Goal: Task Accomplishment & Management: Manage account settings

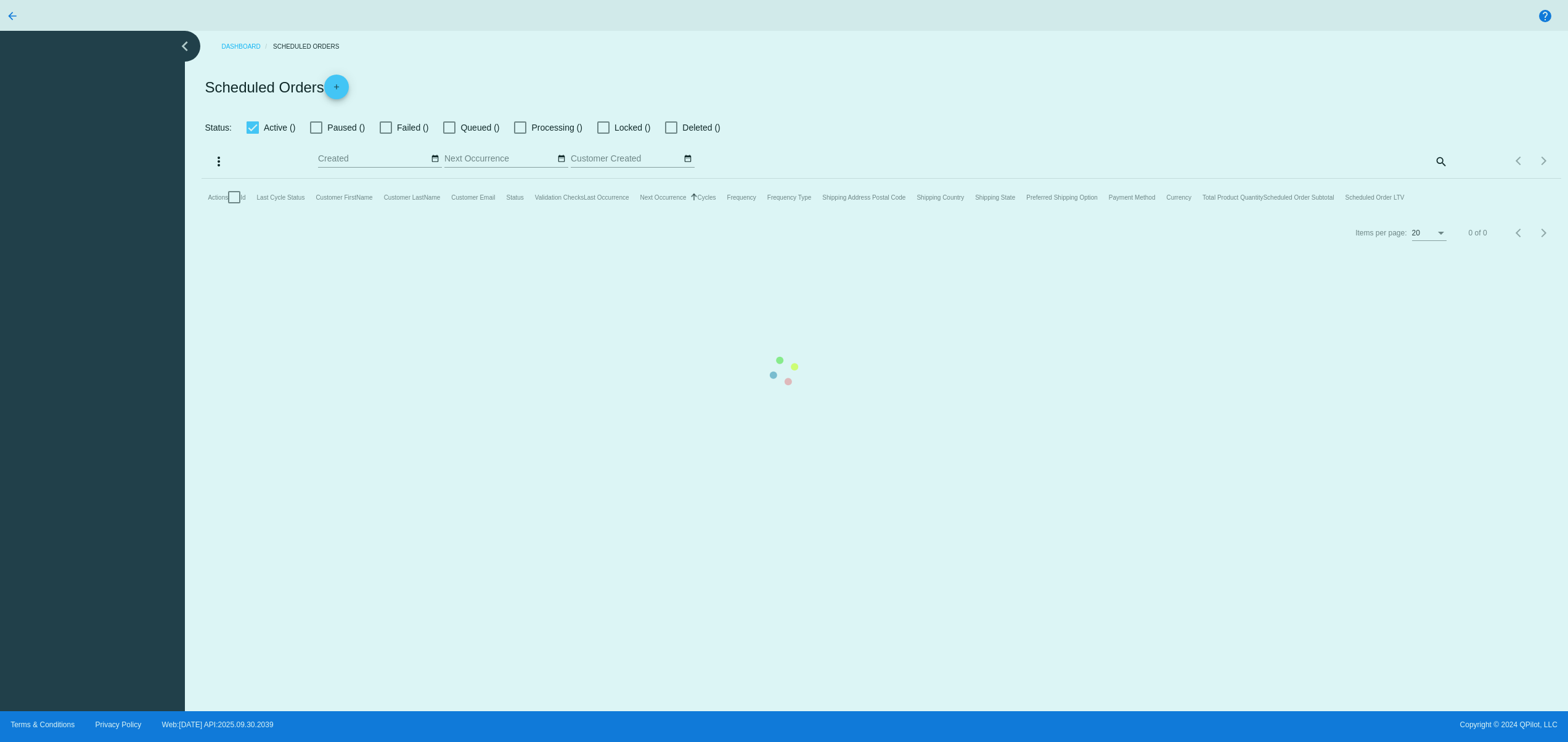
click at [689, 215] on mat-table "Actions Id Last Cycle Status Customer FirstName Customer LastName Customer Emai…" at bounding box center [881, 197] width 1359 height 37
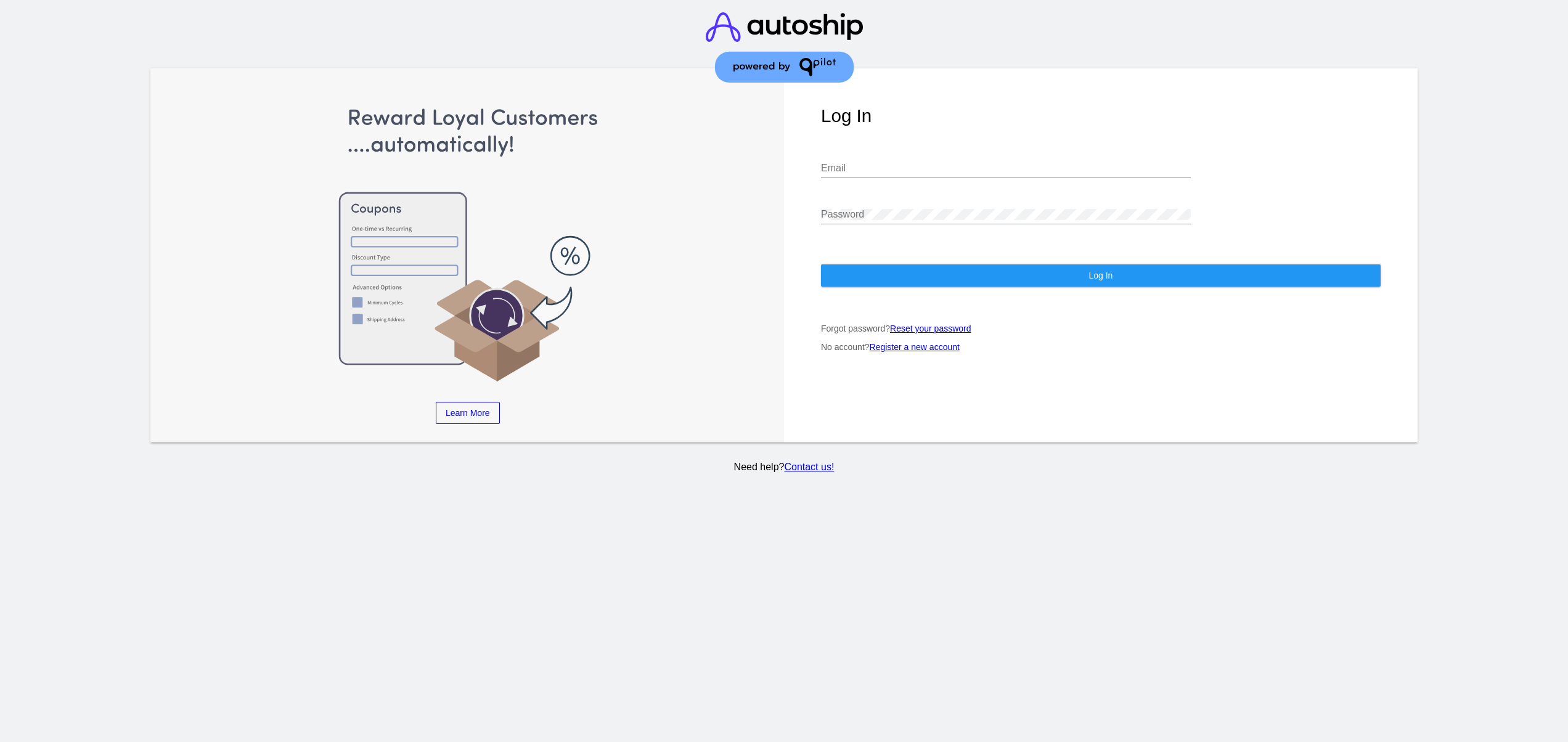
type input "[EMAIL_ADDRESS][DOMAIN_NAME]"
click at [871, 269] on button "Log In" at bounding box center [1101, 276] width 560 height 22
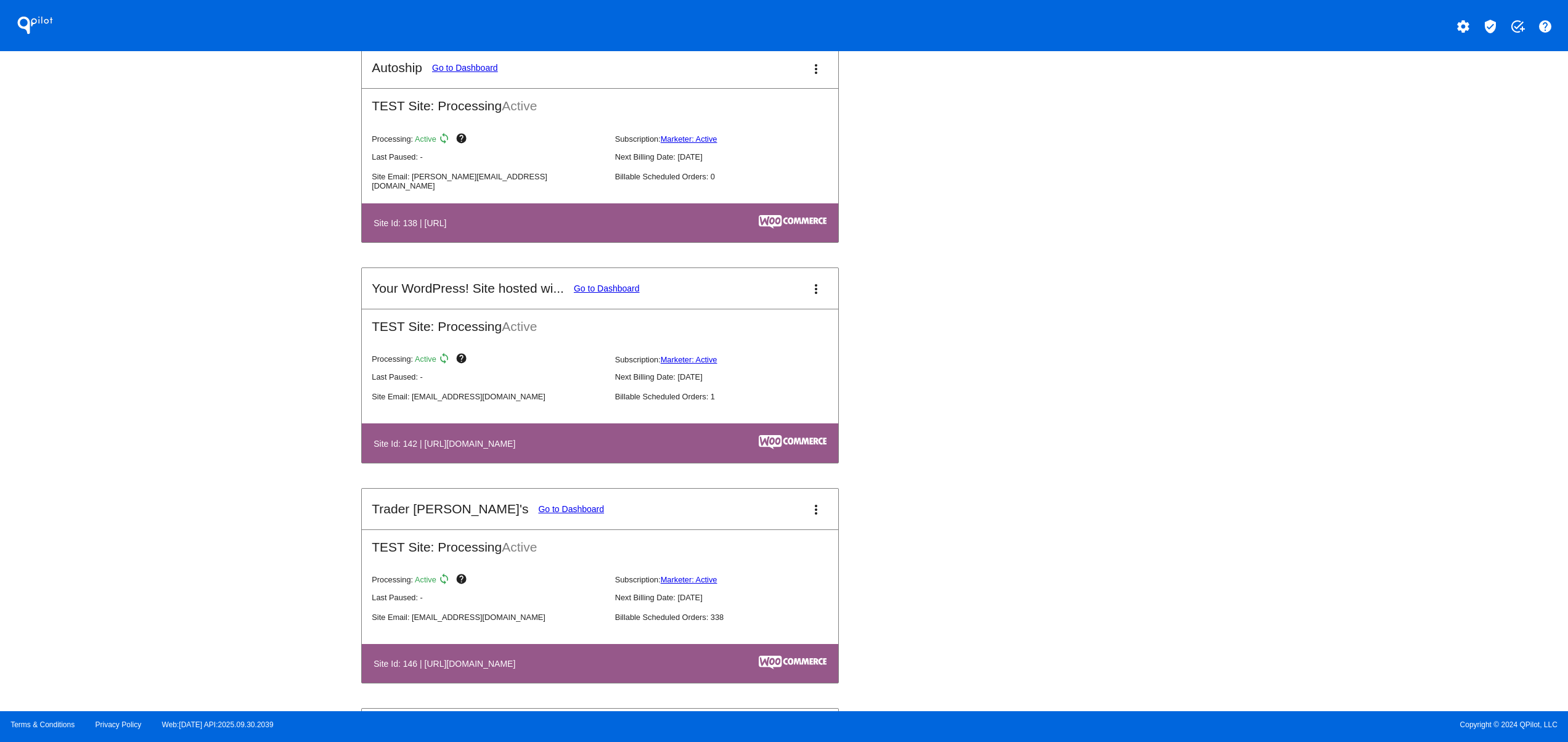
scroll to position [1971, 0]
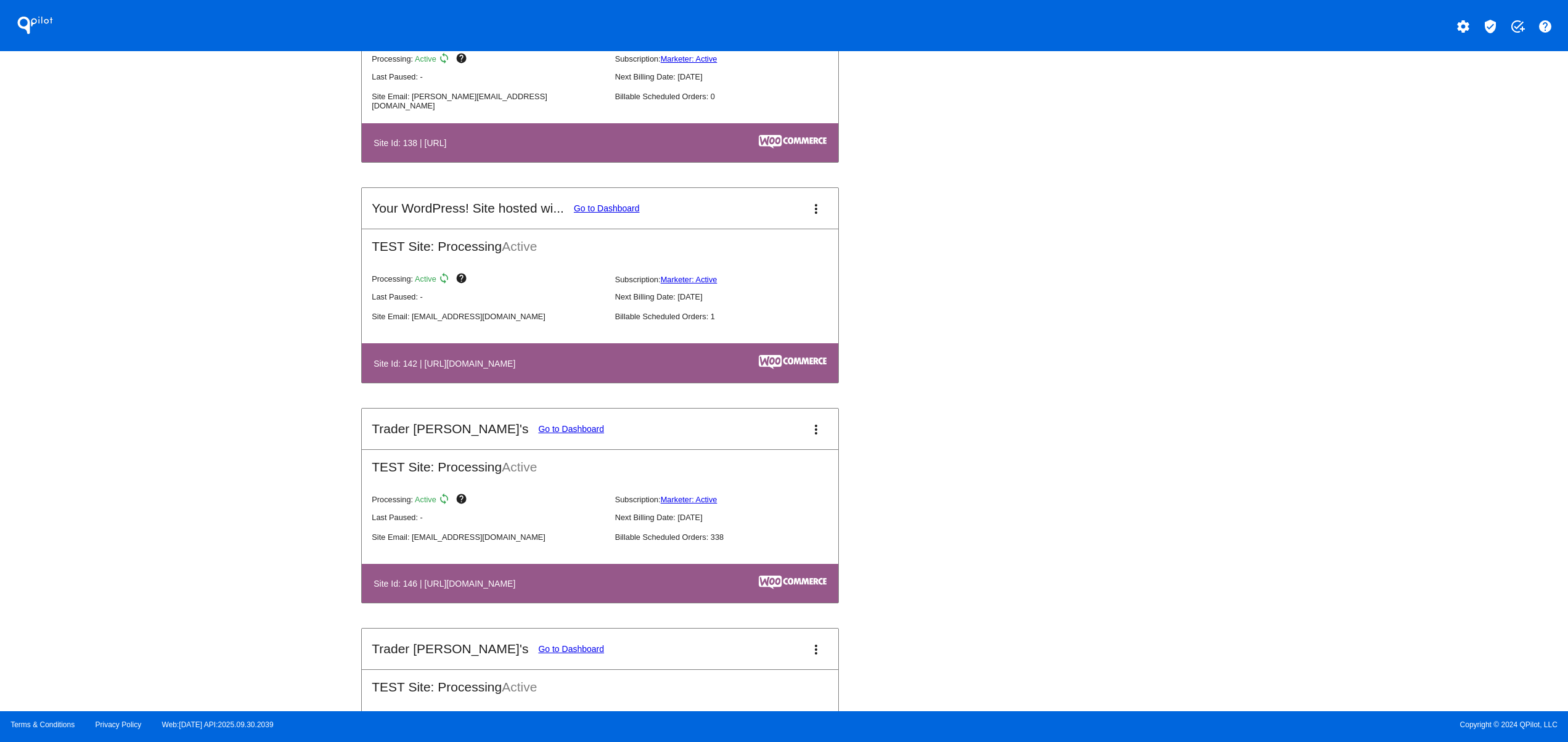
drag, startPoint x: 460, startPoint y: 600, endPoint x: 663, endPoint y: 595, distance: 203.1
click at [657, 591] on th "Site Id: 146 | https://tjclone2.staging.wpengine.com" at bounding box center [527, 583] width 309 height 17
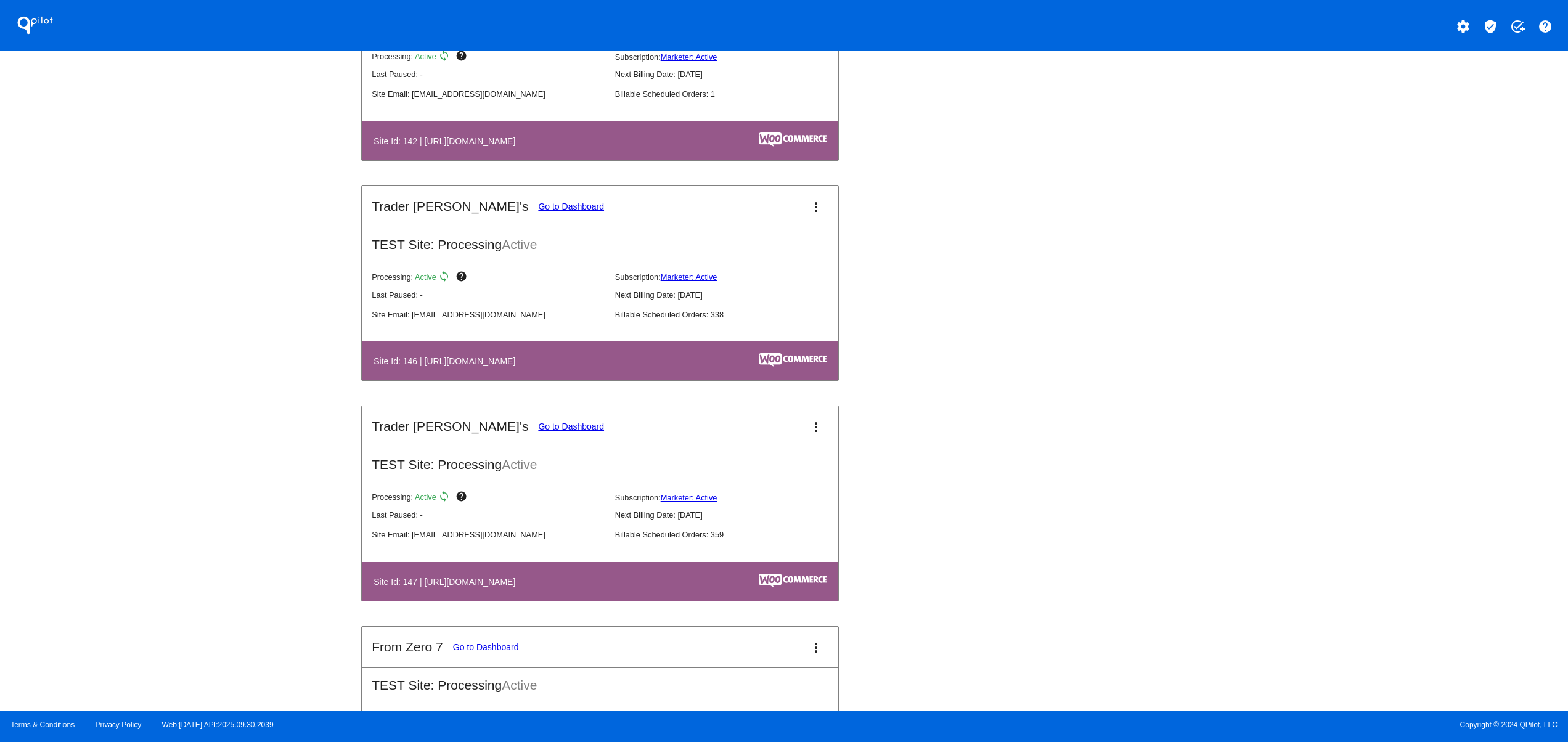
scroll to position [2218, 0]
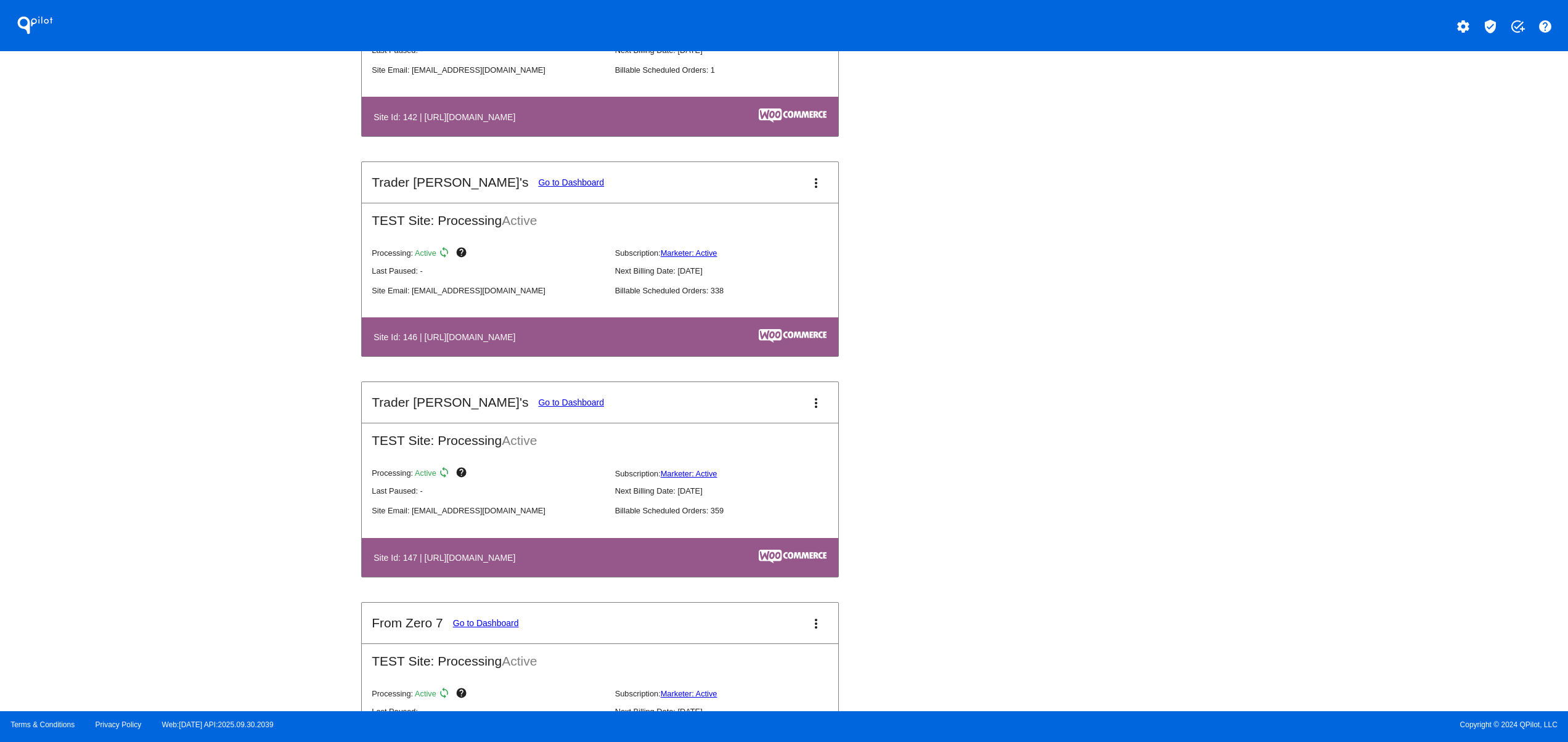
drag, startPoint x: 487, startPoint y: 560, endPoint x: 371, endPoint y: 565, distance: 116.1
click at [374, 563] on th "Site Id: 147 | https://tjclone2.wpengine.com" at bounding box center [527, 558] width 309 height 17
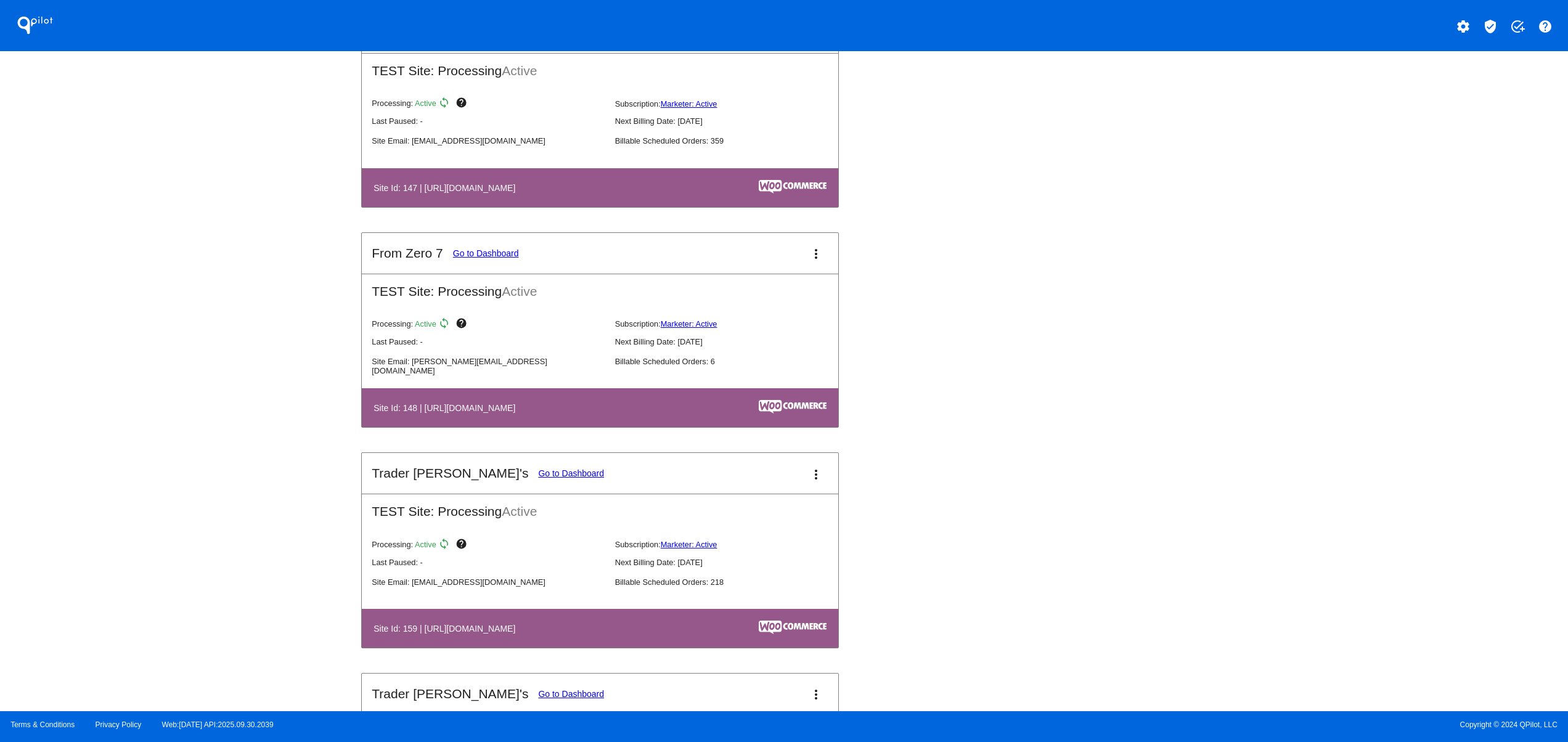
scroll to position [2711, 0]
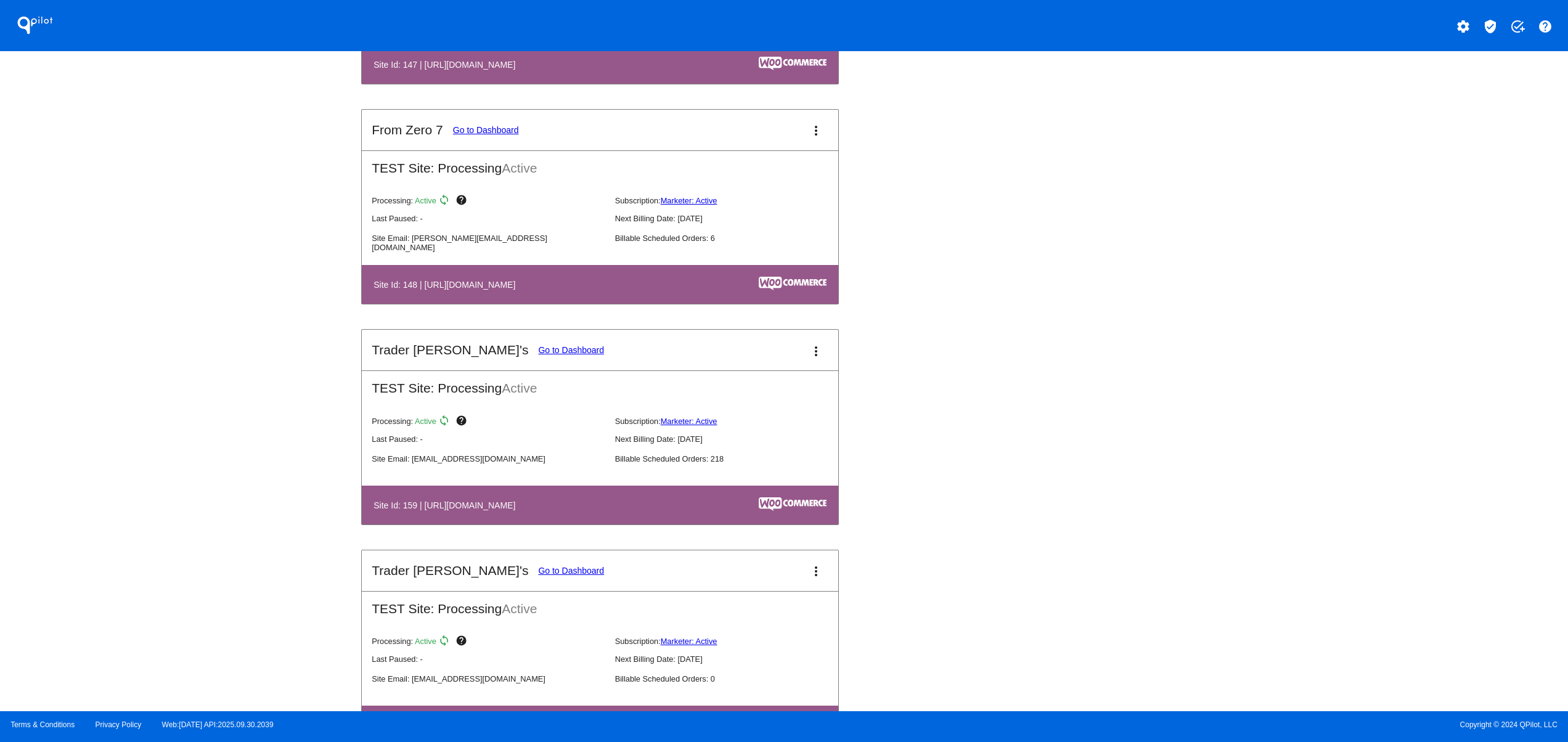
drag, startPoint x: 603, startPoint y: 508, endPoint x: 382, endPoint y: 513, distance: 221.1
click at [387, 512] on table "Site Id: 159 | https://traderupgrades.wpengine.com" at bounding box center [600, 505] width 477 height 39
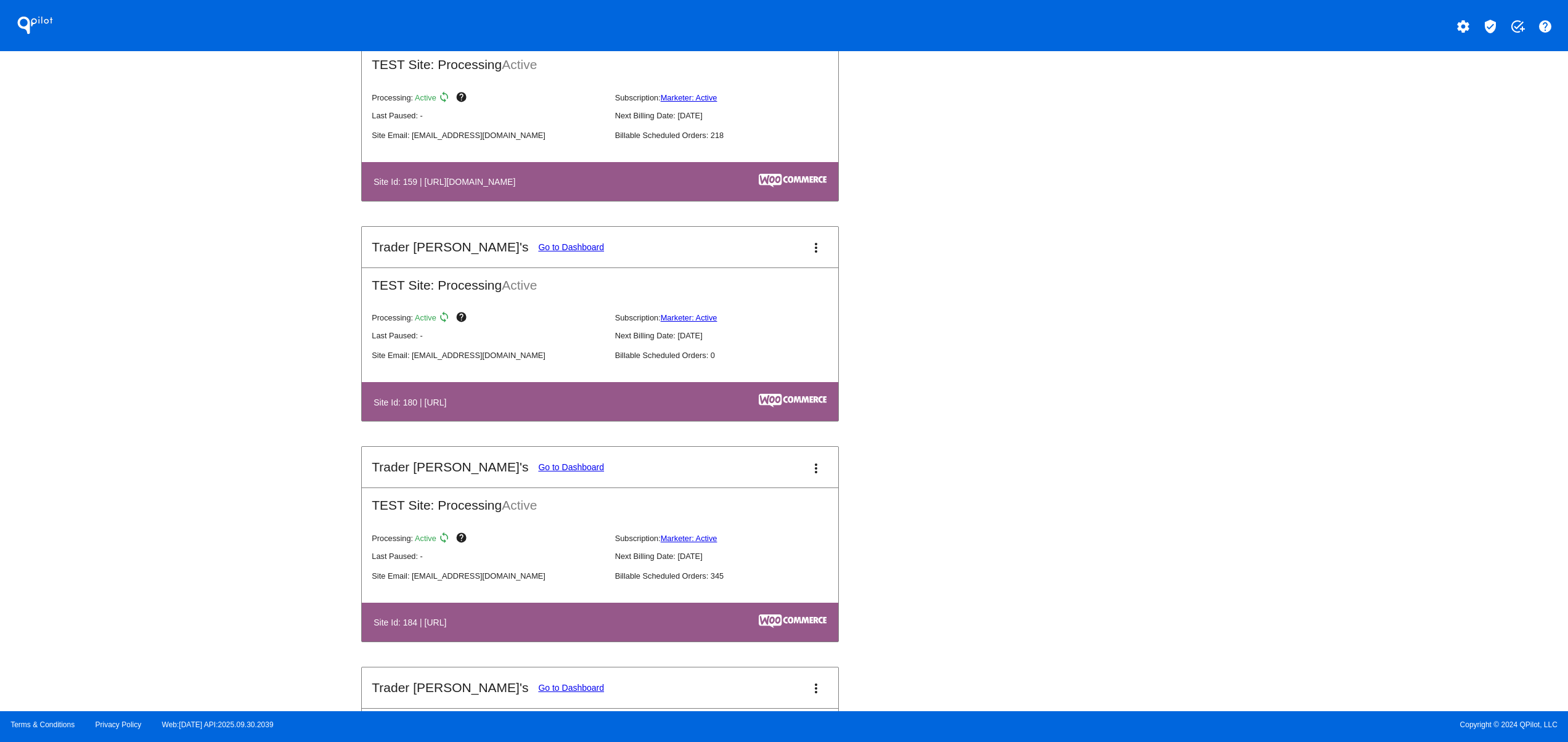
scroll to position [3204, 0]
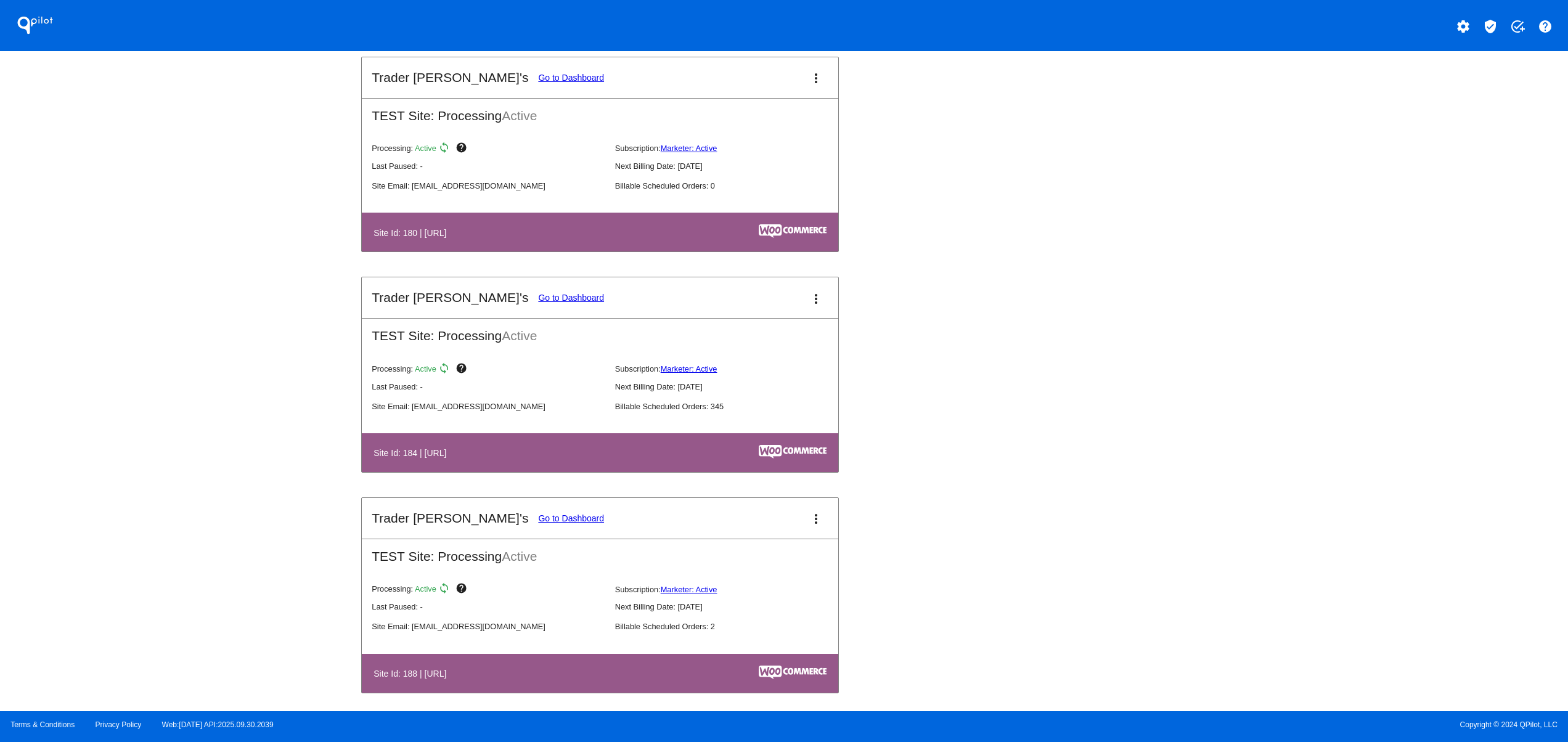
drag, startPoint x: 440, startPoint y: 458, endPoint x: 346, endPoint y: 498, distance: 102.2
click at [346, 466] on div "QPilot settings verified_user add_task help Connected Sites and Apps Get Starte…" at bounding box center [784, 355] width 1568 height 711
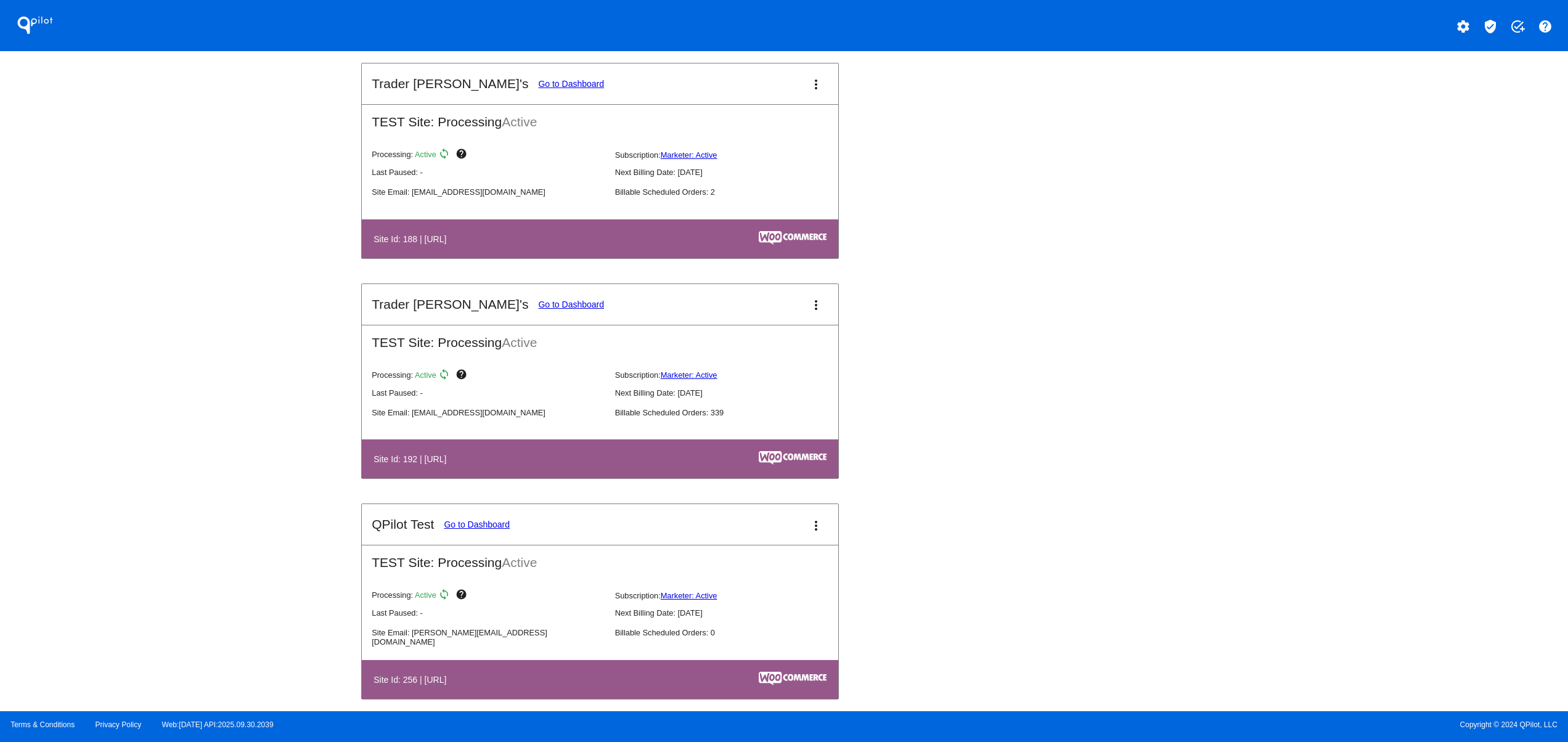
scroll to position [3697, 0]
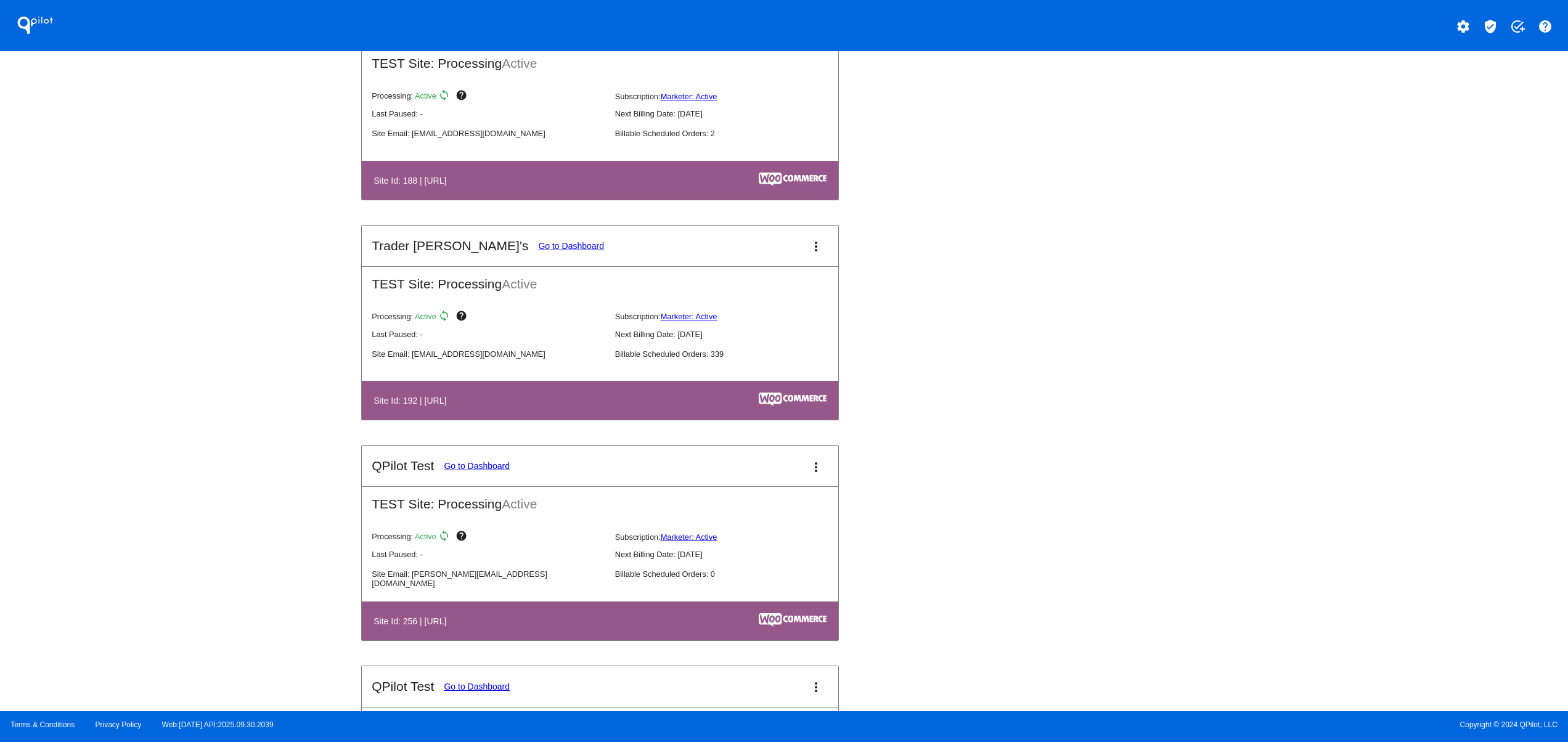
drag, startPoint x: 436, startPoint y: 647, endPoint x: 686, endPoint y: 654, distance: 250.1
click at [661, 640] on table "Site Id: 256 | http://localhost/qpilottest" at bounding box center [600, 621] width 477 height 39
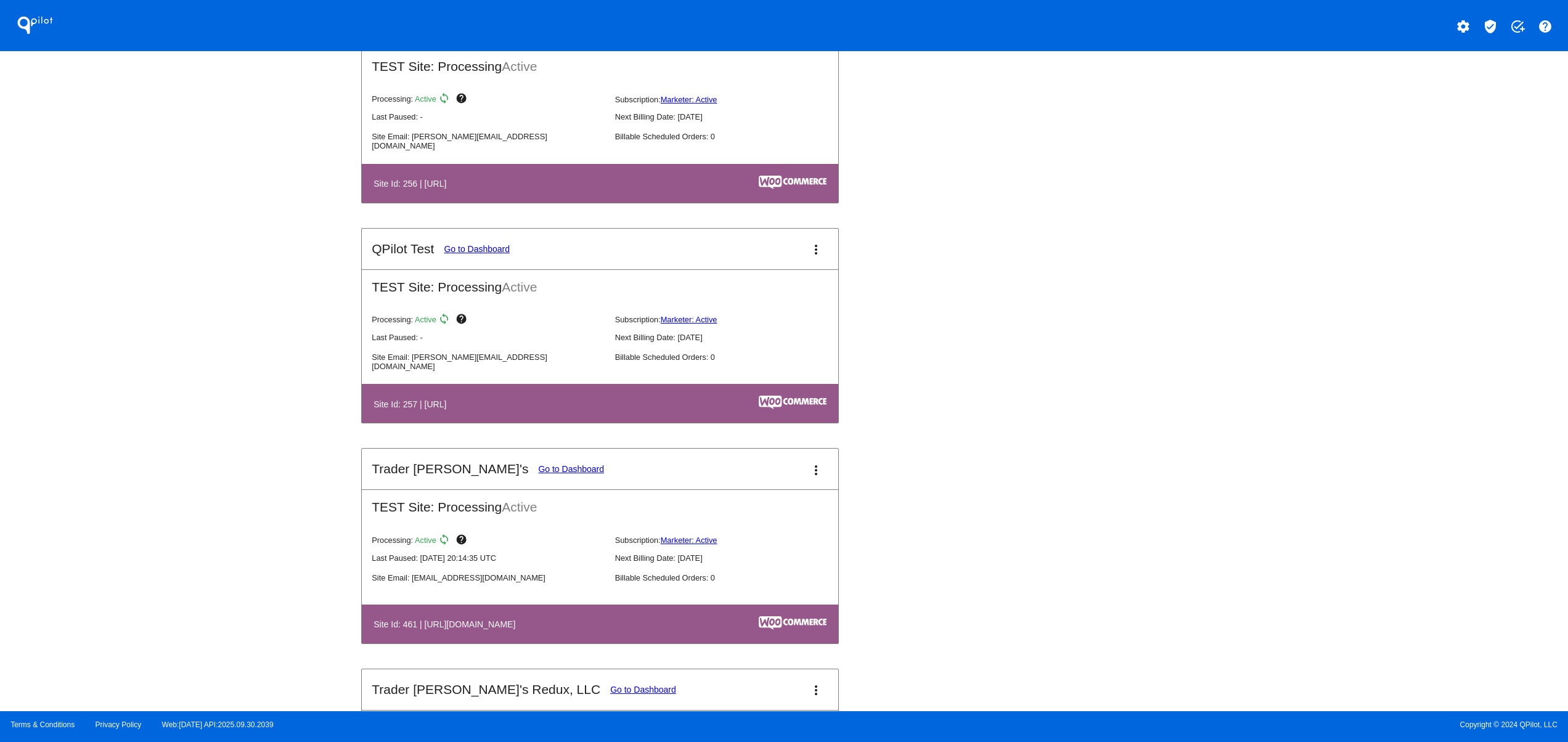
scroll to position [4436, 0]
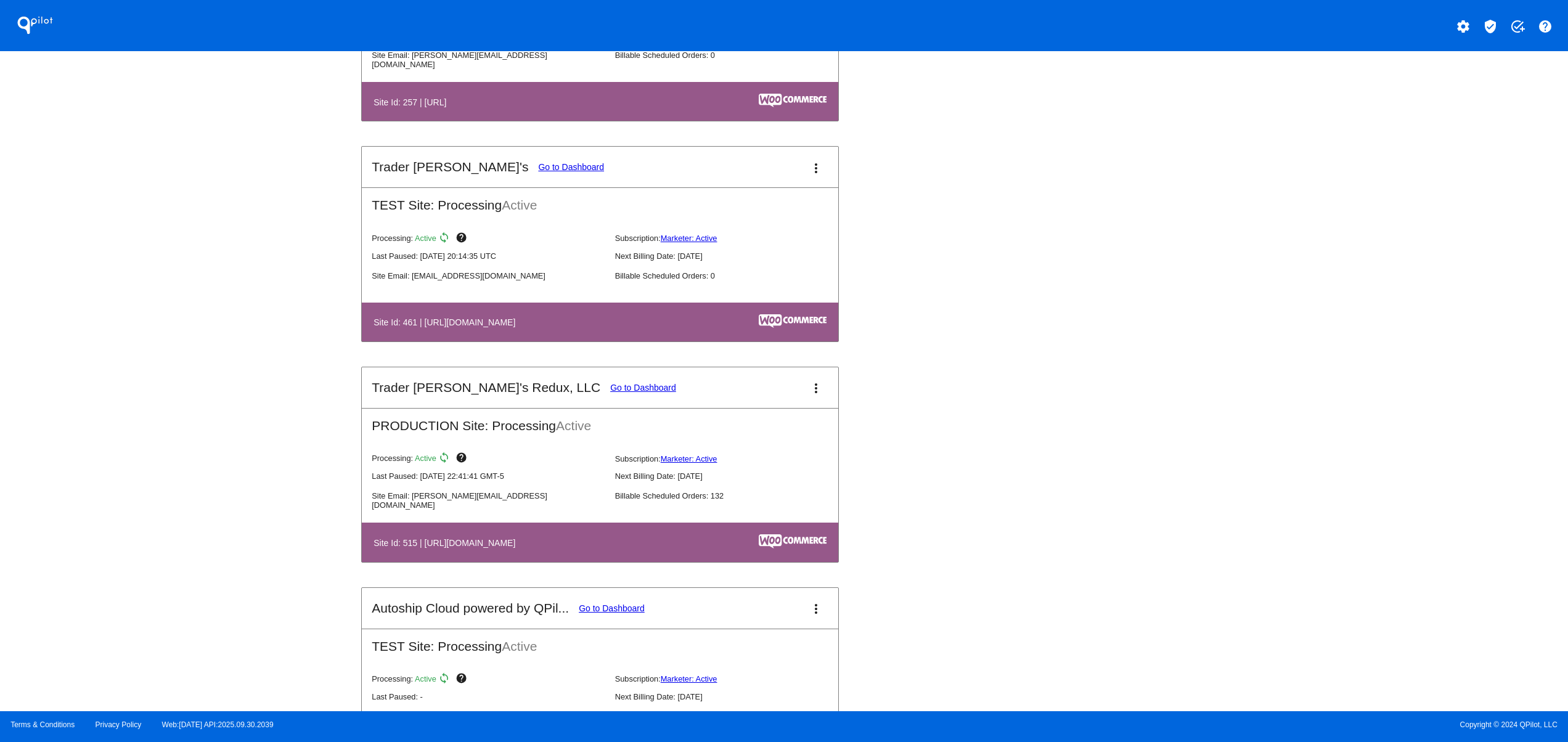
drag, startPoint x: 482, startPoint y: 580, endPoint x: 584, endPoint y: 575, distance: 102.1
click at [584, 563] on mat-card "Trader Joey's Redux, LLC Go to Dashboard more_vert PRODUCTION Site: Processing …" at bounding box center [600, 465] width 477 height 196
click at [610, 393] on link "Go to Dashboard" at bounding box center [642, 388] width 66 height 10
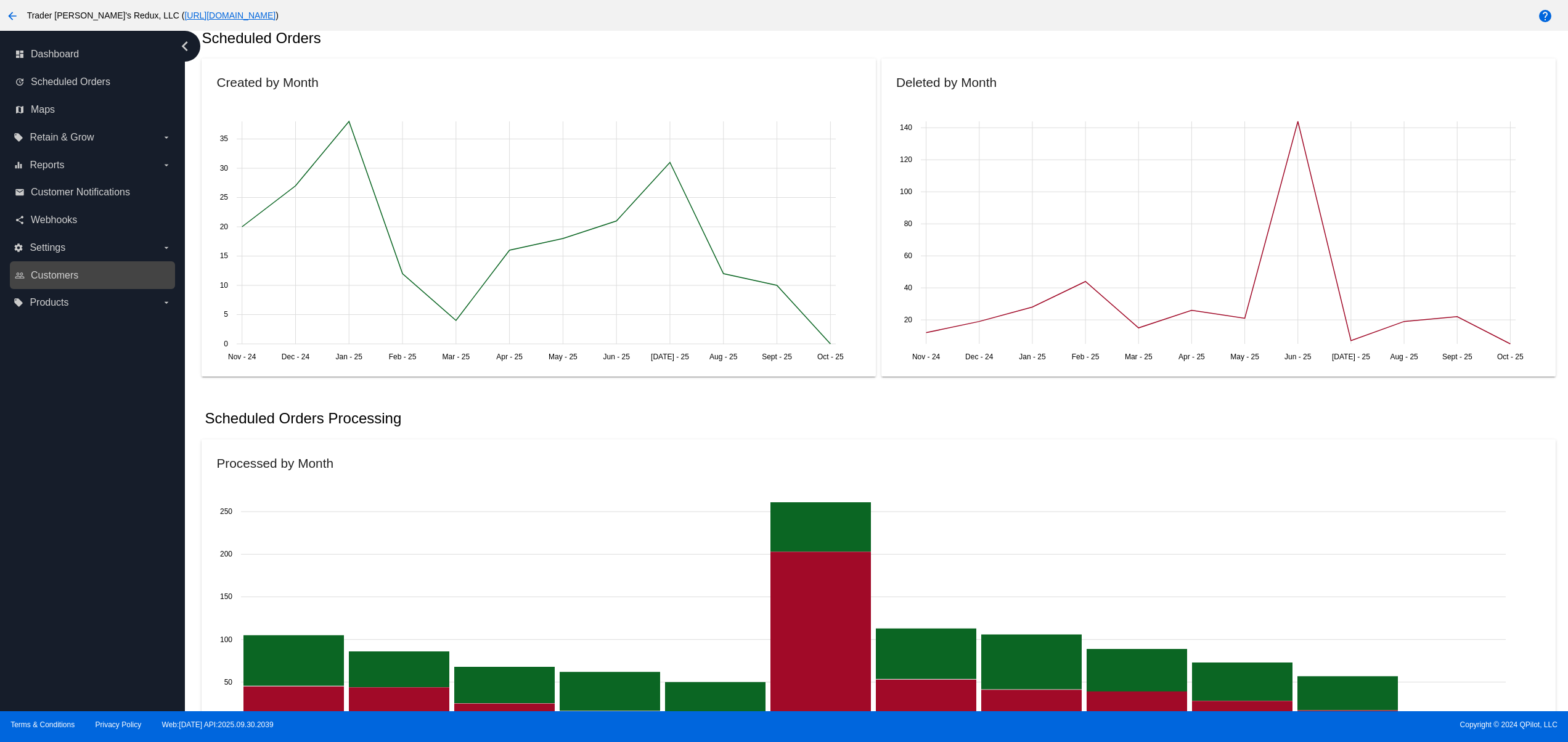
scroll to position [1232, 0]
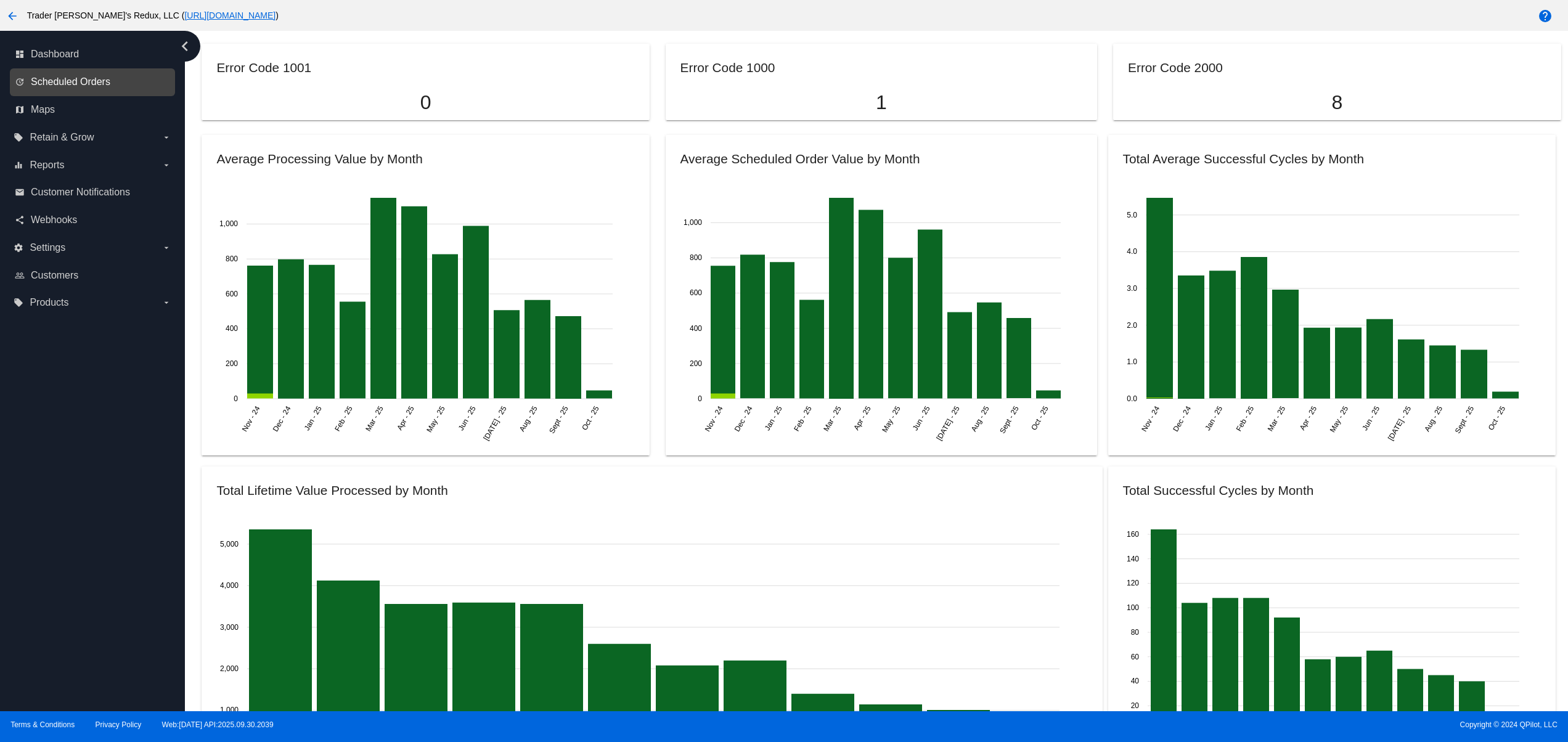
click at [80, 86] on span "Scheduled Orders" at bounding box center [70, 81] width 80 height 11
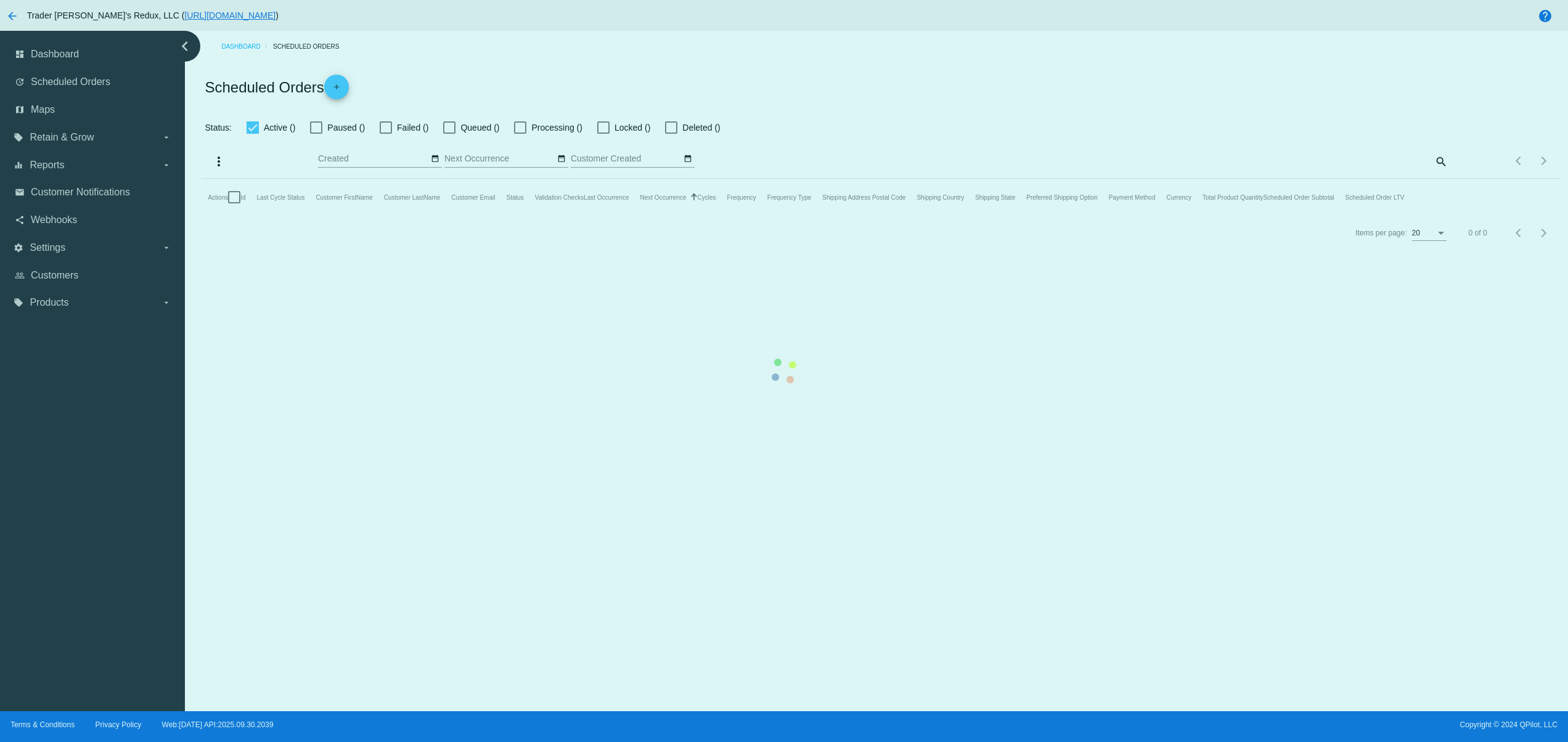
checkbox input "false"
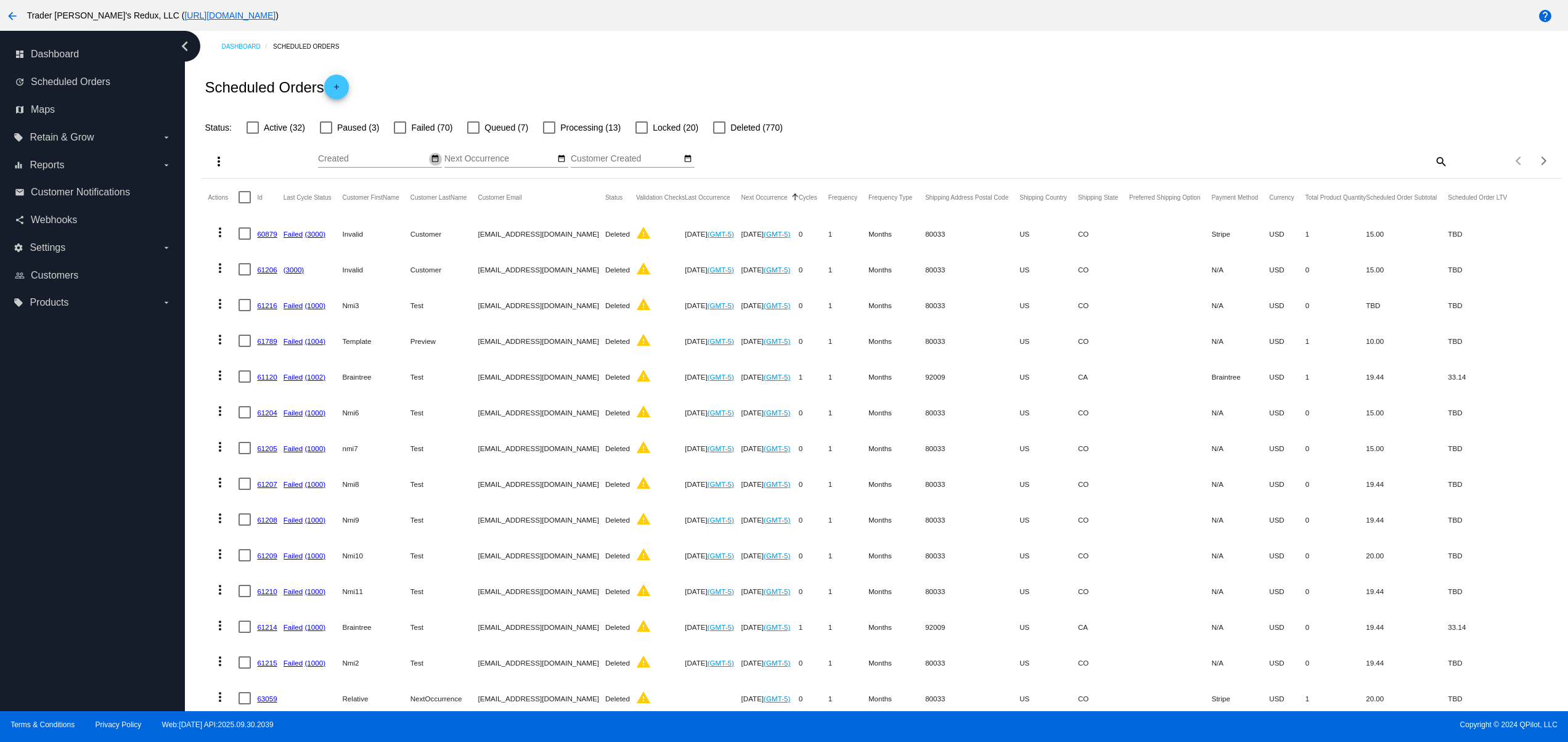
click at [431, 156] on mat-icon "date_range" at bounding box center [435, 159] width 8 height 10
click at [467, 215] on td "4" at bounding box center [471, 215] width 21 height 18
type input "10/04/2025 - 10/04/2025"
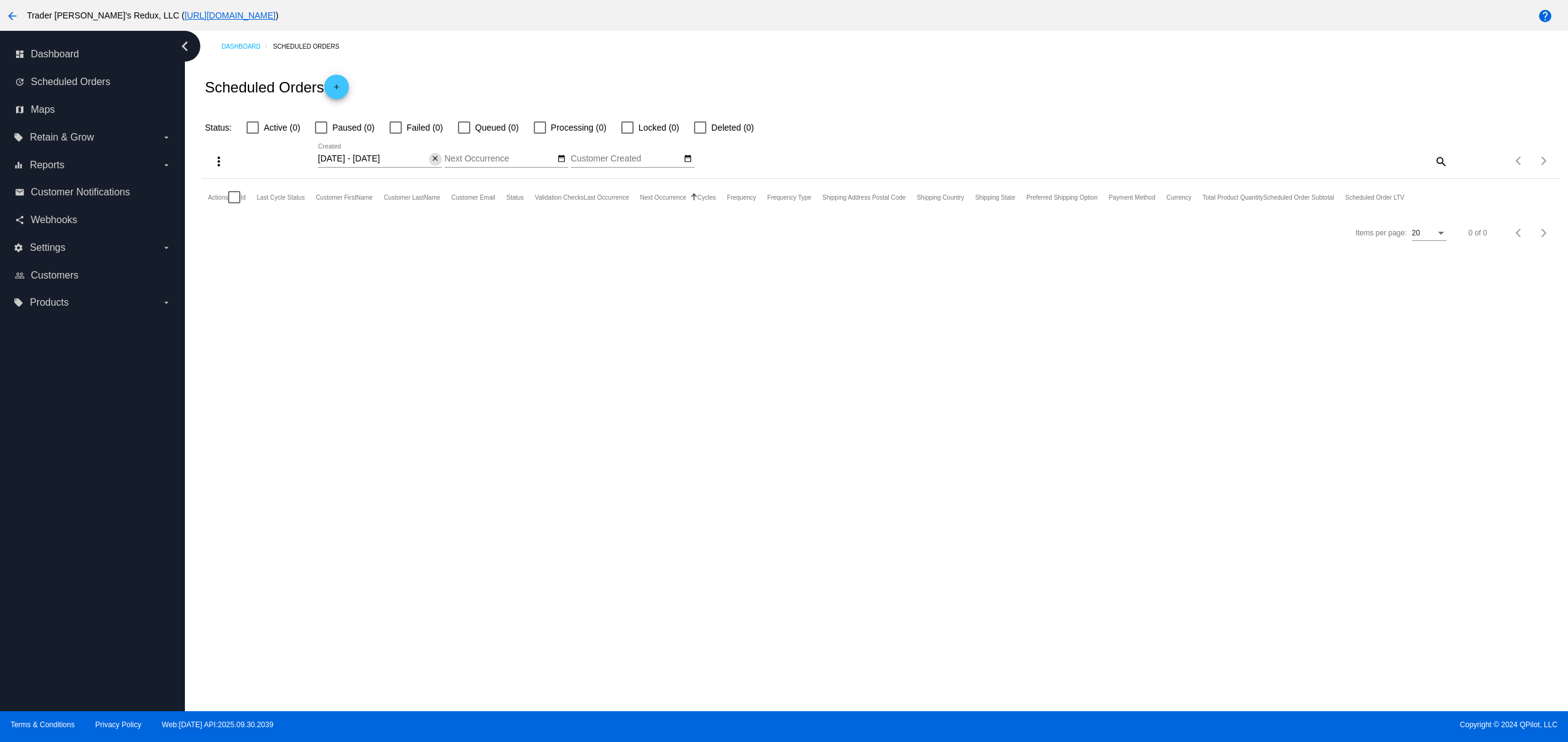
click at [432, 164] on mat-icon "close" at bounding box center [435, 159] width 8 height 10
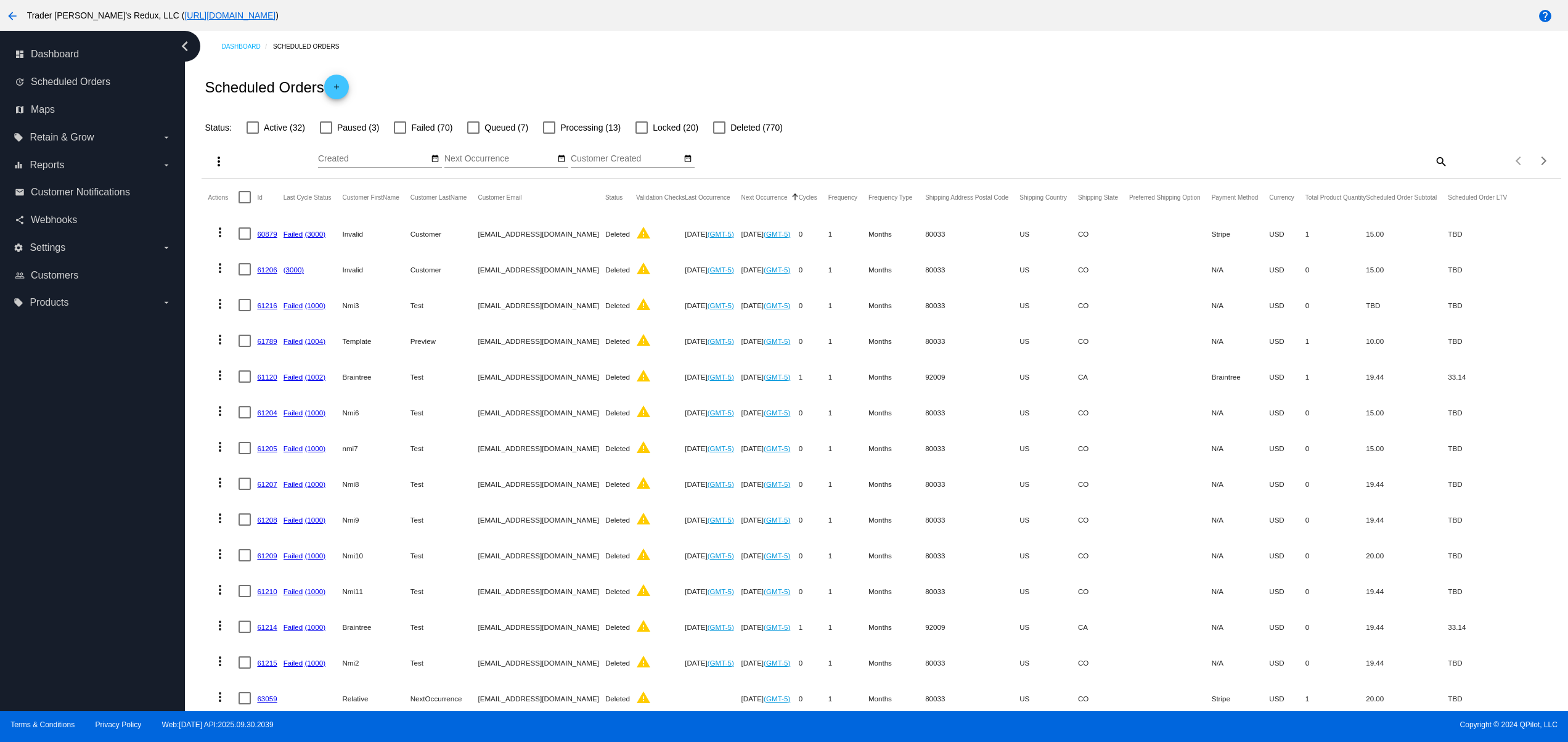
drag, startPoint x: 894, startPoint y: 329, endPoint x: 477, endPoint y: 260, distance: 422.7
click at [482, 260] on mat-table "Actions Id Last Cycle Status Customer FirstName Customer LastName Customer Emai…" at bounding box center [881, 554] width 1359 height 752
click at [1053, 416] on mat-cell "US" at bounding box center [1049, 412] width 59 height 36
click at [266, 240] on mat-cell "60879" at bounding box center [270, 233] width 26 height 36
click at [255, 237] on mat-cell at bounding box center [248, 233] width 18 height 36
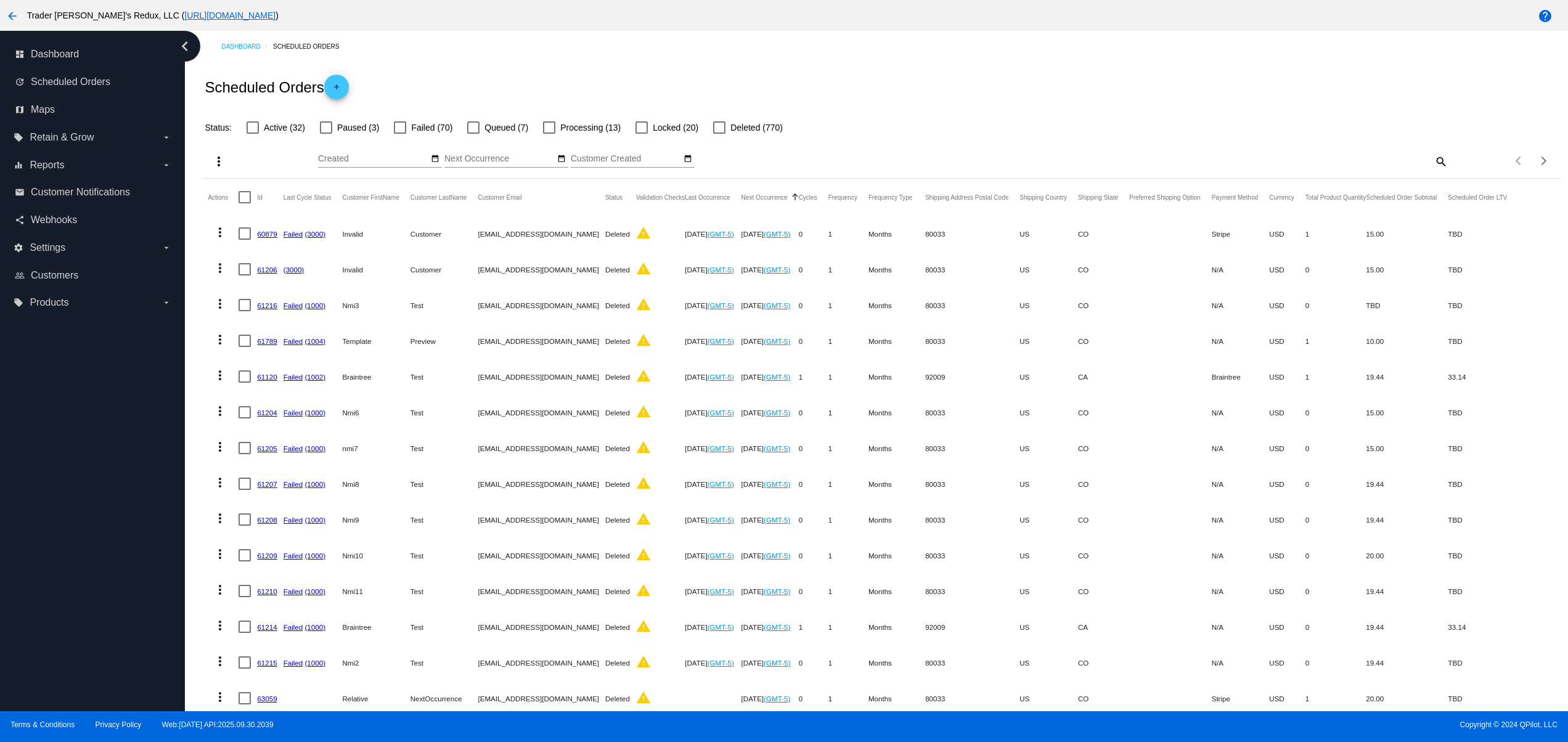
click at [270, 227] on mat-cell "60879" at bounding box center [270, 233] width 26 height 36
click at [270, 232] on link "60879" at bounding box center [267, 234] width 20 height 8
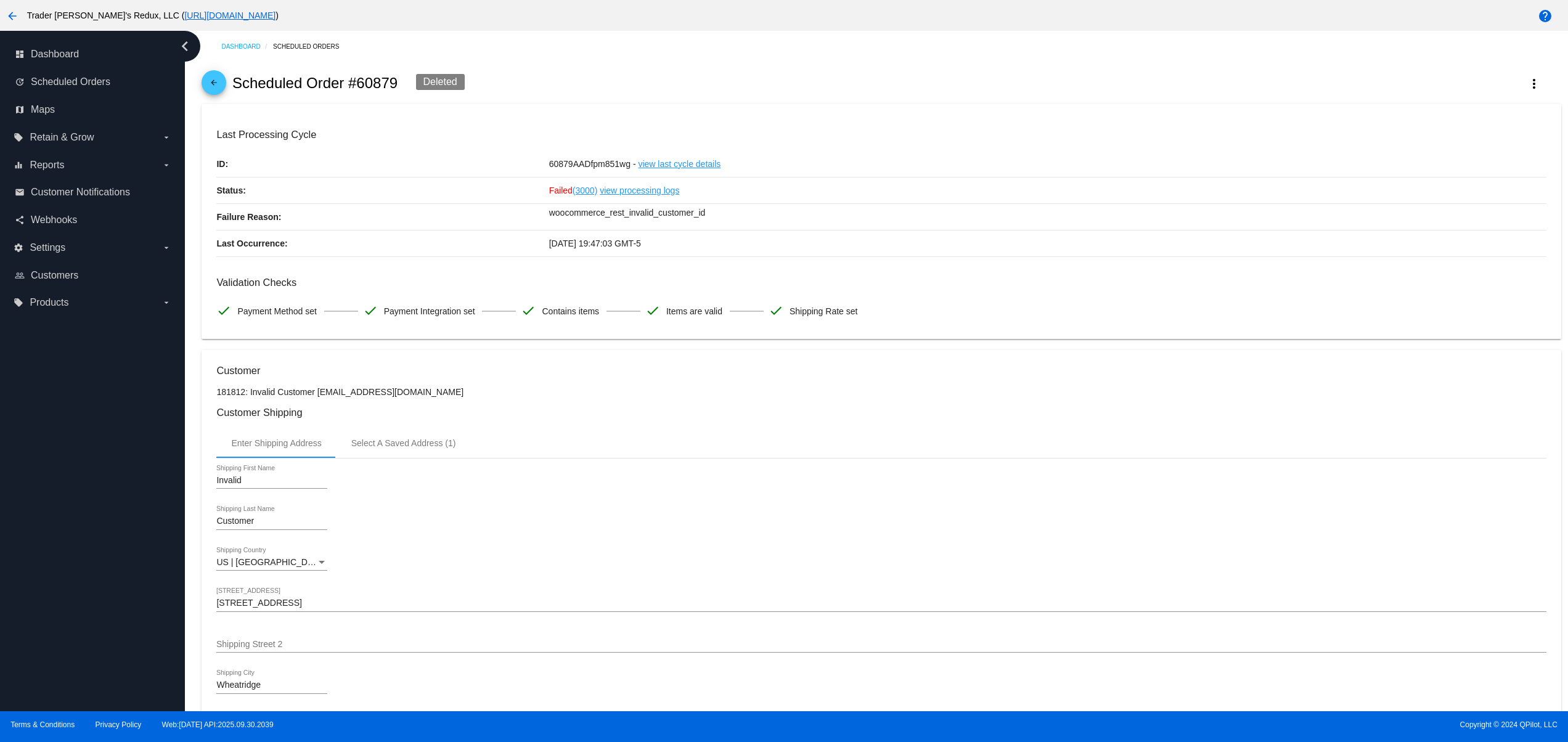
drag, startPoint x: 676, startPoint y: 243, endPoint x: 484, endPoint y: 241, distance: 192.0
click at [486, 220] on mat-card-content "Last Processing Cycle ID: 60879AADfpm851wg - view last cycle details Status: Fa…" at bounding box center [880, 226] width 1329 height 195
click at [210, 68] on div "arrow_back Scheduled Order #60879 Deleted more_vert" at bounding box center [881, 83] width 1359 height 42
click at [215, 78] on mat-icon "arrow_back" at bounding box center [214, 85] width 15 height 15
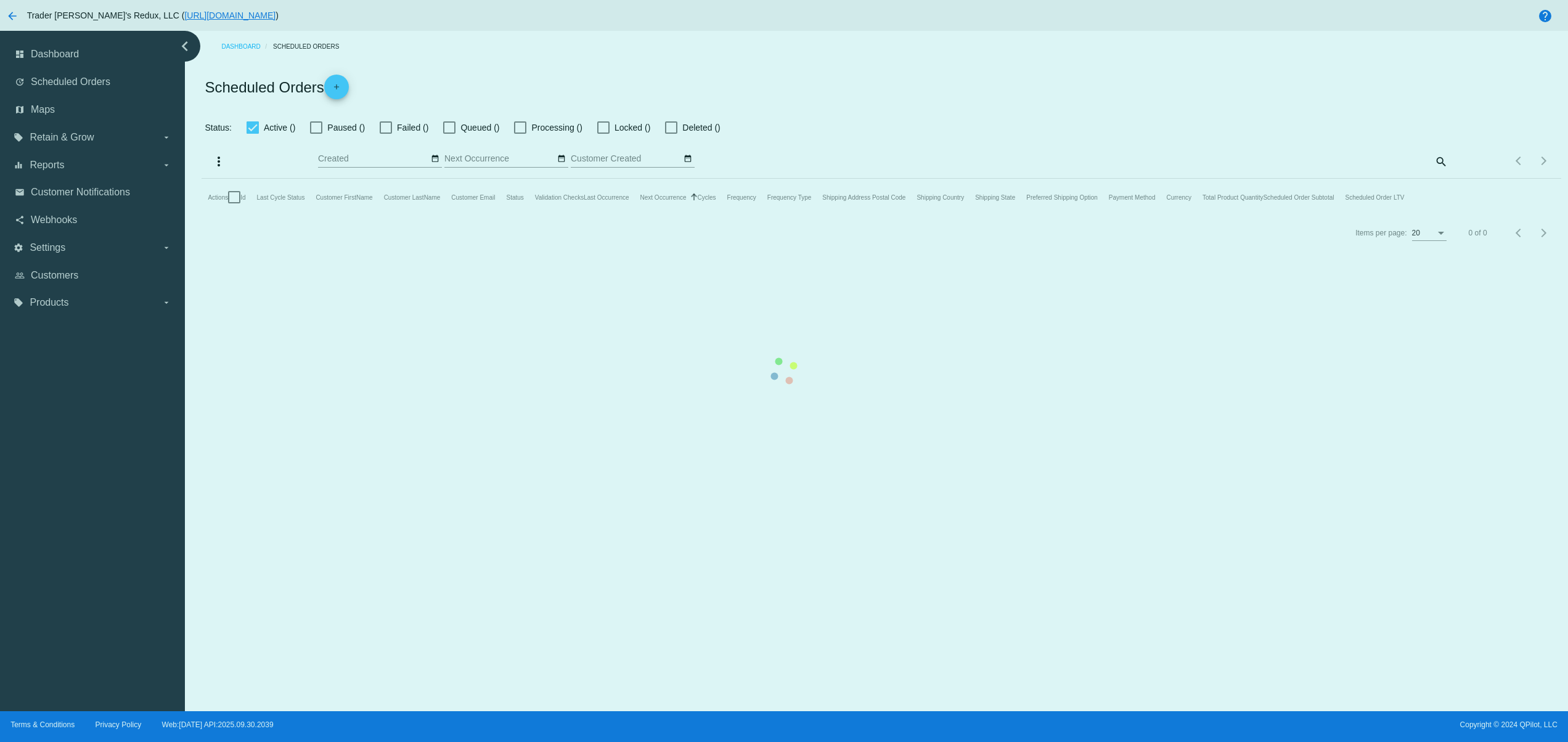
checkbox input "false"
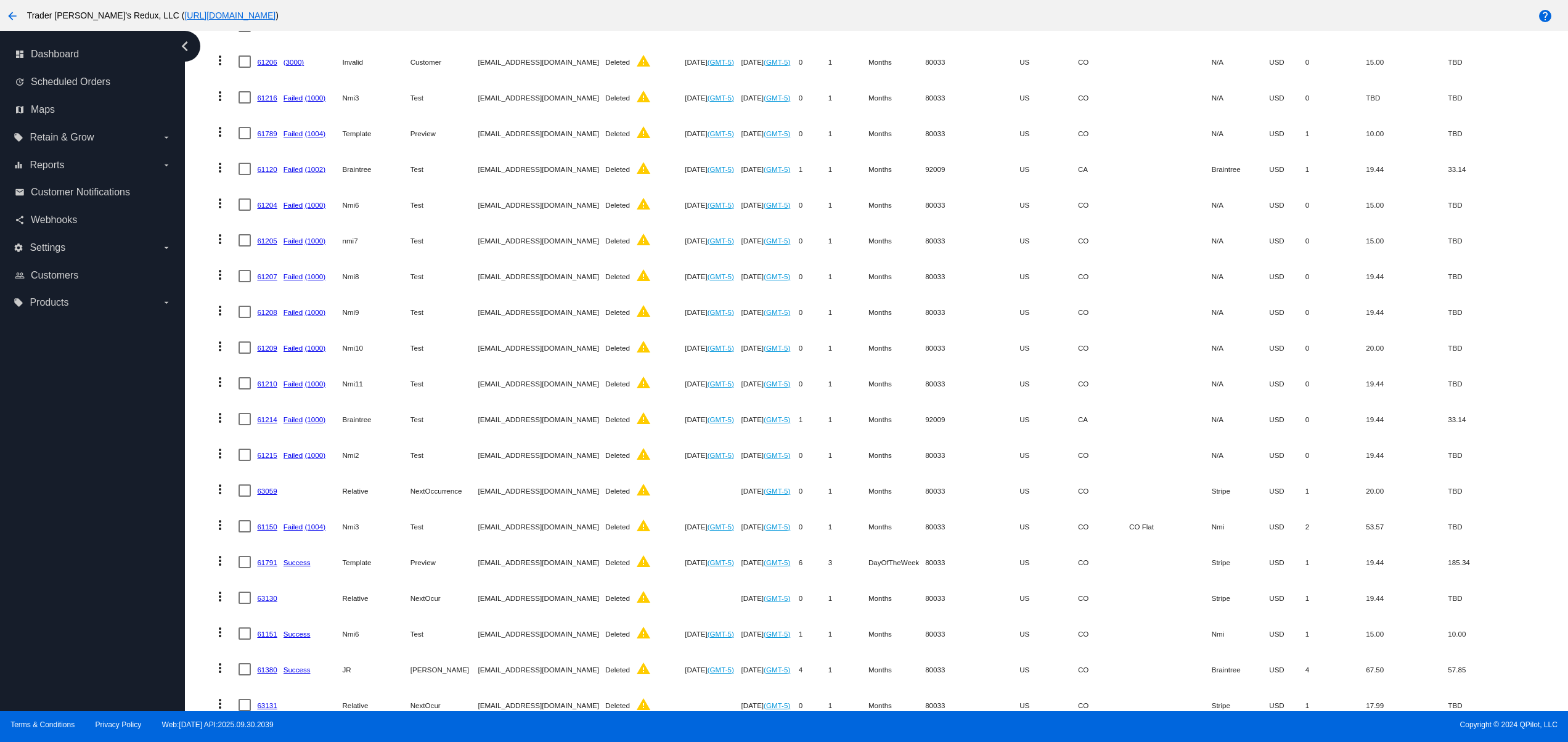
scroll to position [274, 0]
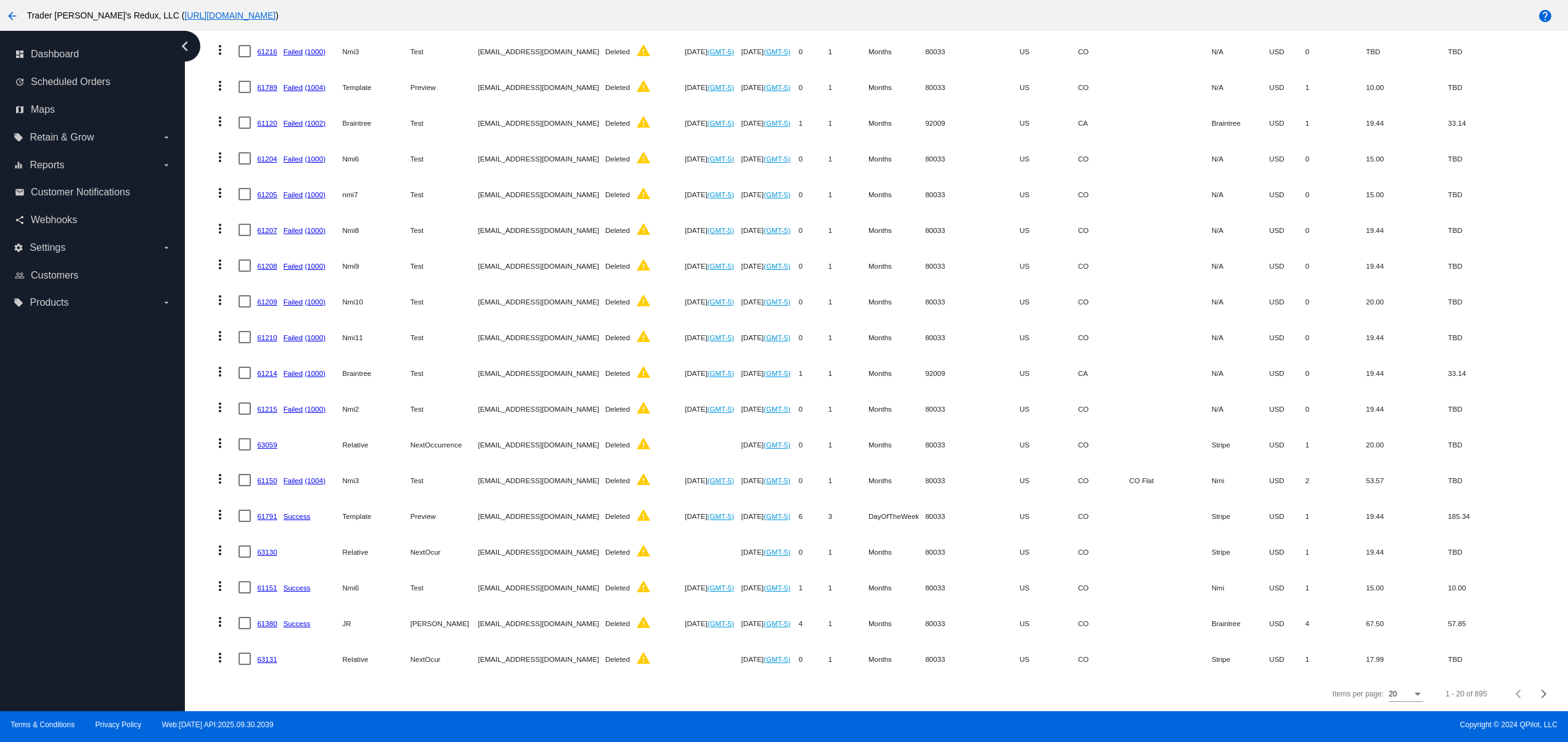
click at [262, 569] on mat-cell "61151" at bounding box center [270, 587] width 26 height 36
click at [262, 584] on link "61151" at bounding box center [267, 588] width 20 height 8
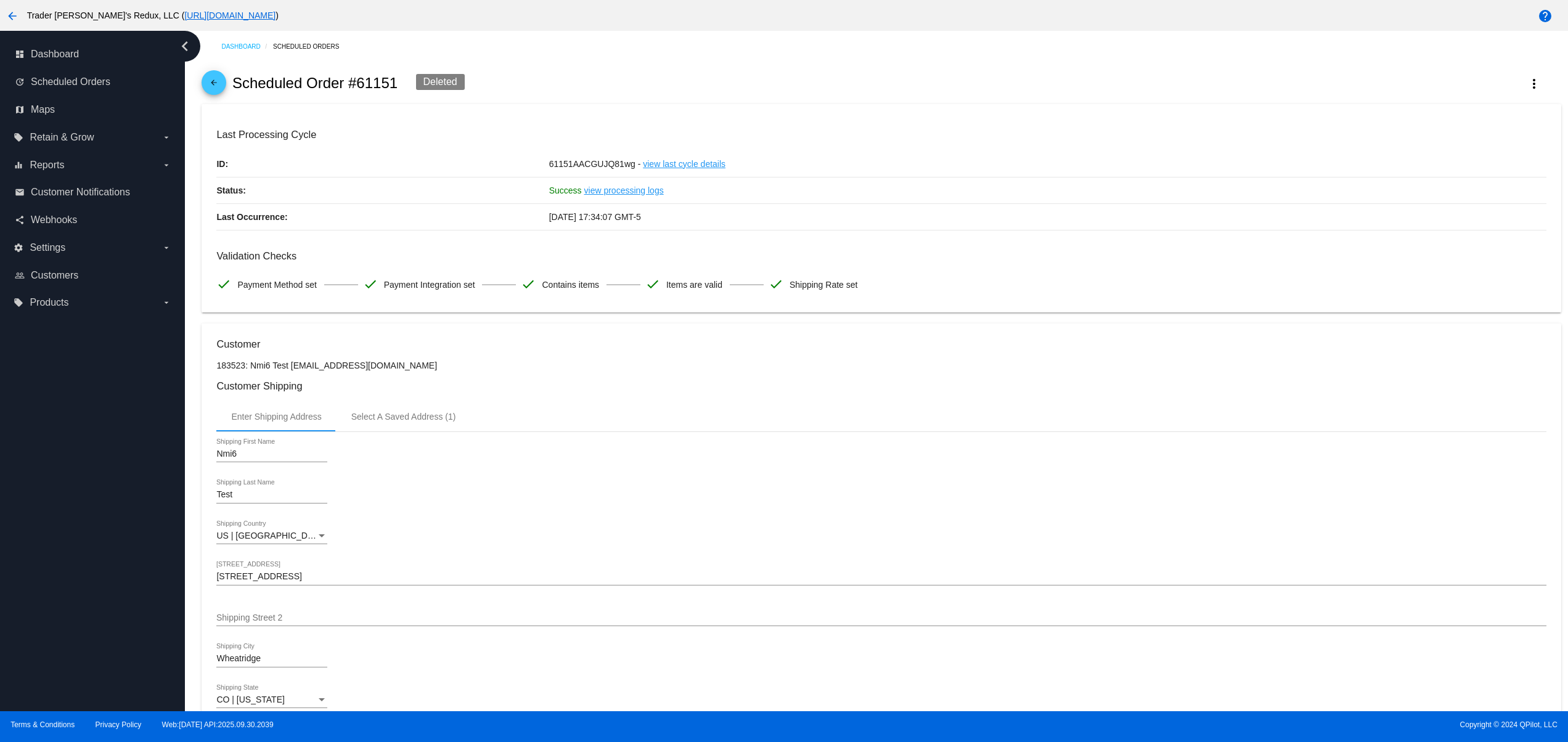
click at [217, 92] on mat-icon "arrow_back" at bounding box center [214, 85] width 15 height 15
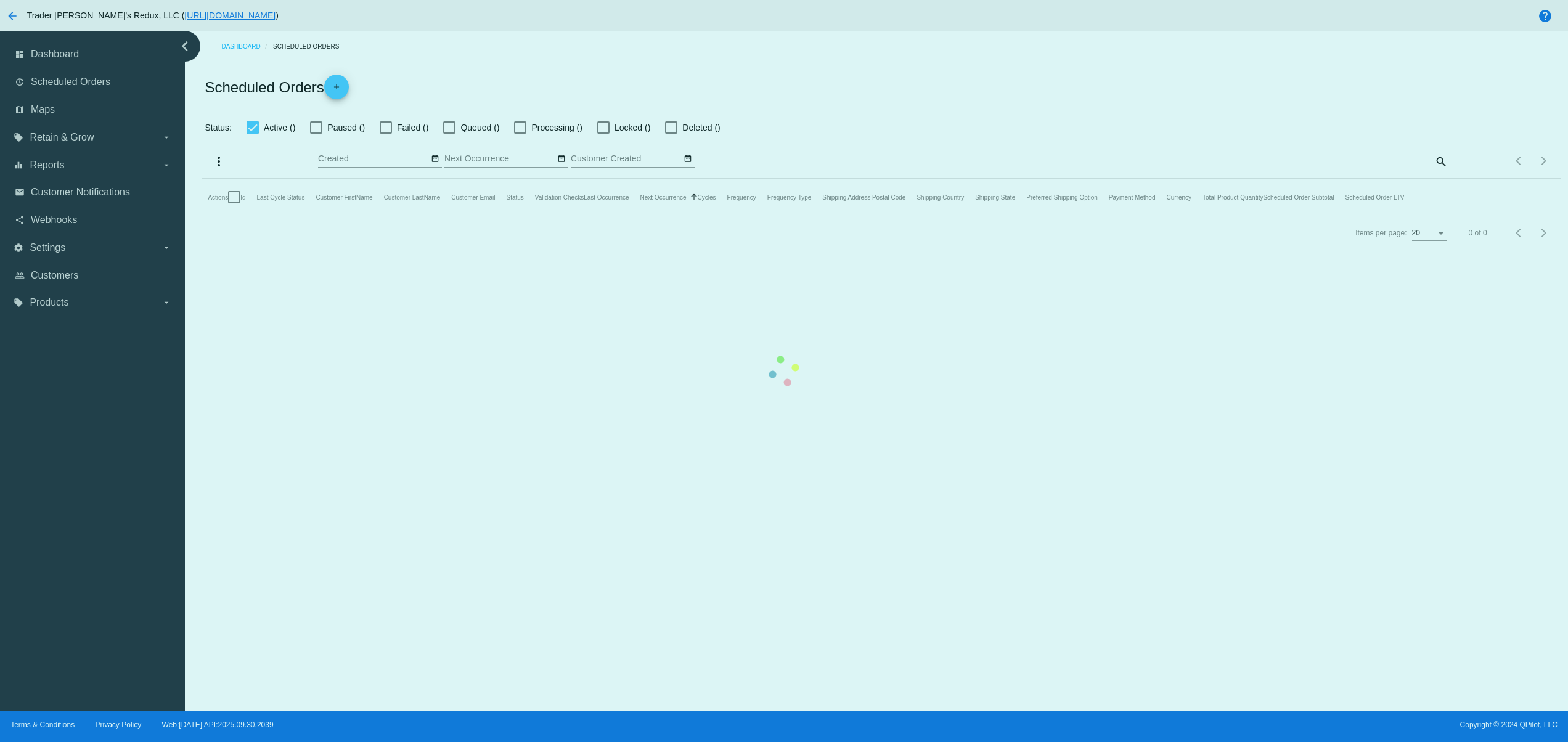
checkbox input "false"
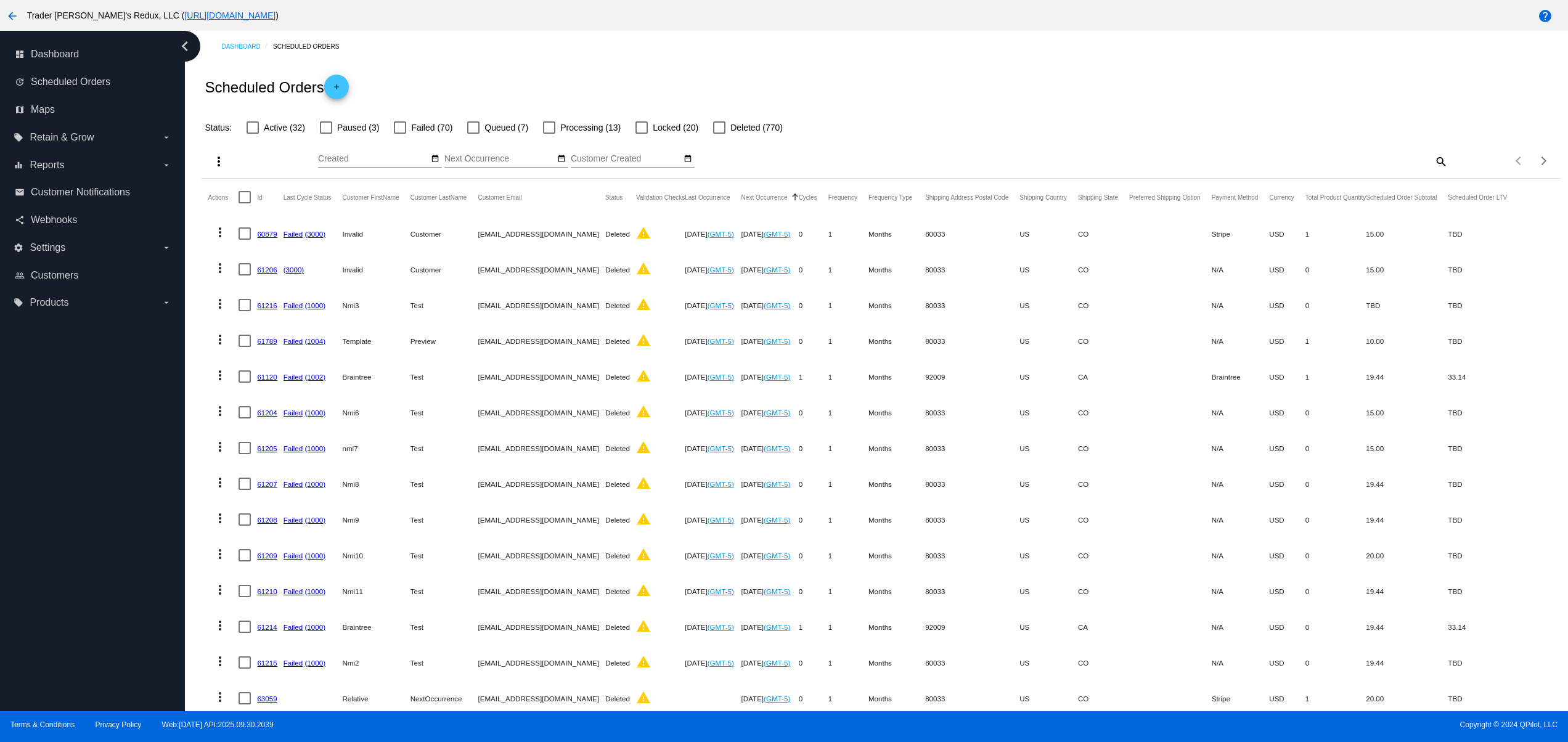
click at [534, 65] on div "Scheduled Orders add" at bounding box center [881, 86] width 1359 height 49
click at [331, 89] on mat-icon "add" at bounding box center [337, 90] width 15 height 15
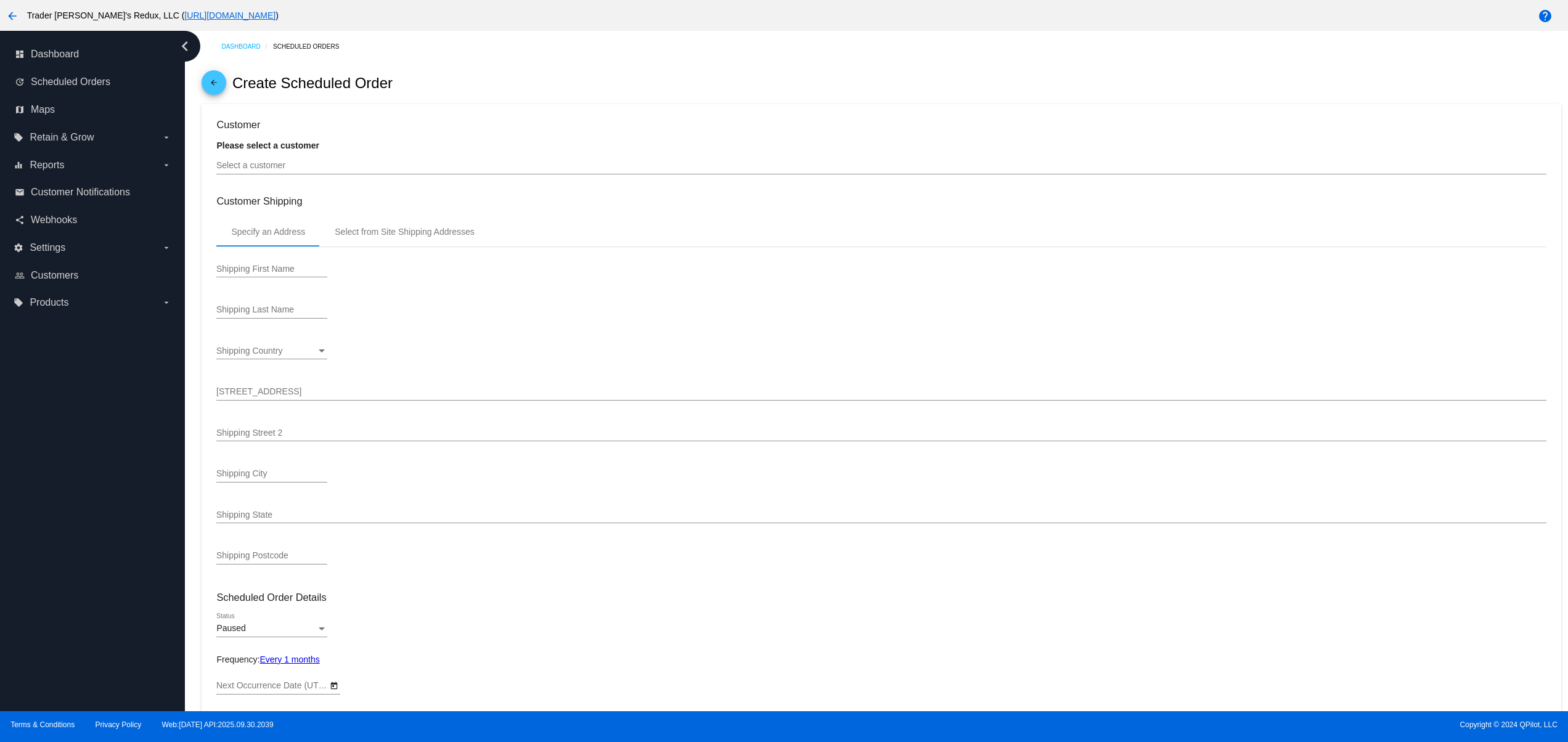
click at [301, 164] on input "Select a customer" at bounding box center [880, 166] width 1329 height 10
type input "[DATE]"
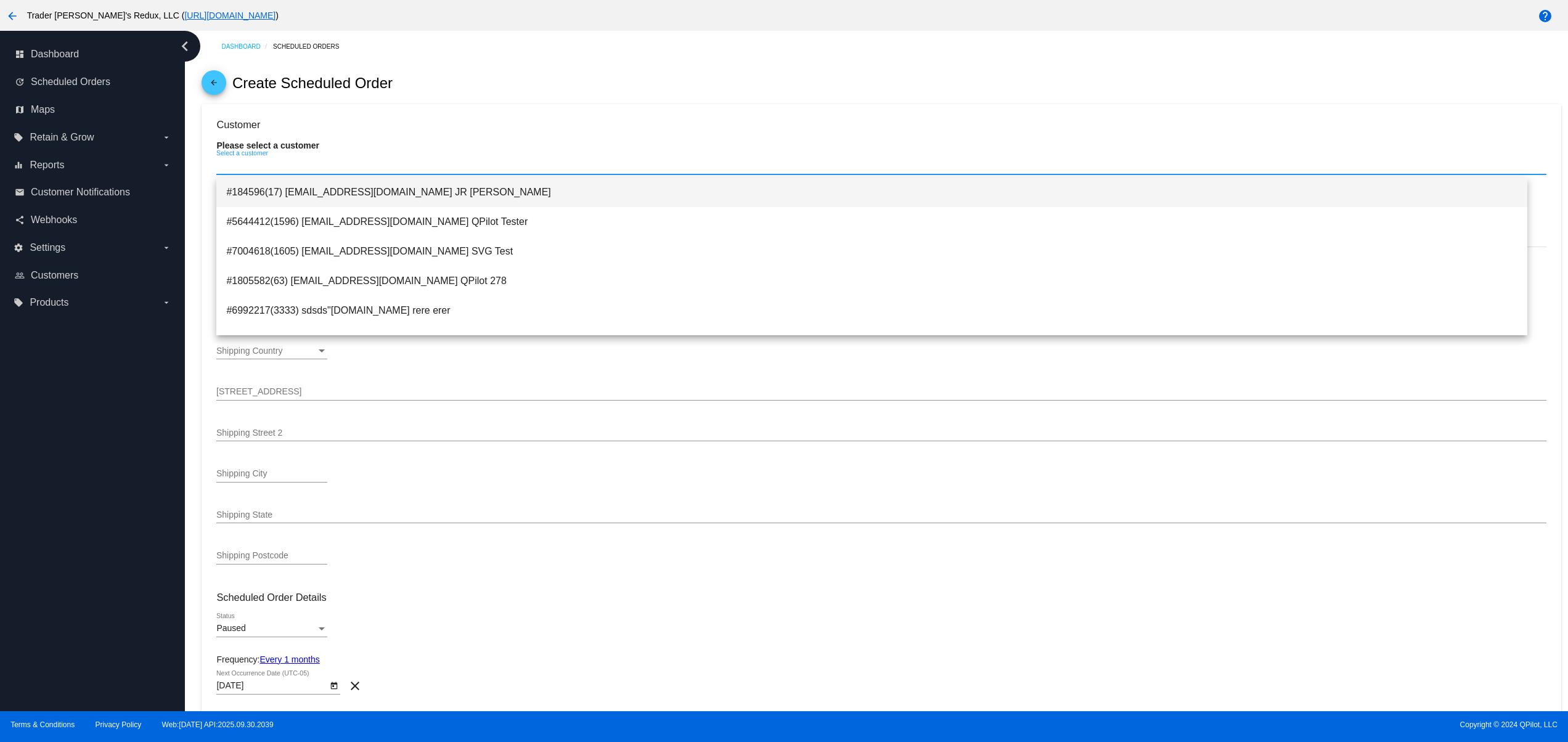
click at [331, 193] on span "#184596(17) jr@patternsinthecloud.com JR Ewing" at bounding box center [871, 192] width 1291 height 29
type input "[PERSON_NAME]"
type input "1615 Platte St"
type input "[GEOGRAPHIC_DATA]"
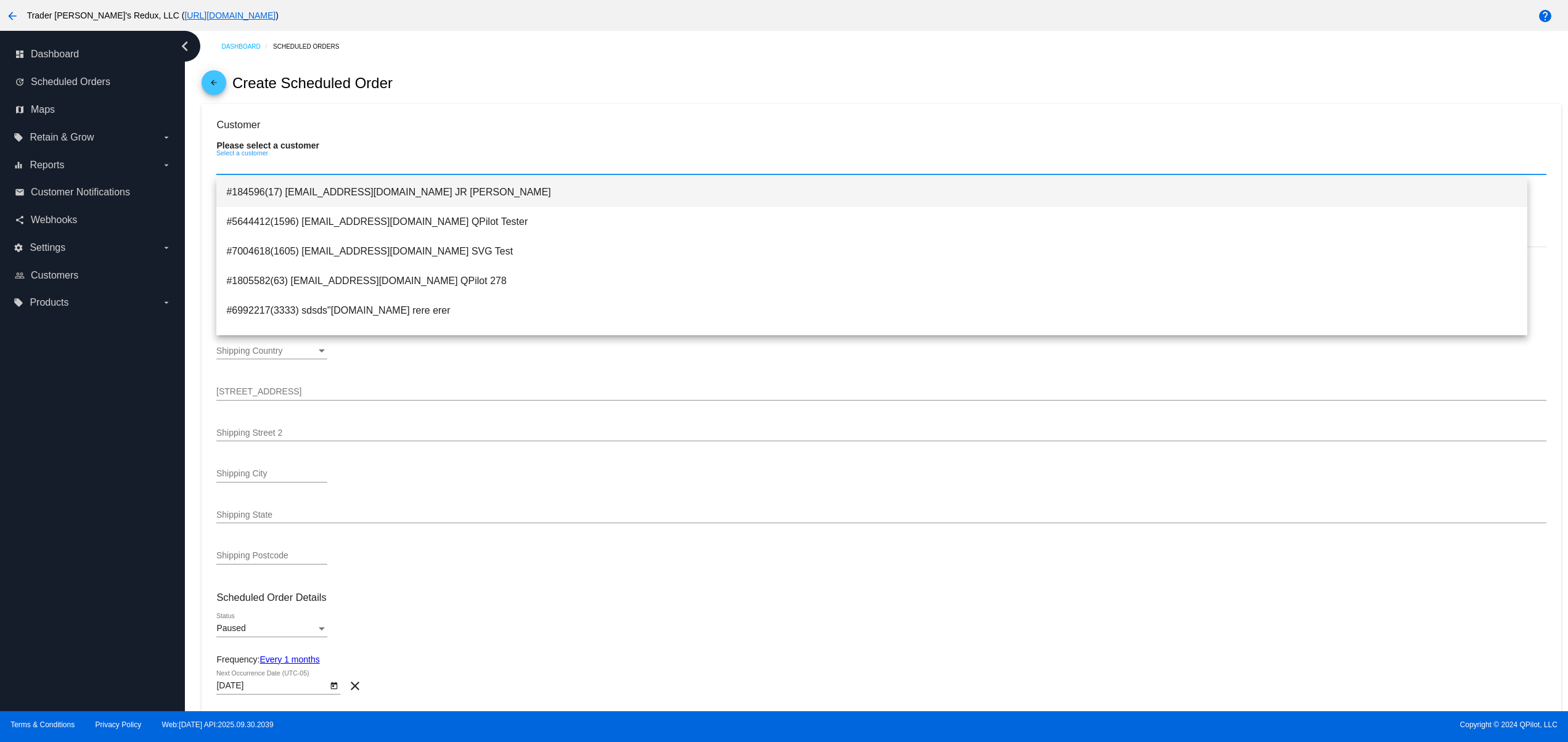
type input "80202"
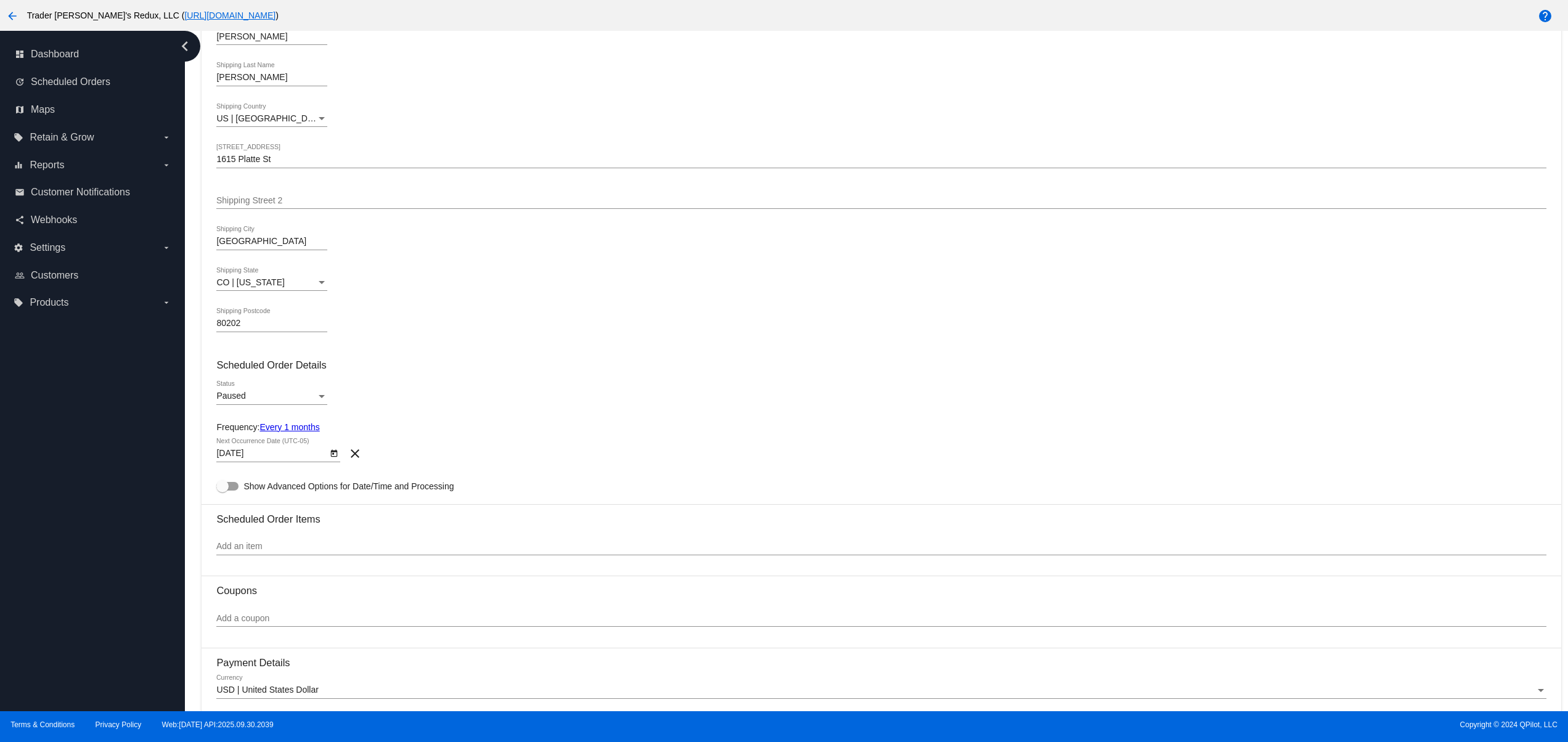
scroll to position [246, 0]
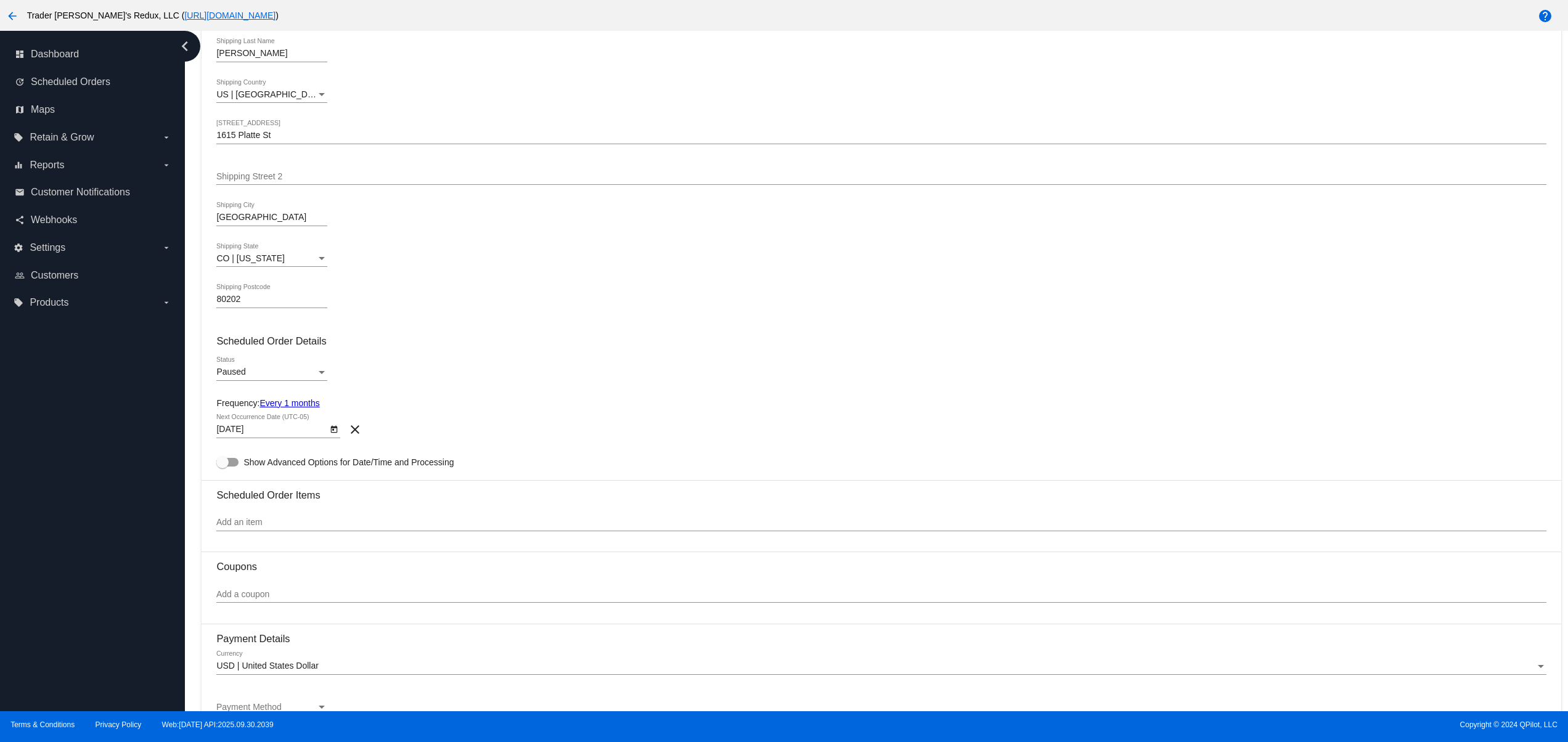
click at [271, 377] on div "Paused" at bounding box center [266, 372] width 100 height 10
click at [249, 358] on span "Active" at bounding box center [271, 351] width 111 height 26
click at [356, 528] on input "Add an item" at bounding box center [880, 523] width 1329 height 10
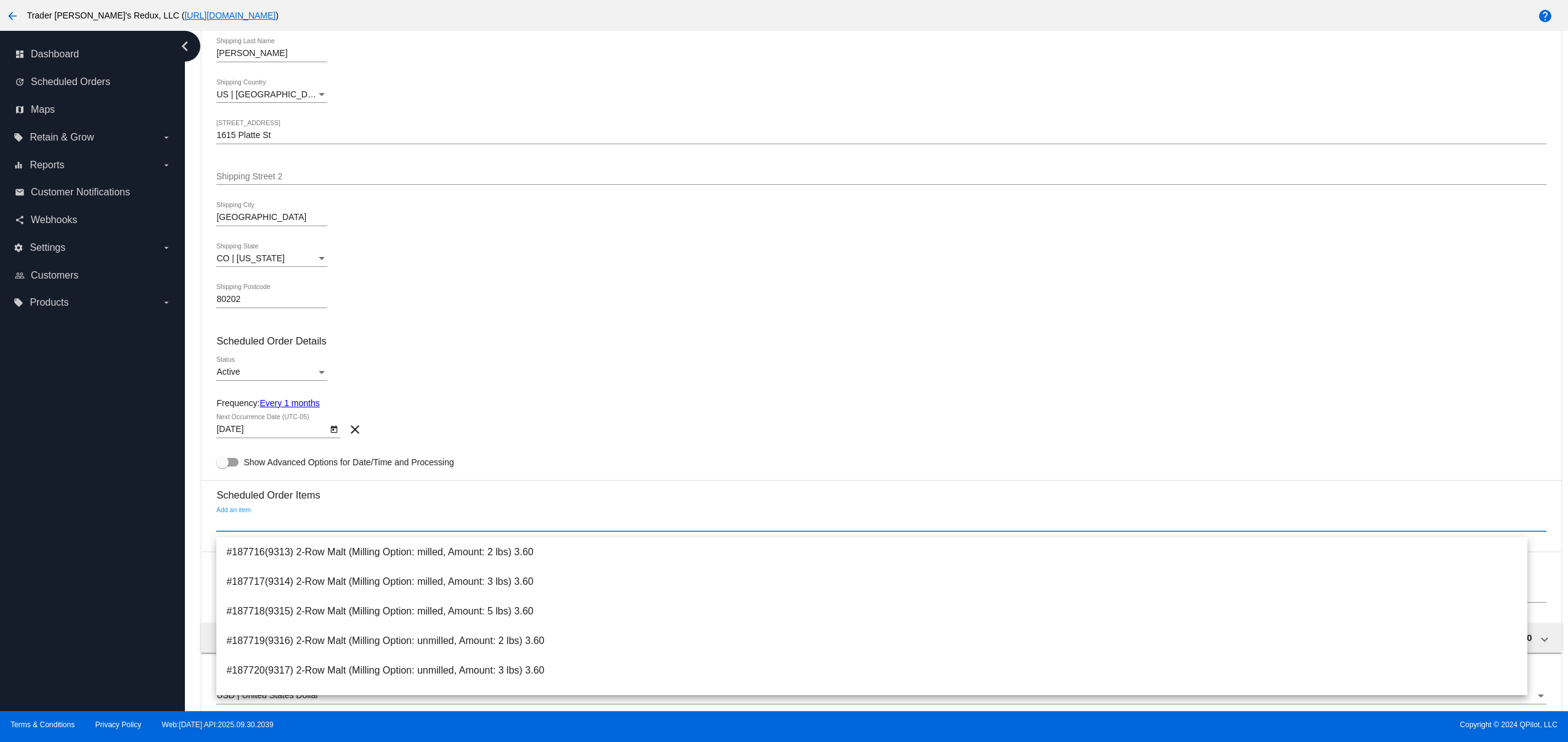
click at [323, 521] on div "Add an item" at bounding box center [880, 518] width 1329 height 24
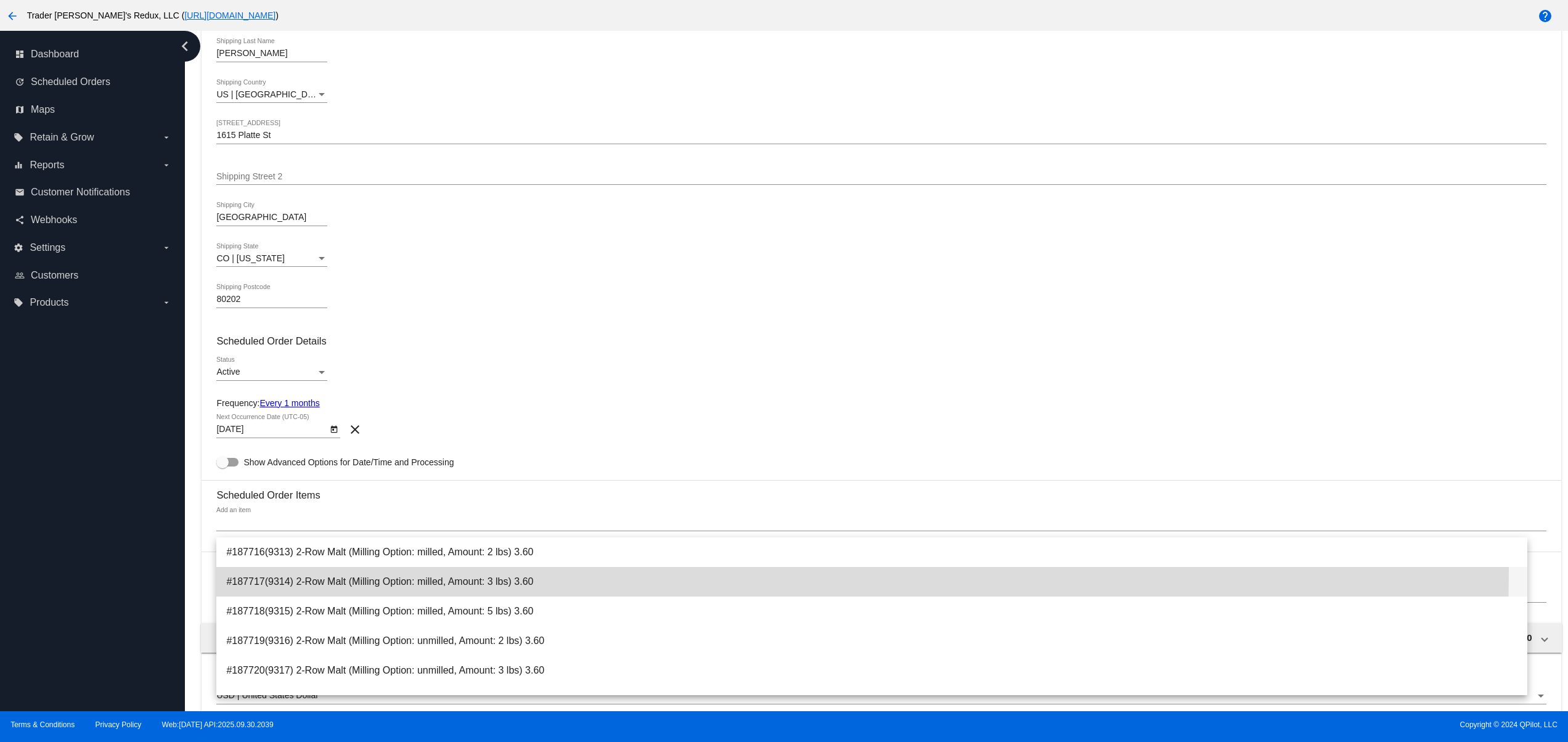
click at [311, 568] on span "#187717(9314) 2-Row Malt (Milling Option: milled, Amount: 3 lbs) 3.60" at bounding box center [871, 581] width 1291 height 29
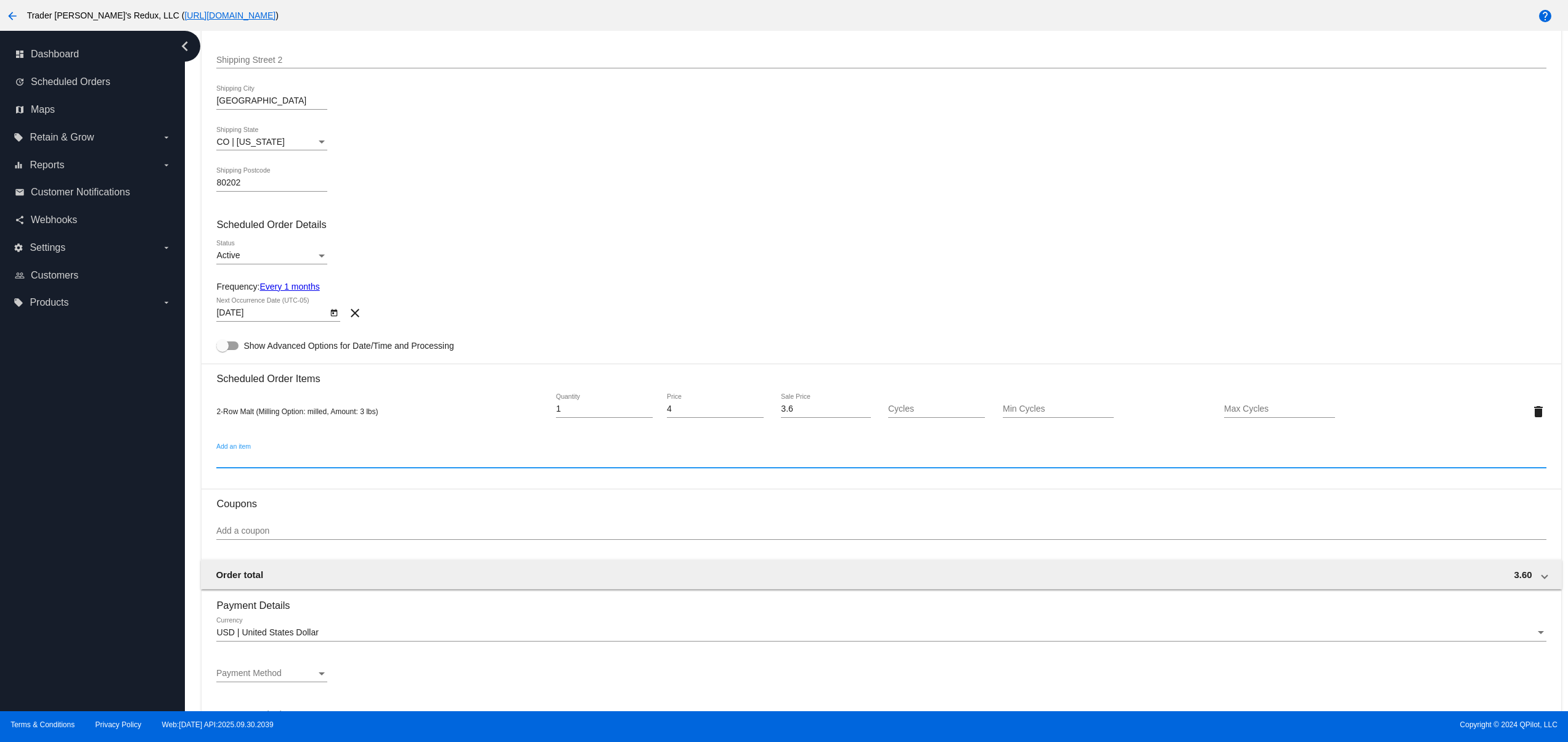
scroll to position [493, 0]
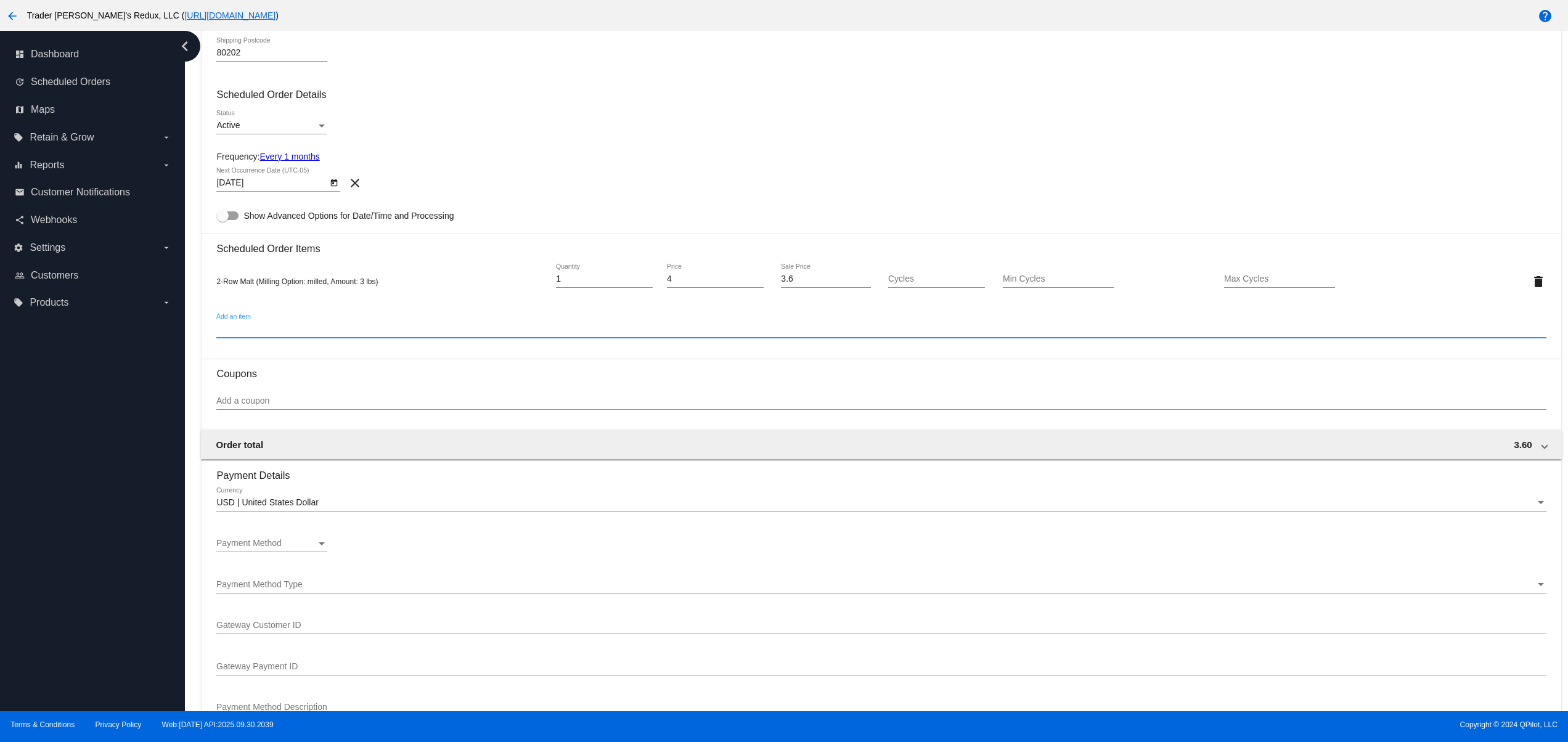
click at [279, 538] on div "Payment Method Payment Method" at bounding box center [271, 539] width 111 height 24
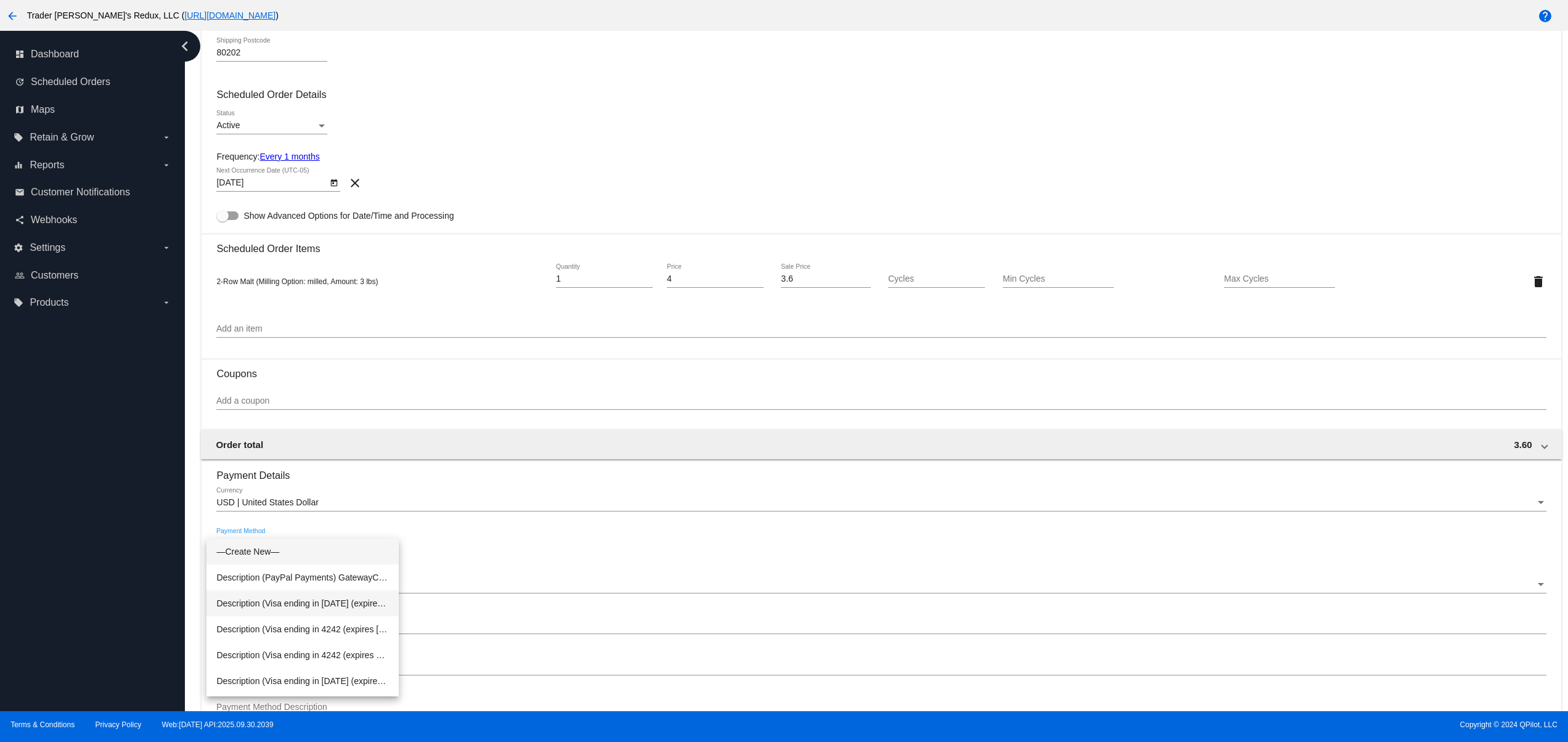
click at [330, 599] on span "Description (Visa ending in 1111 (expires 02/28)) GatewayCustomerId (1431687904…" at bounding box center [302, 603] width 173 height 26
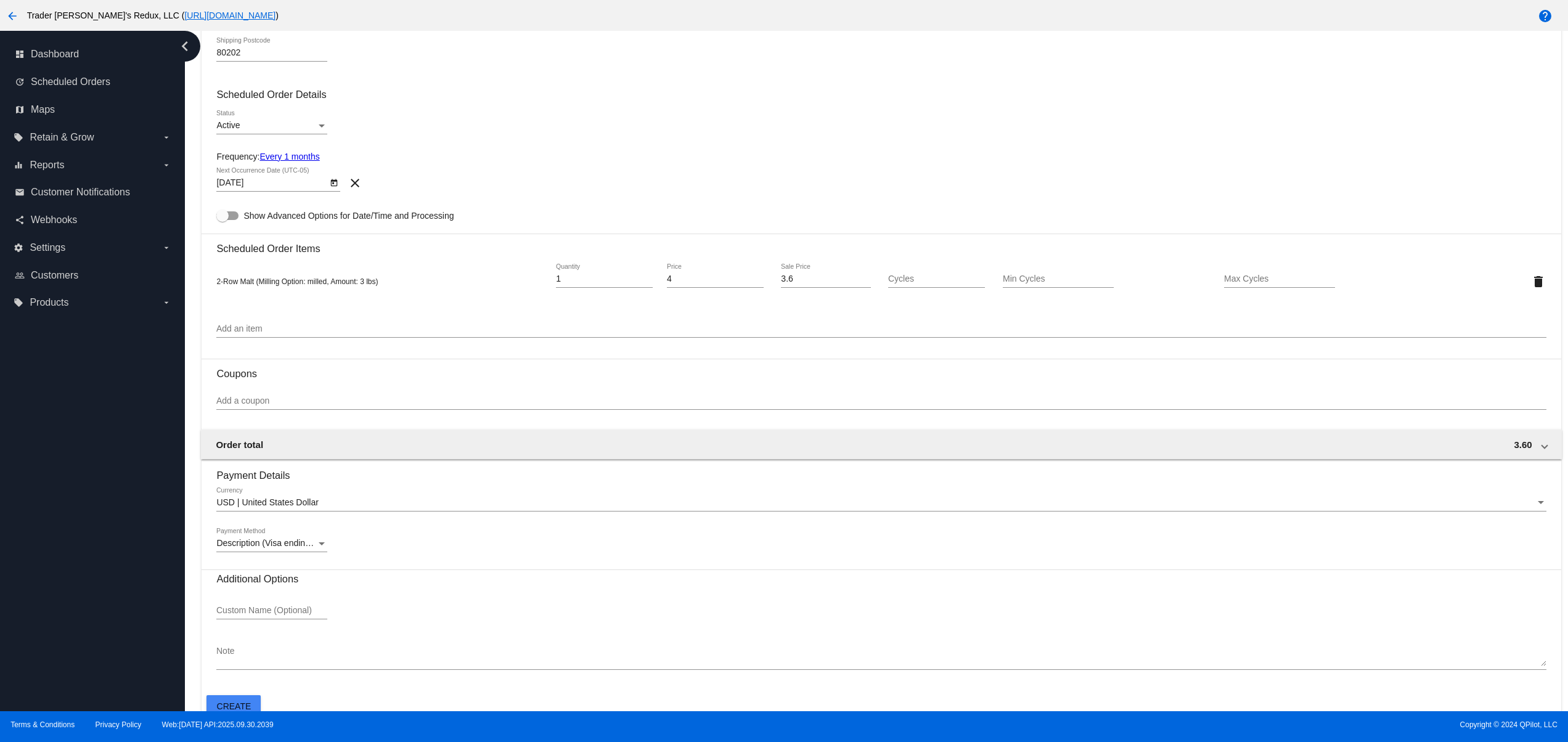
click at [238, 698] on mat-card-actions "Create" at bounding box center [880, 703] width 1349 height 27
click at [240, 703] on button "Create" at bounding box center [233, 706] width 54 height 22
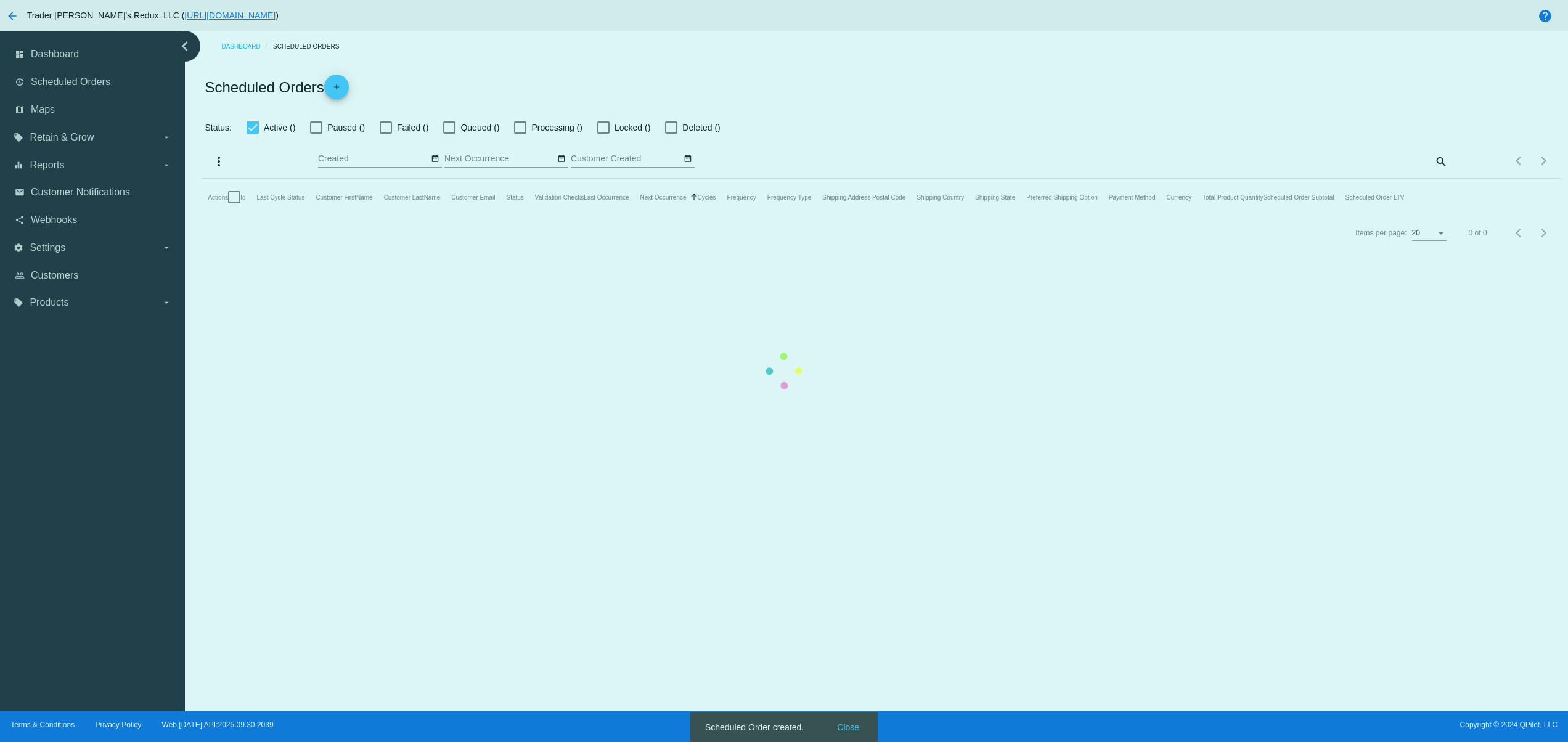
checkbox input "false"
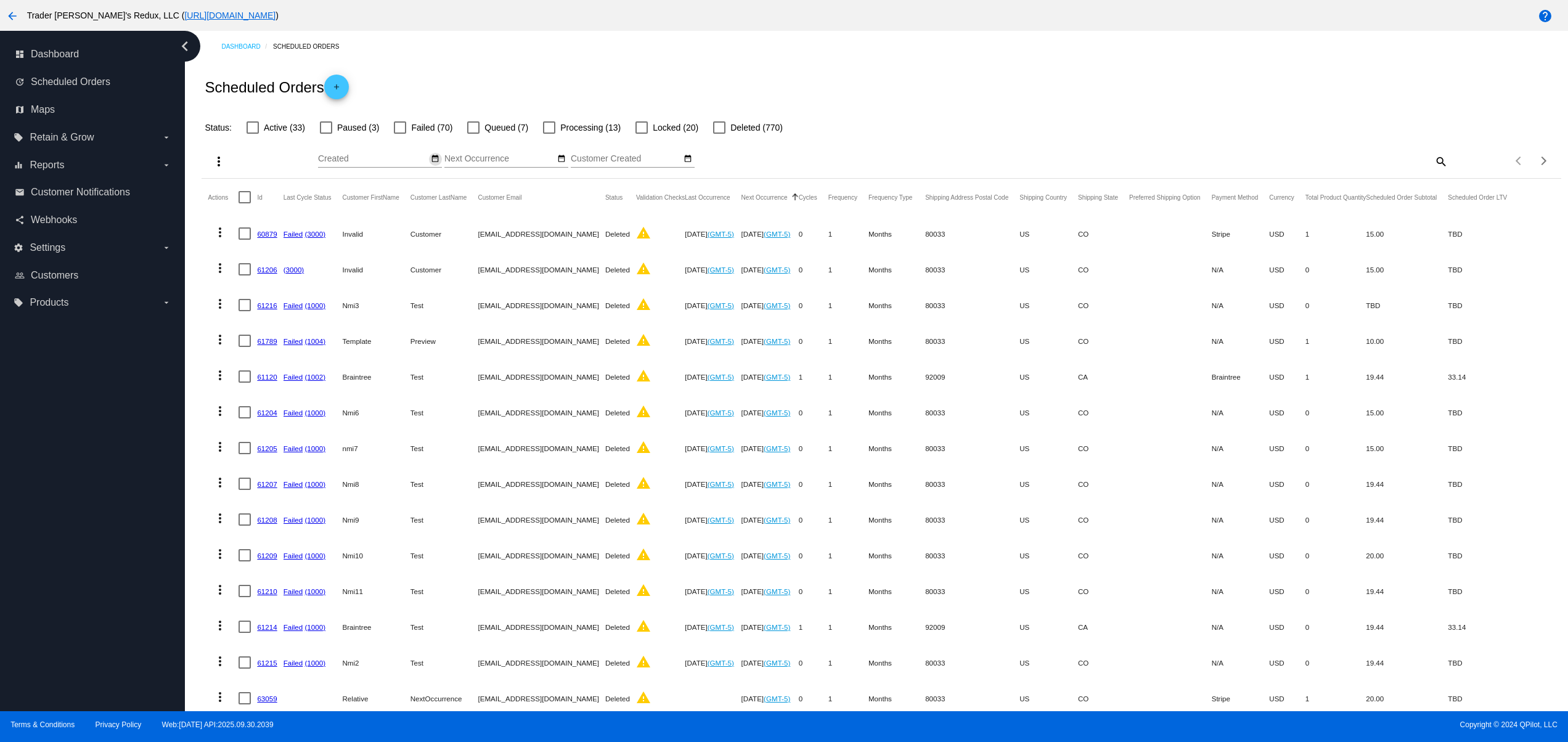
click at [431, 156] on mat-icon "date_range" at bounding box center [435, 159] width 8 height 10
click at [471, 220] on td "4" at bounding box center [471, 215] width 21 height 18
type input "10/04/2025 - 10/04/2025"
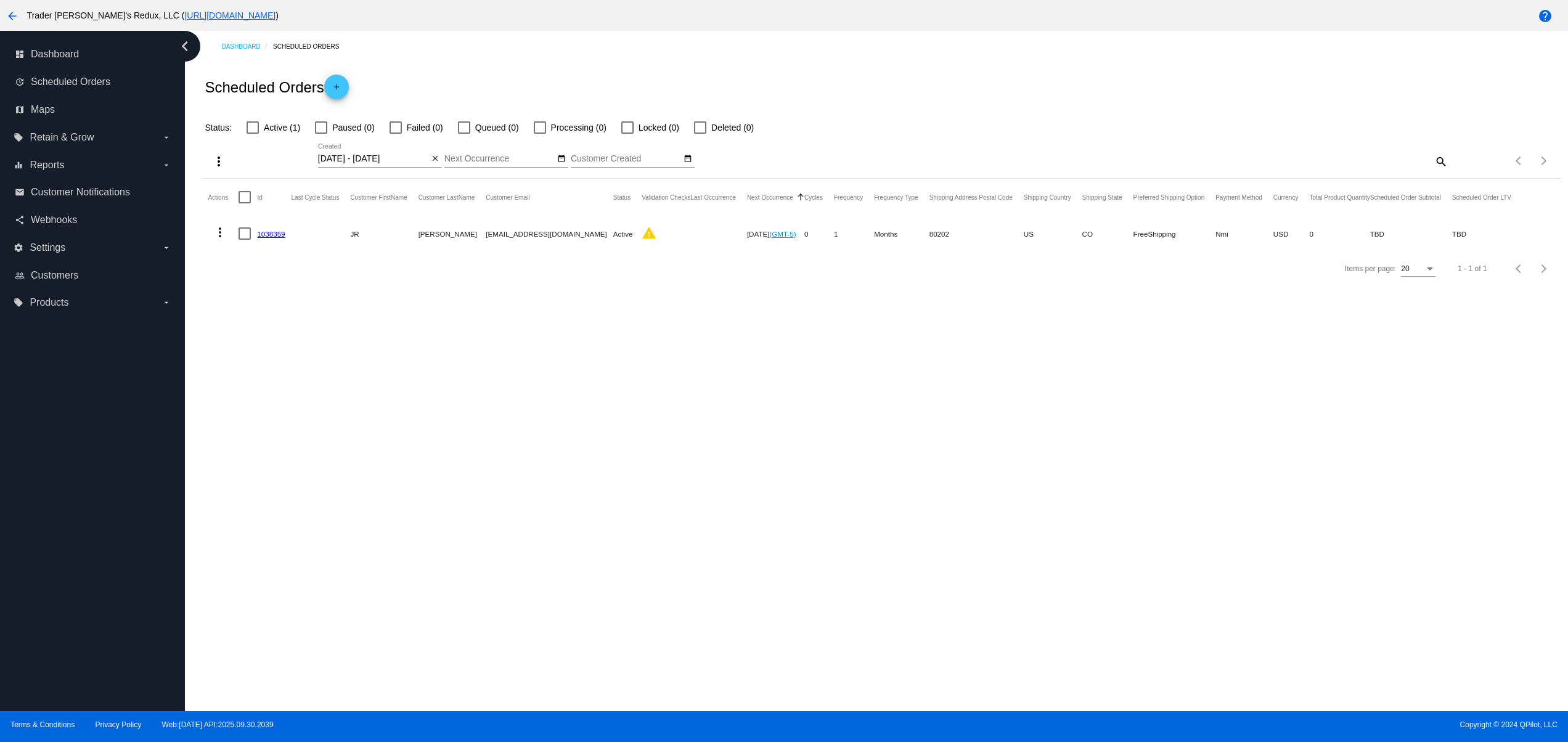
drag, startPoint x: 562, startPoint y: 237, endPoint x: 580, endPoint y: 238, distance: 18.0
click at [572, 238] on mat-row "more_vert 1038359 JR Ewing jr@patternsinthecloud.com Active warning Nov 4 2025 …" at bounding box center [864, 233] width 1314 height 36
click at [261, 234] on link "1038359" at bounding box center [271, 234] width 28 height 8
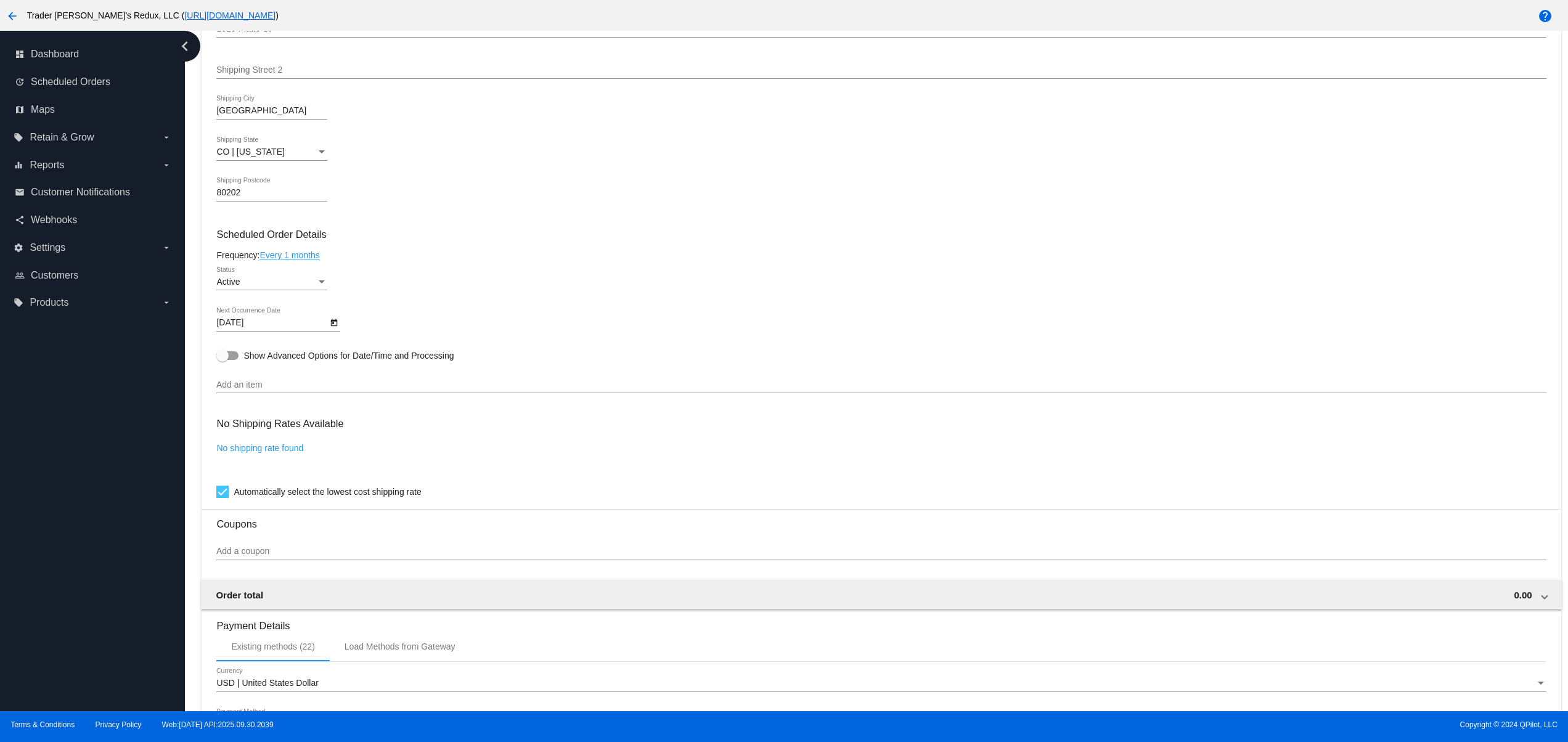
scroll to position [412, 0]
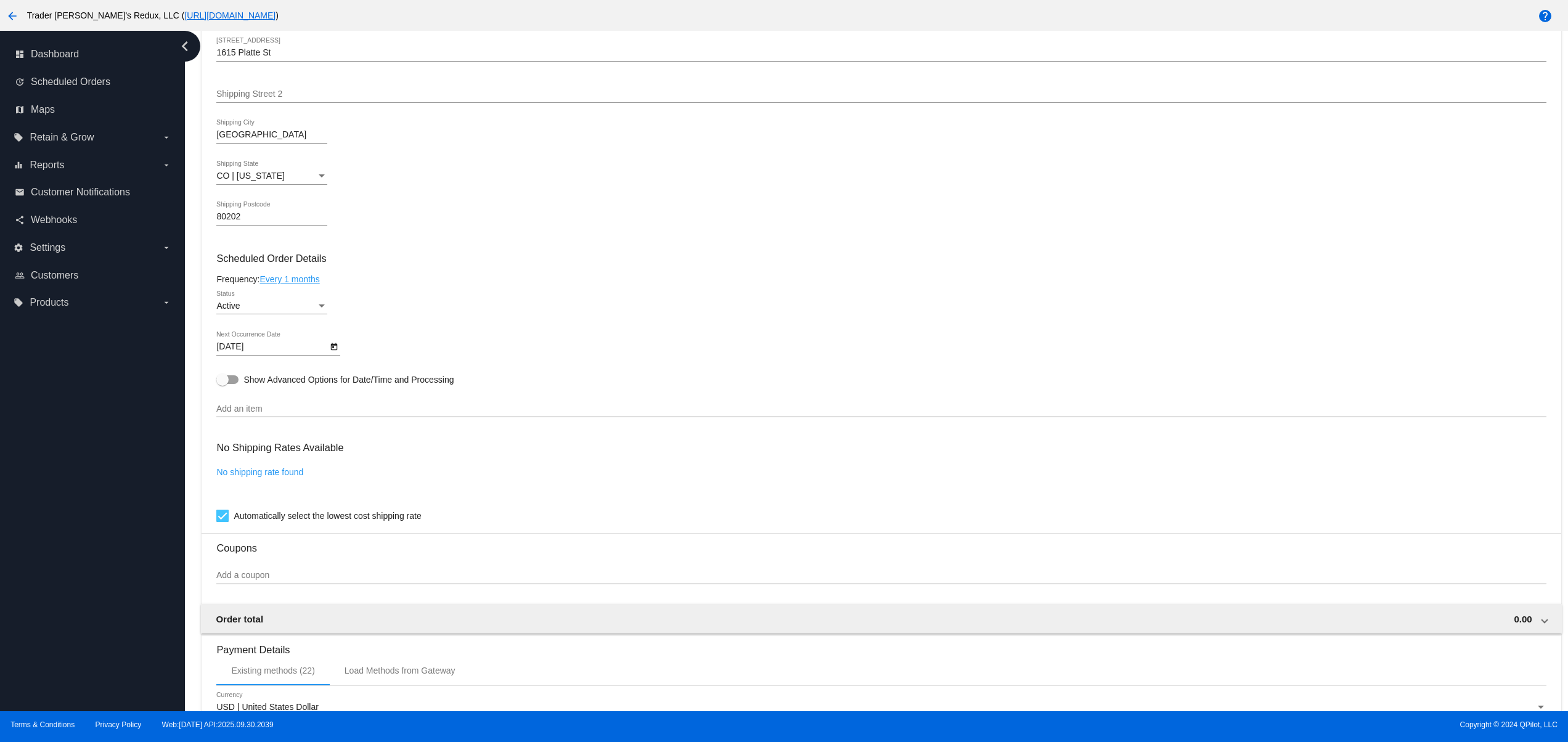
click at [250, 407] on div "Add an item" at bounding box center [880, 404] width 1329 height 24
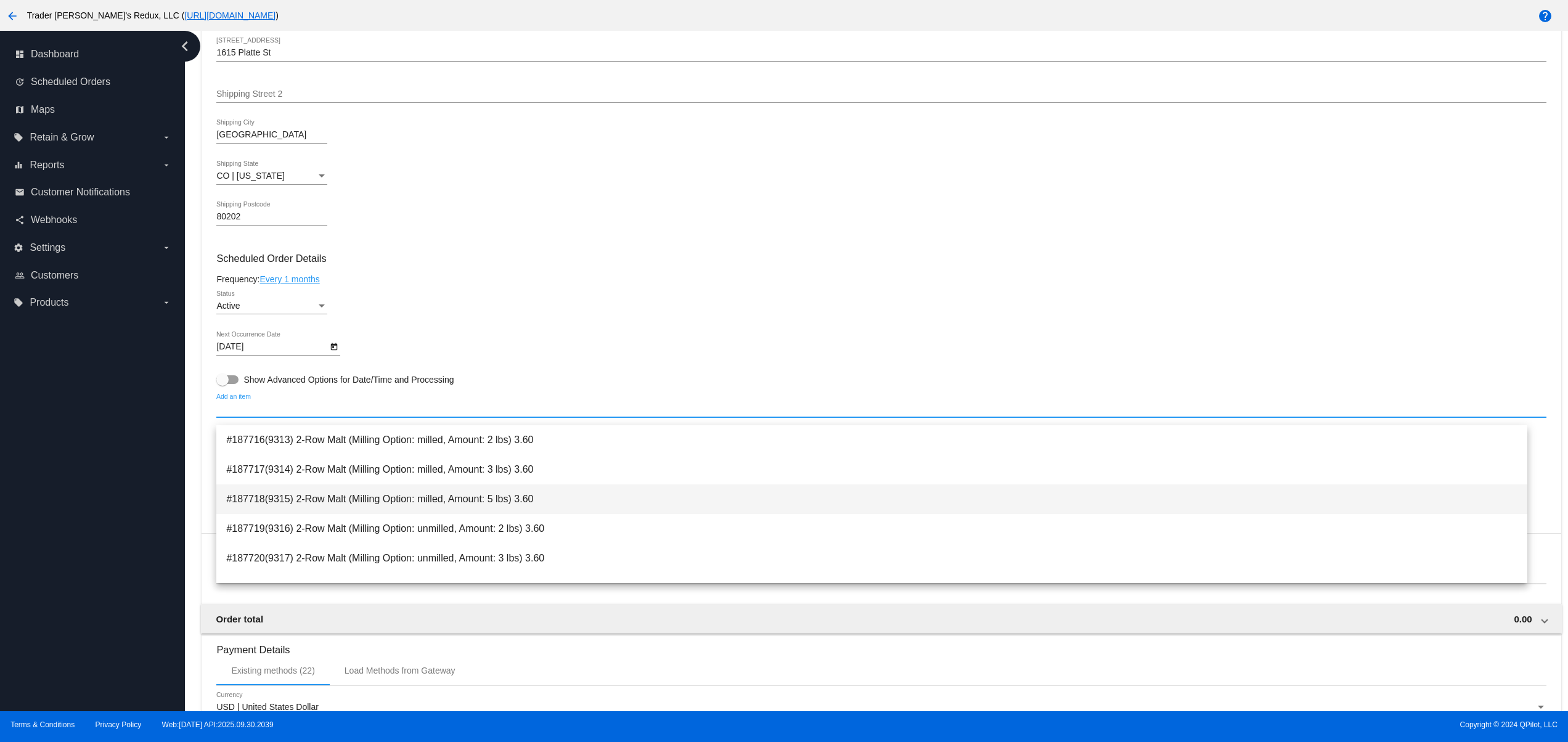
scroll to position [493, 0]
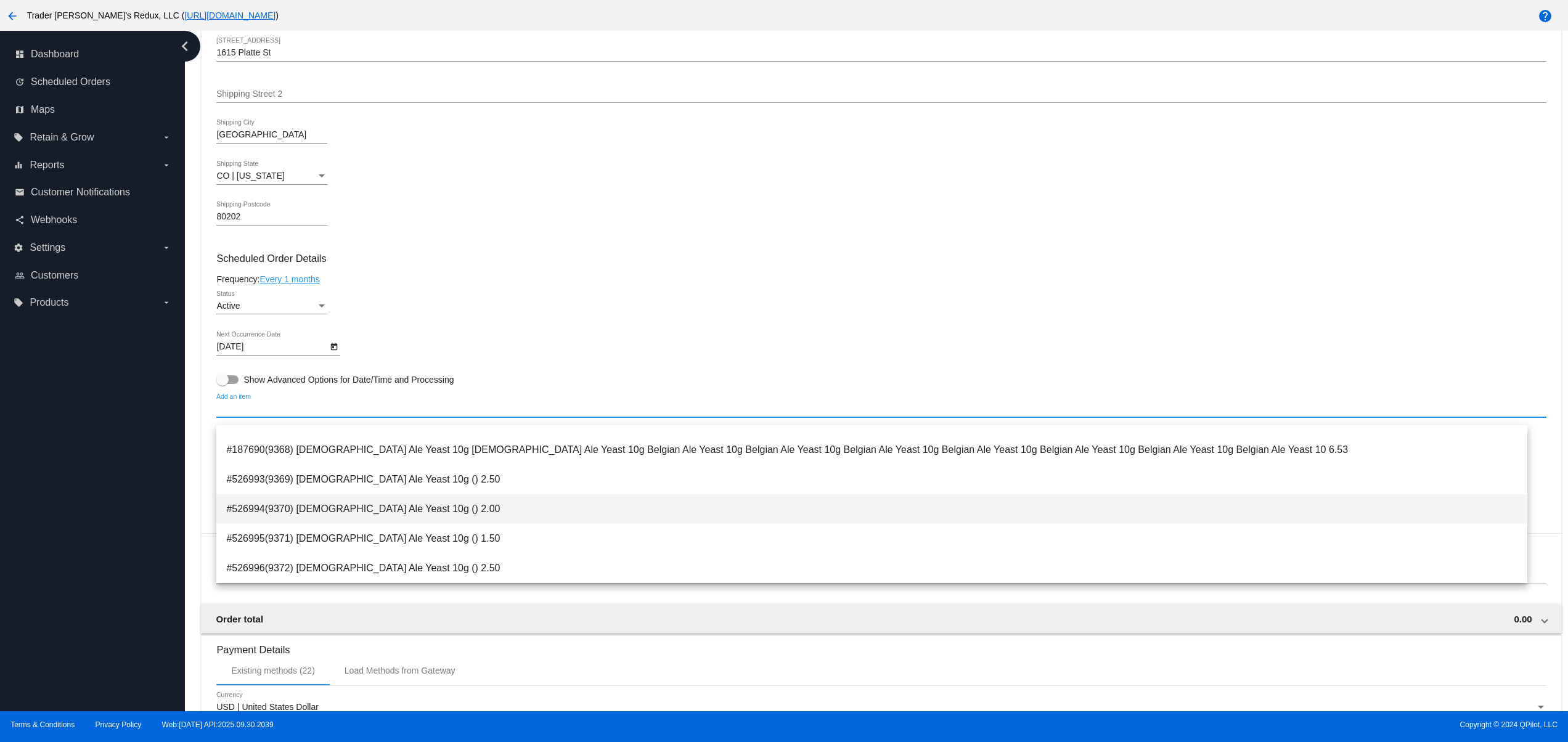
click at [428, 513] on span "#526994(9370) Belgian Ale Yeast 10g () 2.00" at bounding box center [871, 508] width 1291 height 29
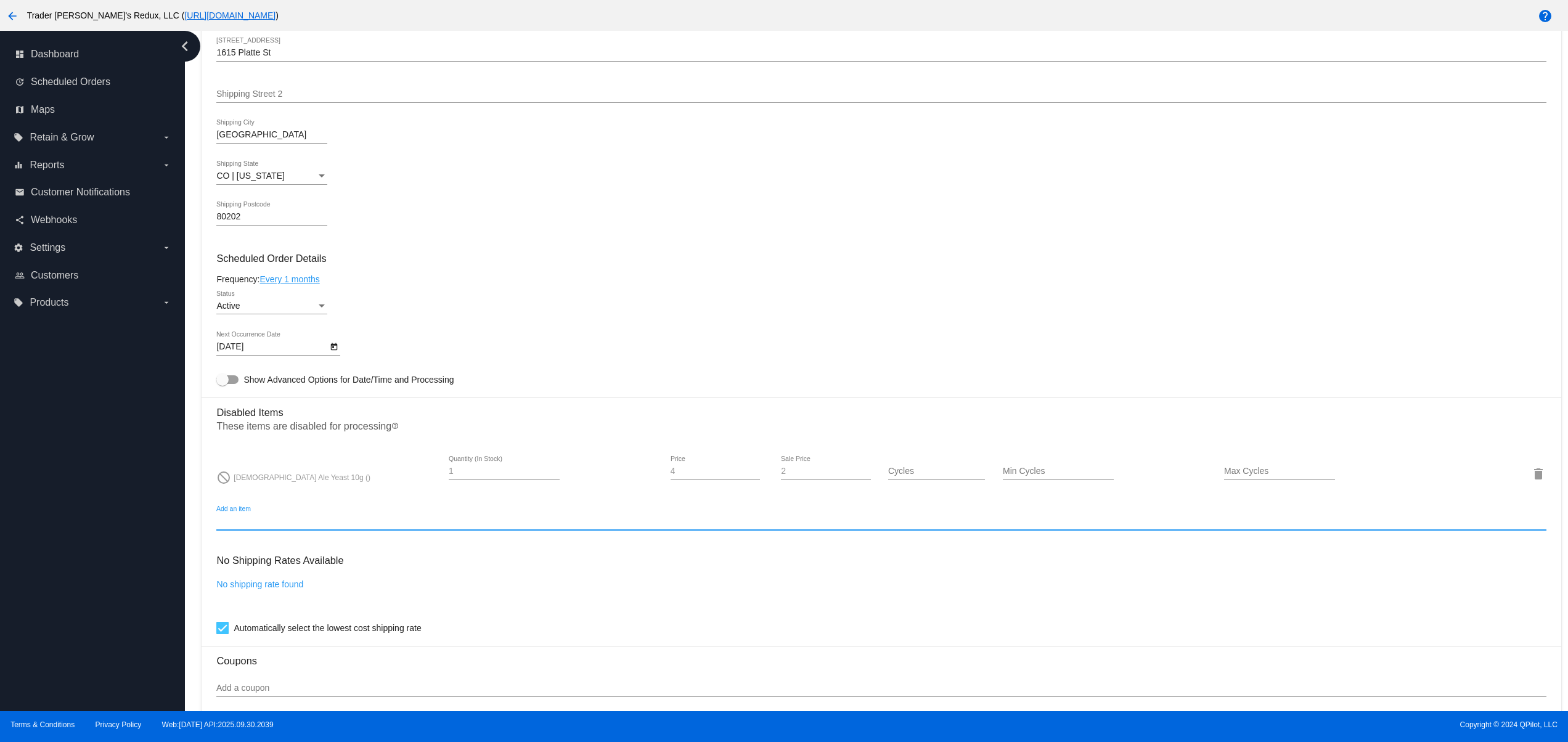
click at [313, 526] on input "Add an item" at bounding box center [880, 522] width 1329 height 10
drag, startPoint x: 252, startPoint y: 530, endPoint x: 243, endPoint y: 533, distance: 9.5
click at [248, 526] on input "Add an item" at bounding box center [880, 522] width 1329 height 10
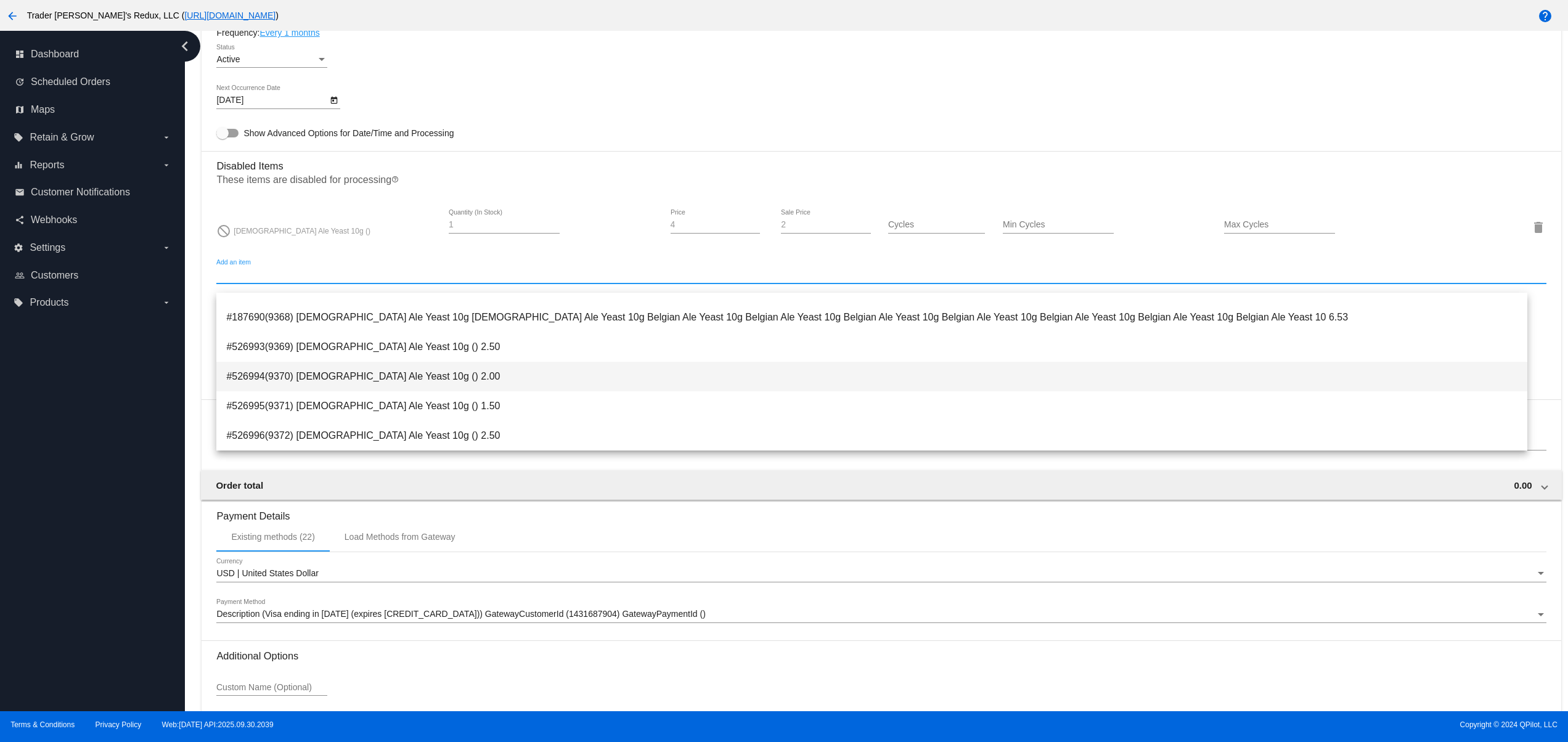
scroll to position [986, 0]
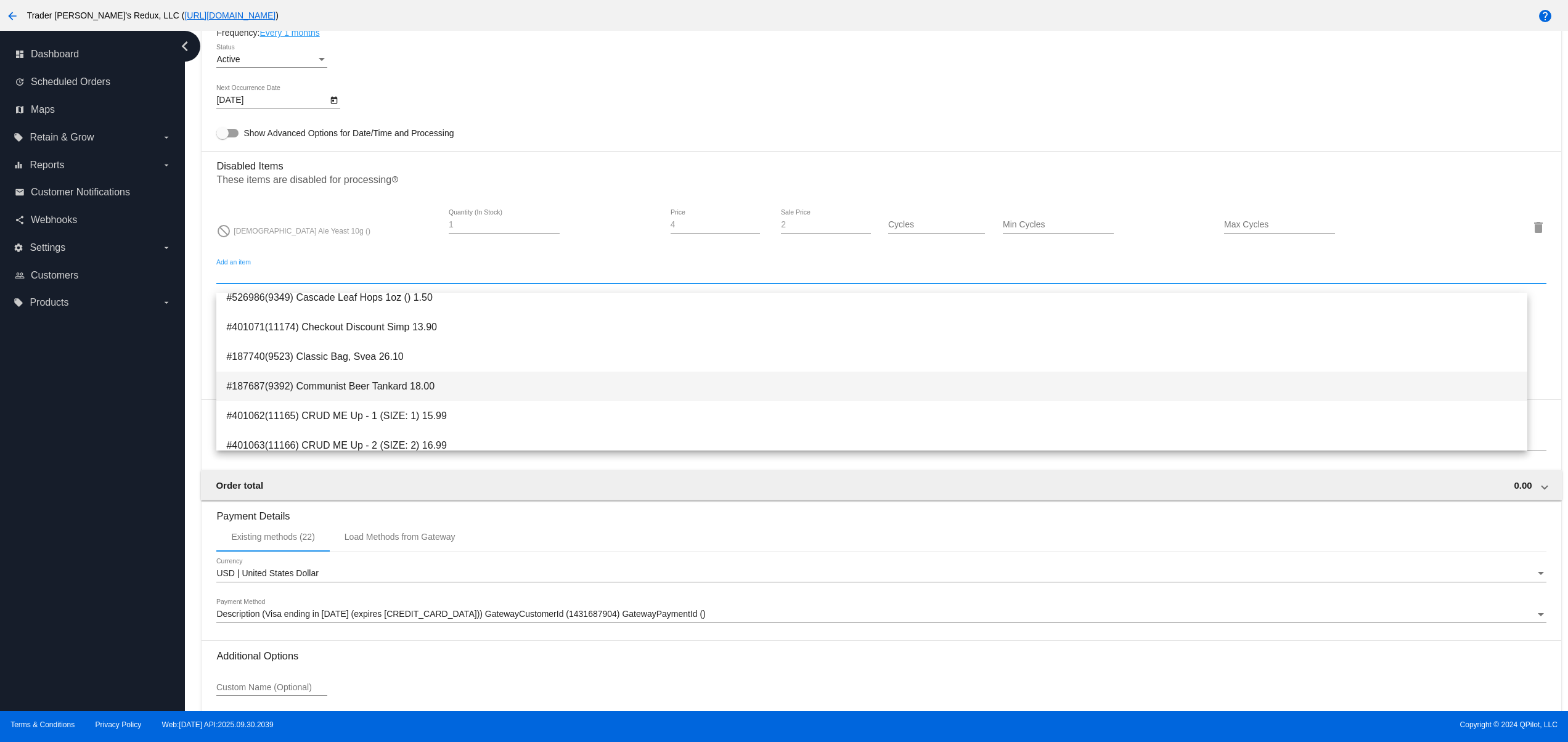
click at [437, 389] on span "#187687(9392) Communist Beer Tankard 18.00" at bounding box center [871, 386] width 1291 height 29
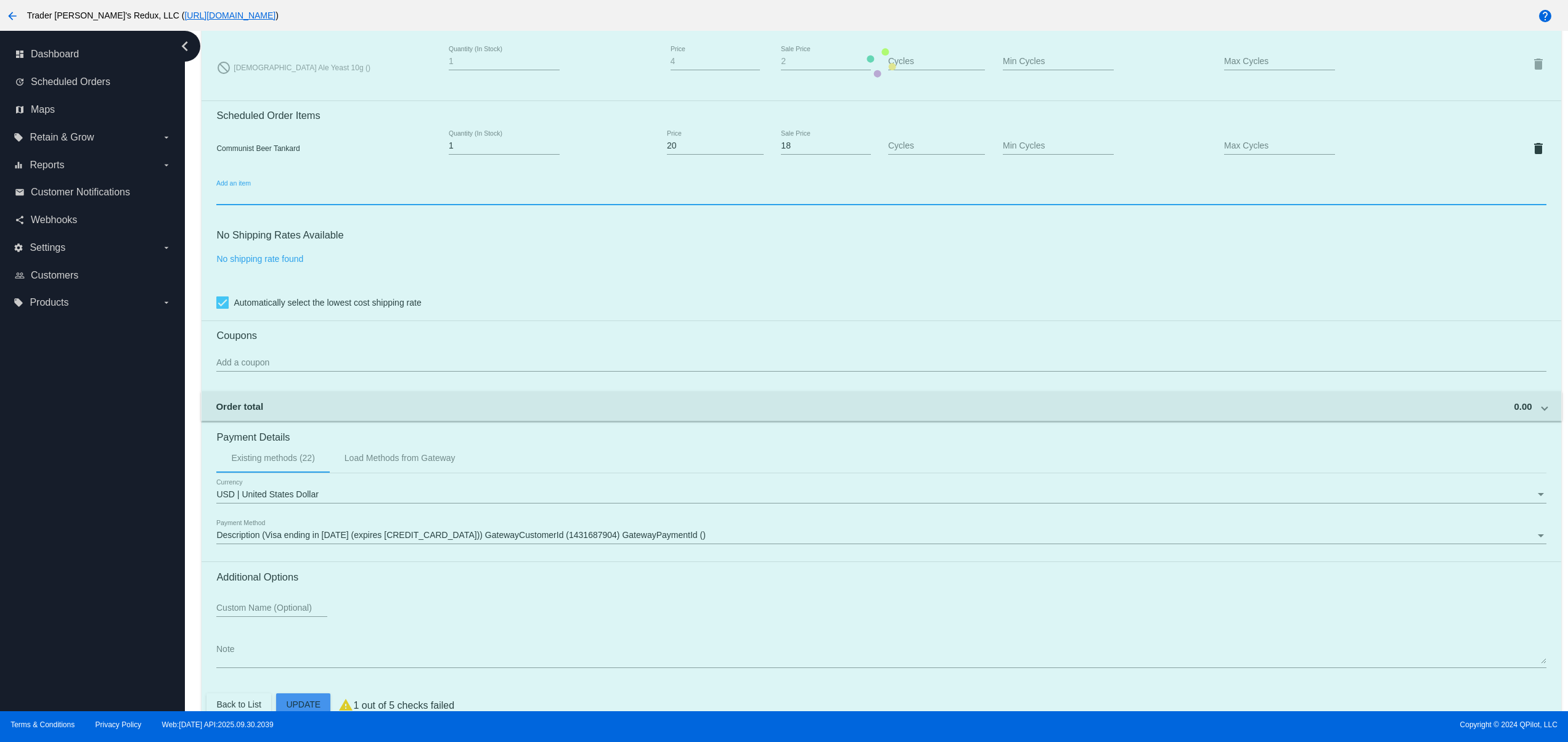
scroll to position [858, 0]
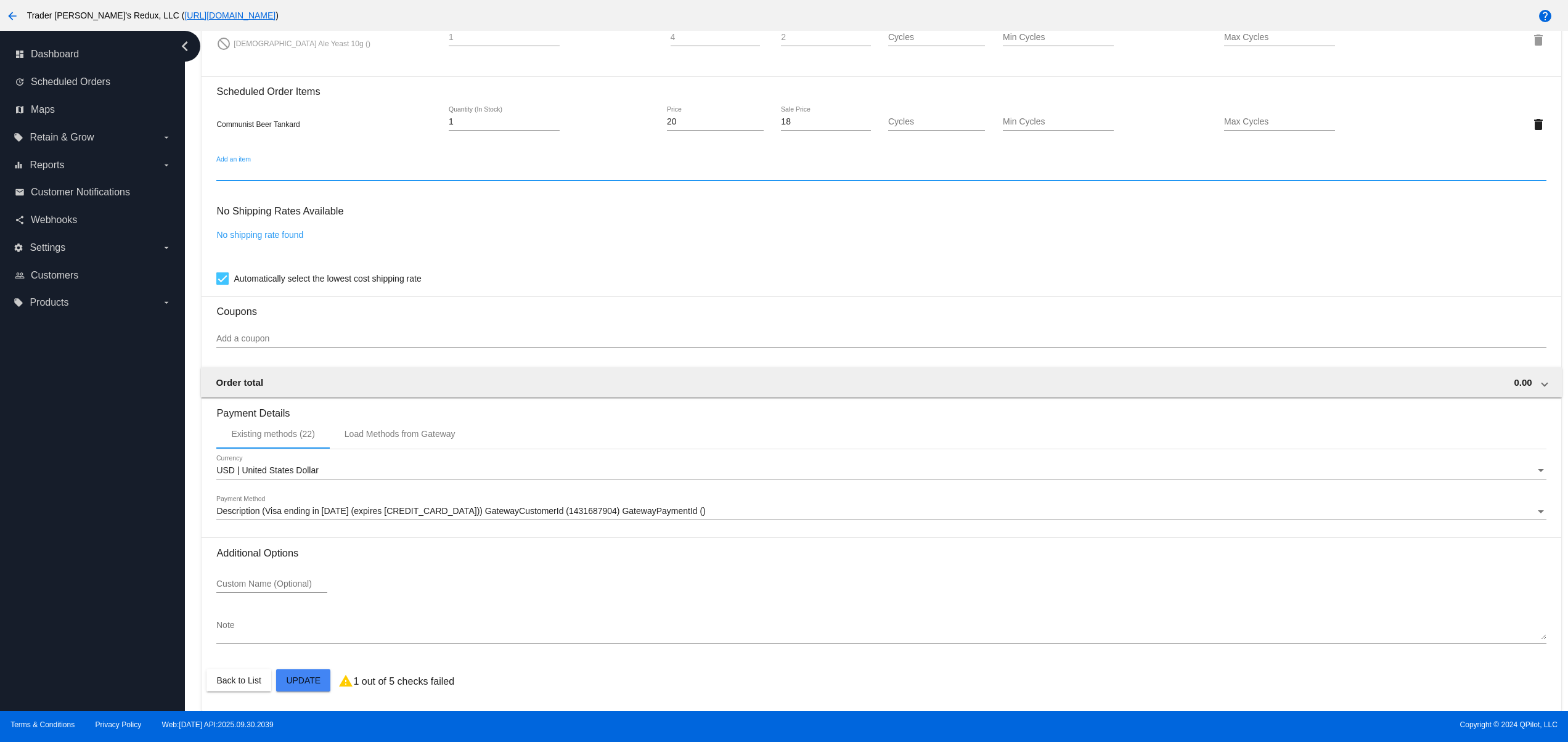
click at [299, 686] on mat-card "Customer 184596: JR Ewing jr@patternsinthecloud.com Customer Shipping Enter Shi…" at bounding box center [881, 39] width 1359 height 1344
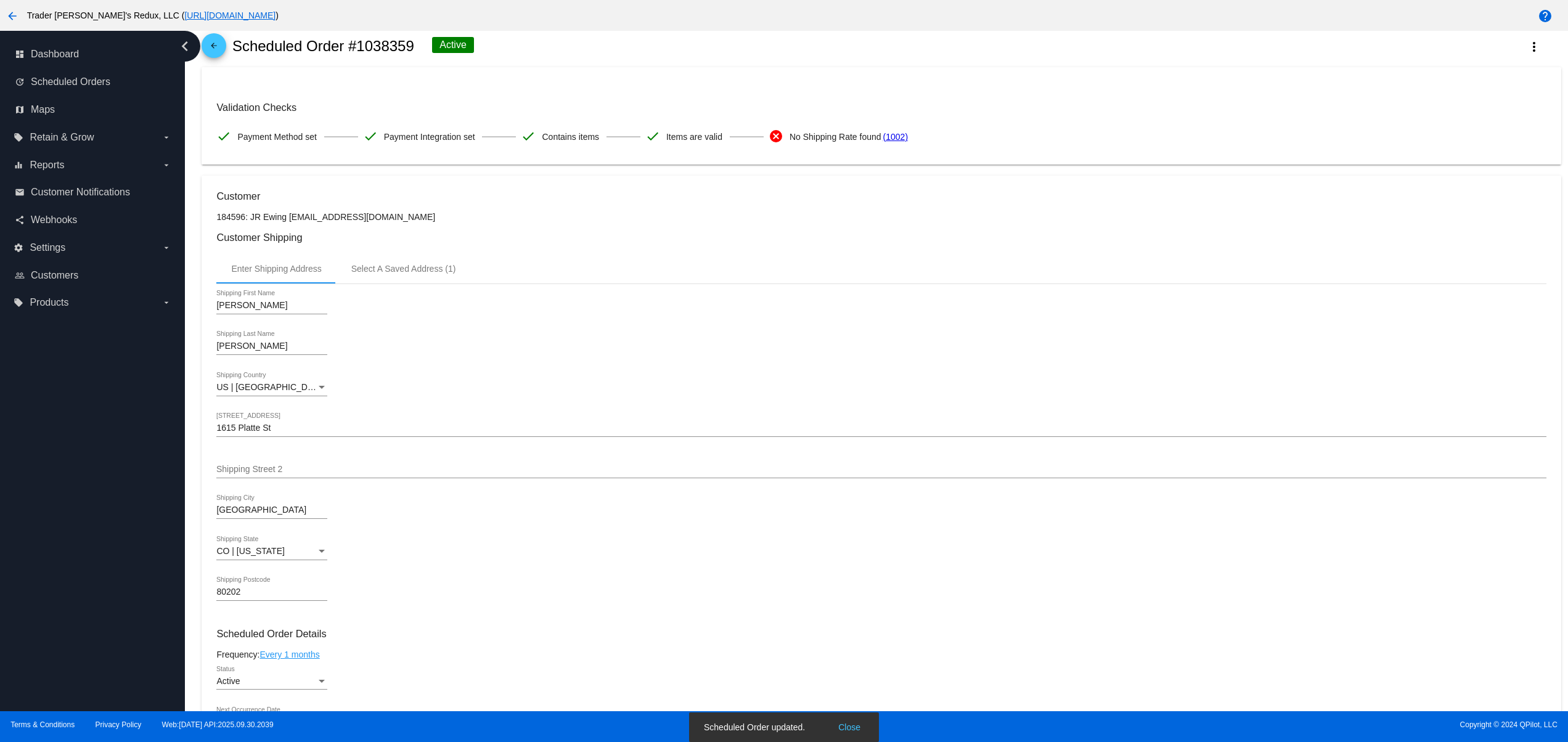
scroll to position [0, 0]
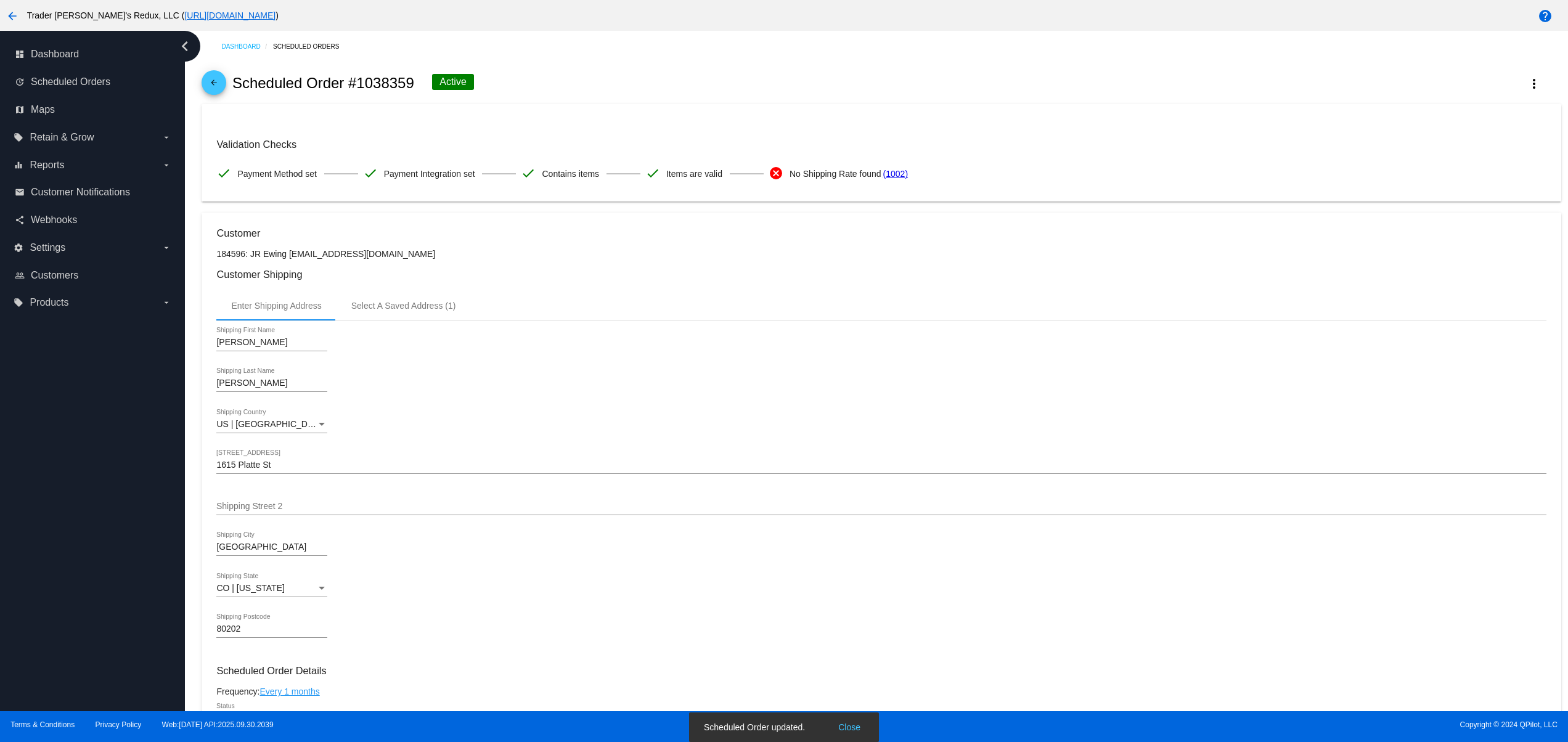
click at [856, 719] on snack-bar-container "Scheduled Order updated. Close" at bounding box center [784, 726] width 190 height 29
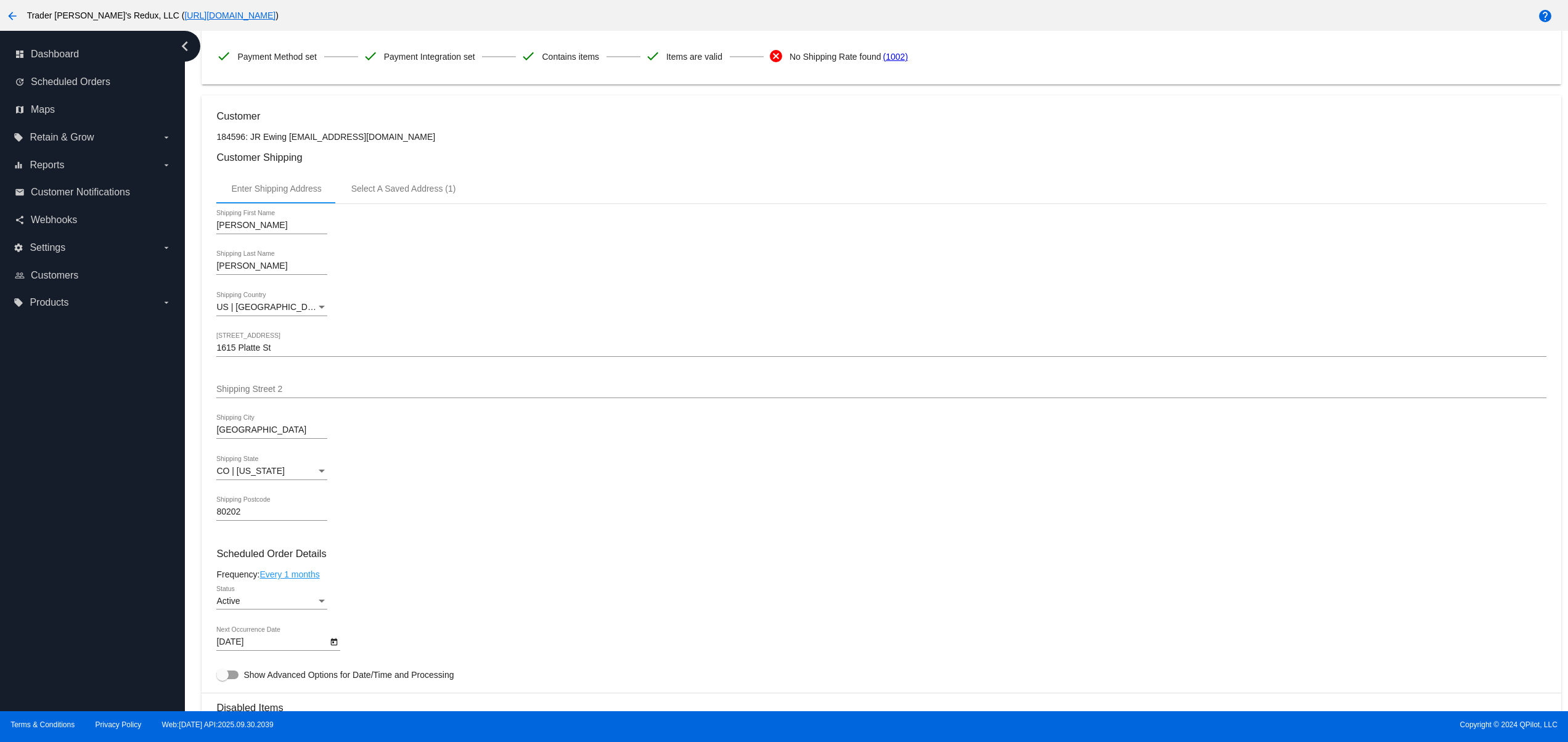
scroll to position [493, 0]
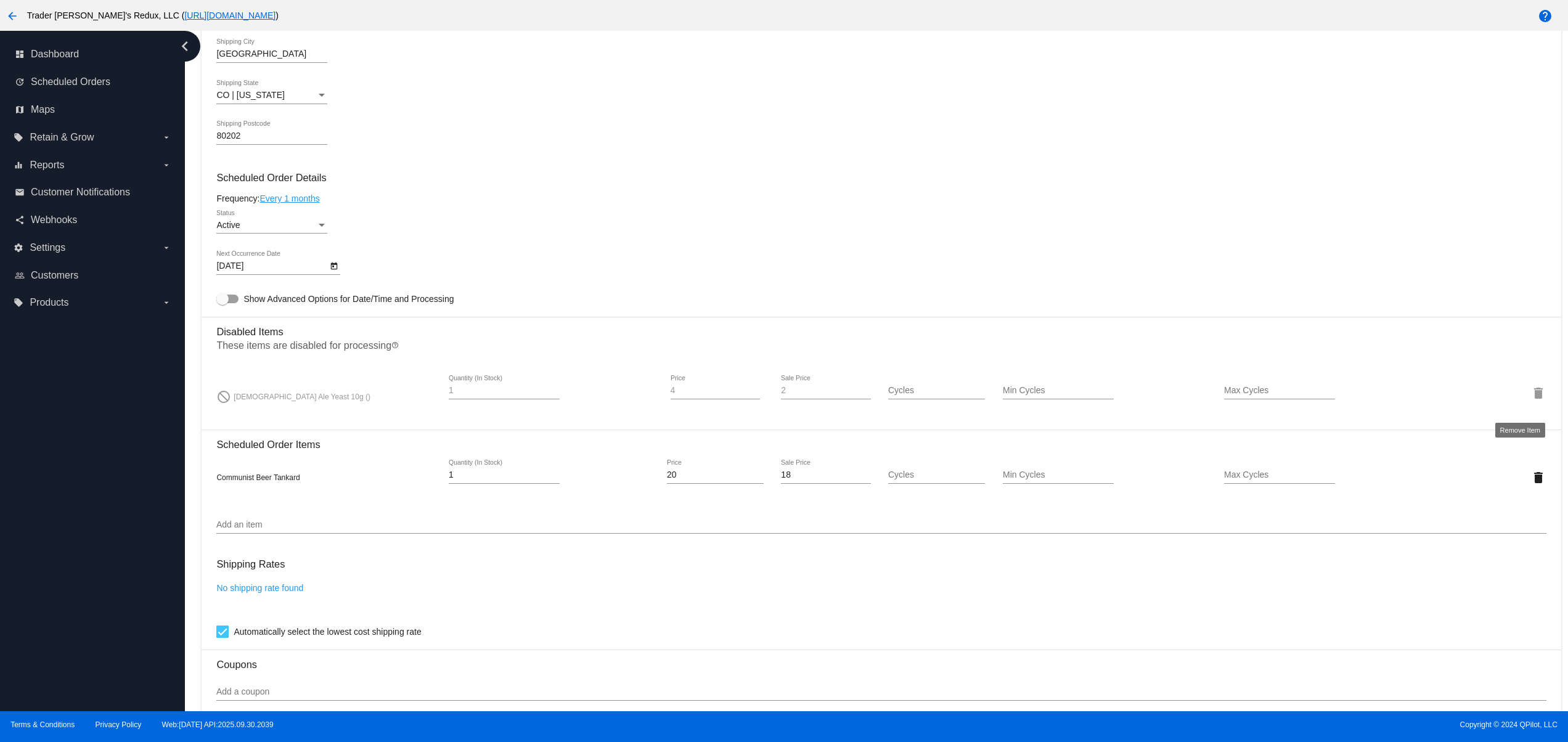
click at [1530, 398] on mat-icon "delete" at bounding box center [1538, 394] width 15 height 15
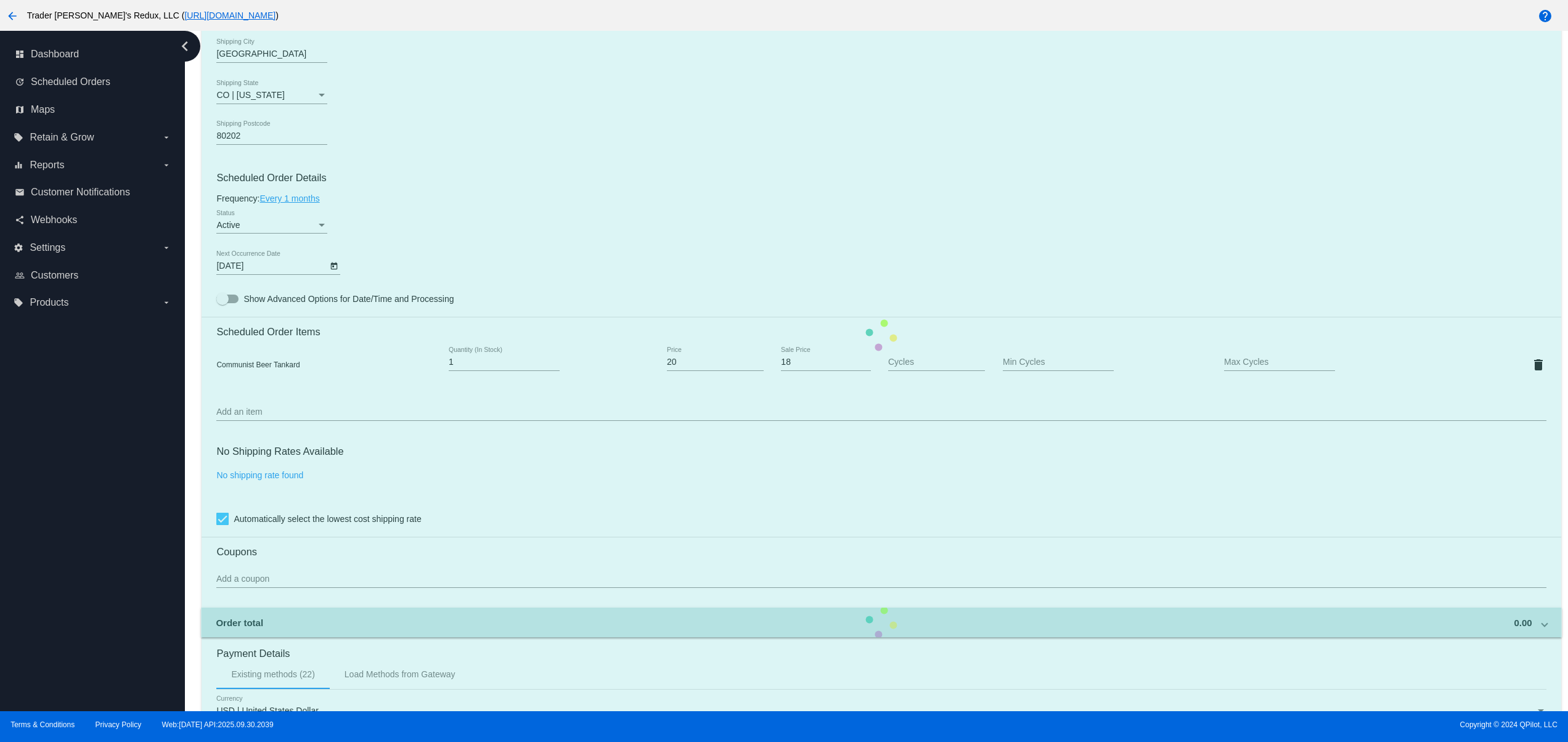
scroll to position [743, 0]
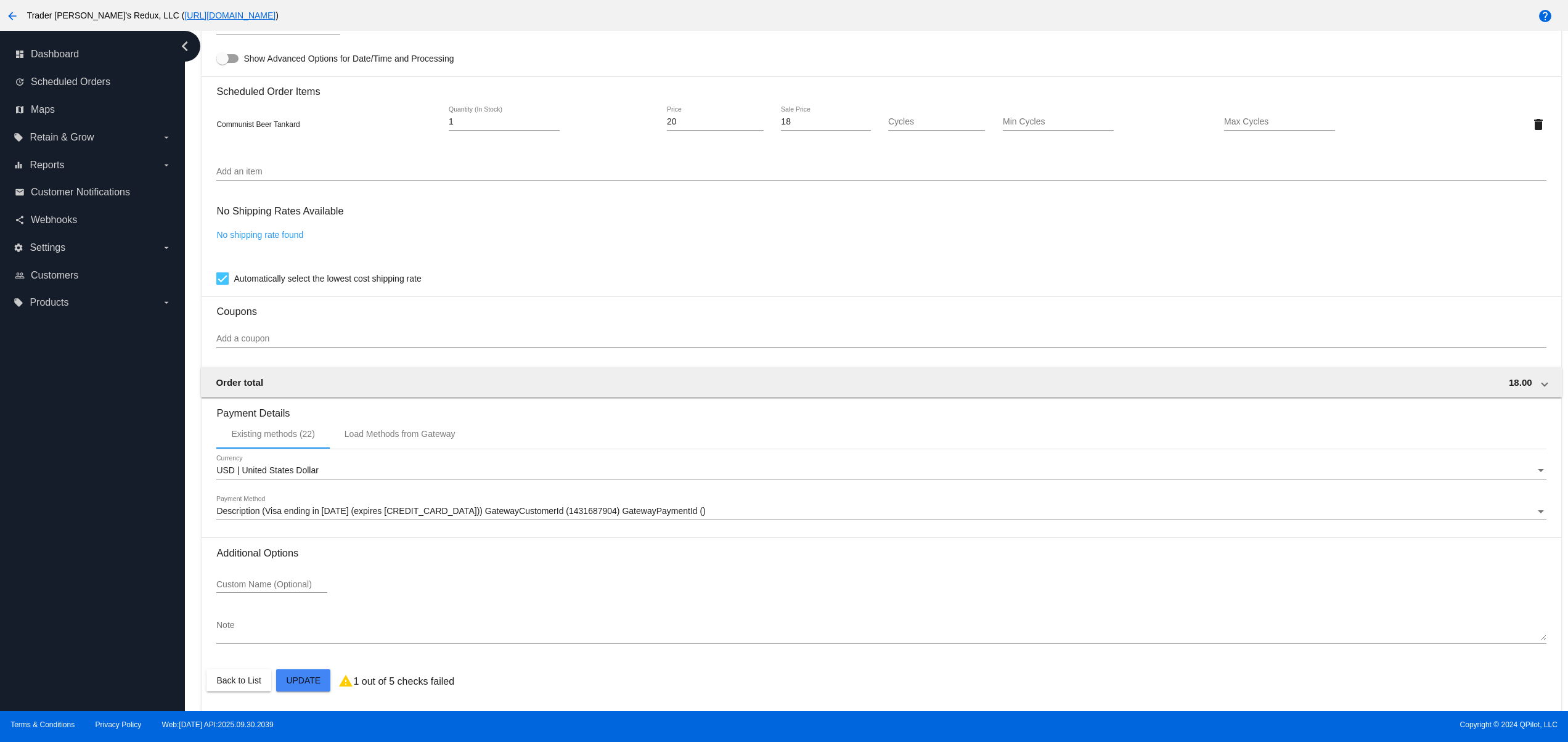
click at [317, 678] on mat-card "Customer 184596: JR Ewing jr@patternsinthecloud.com Customer Shipping Enter Shi…" at bounding box center [881, 95] width 1359 height 1232
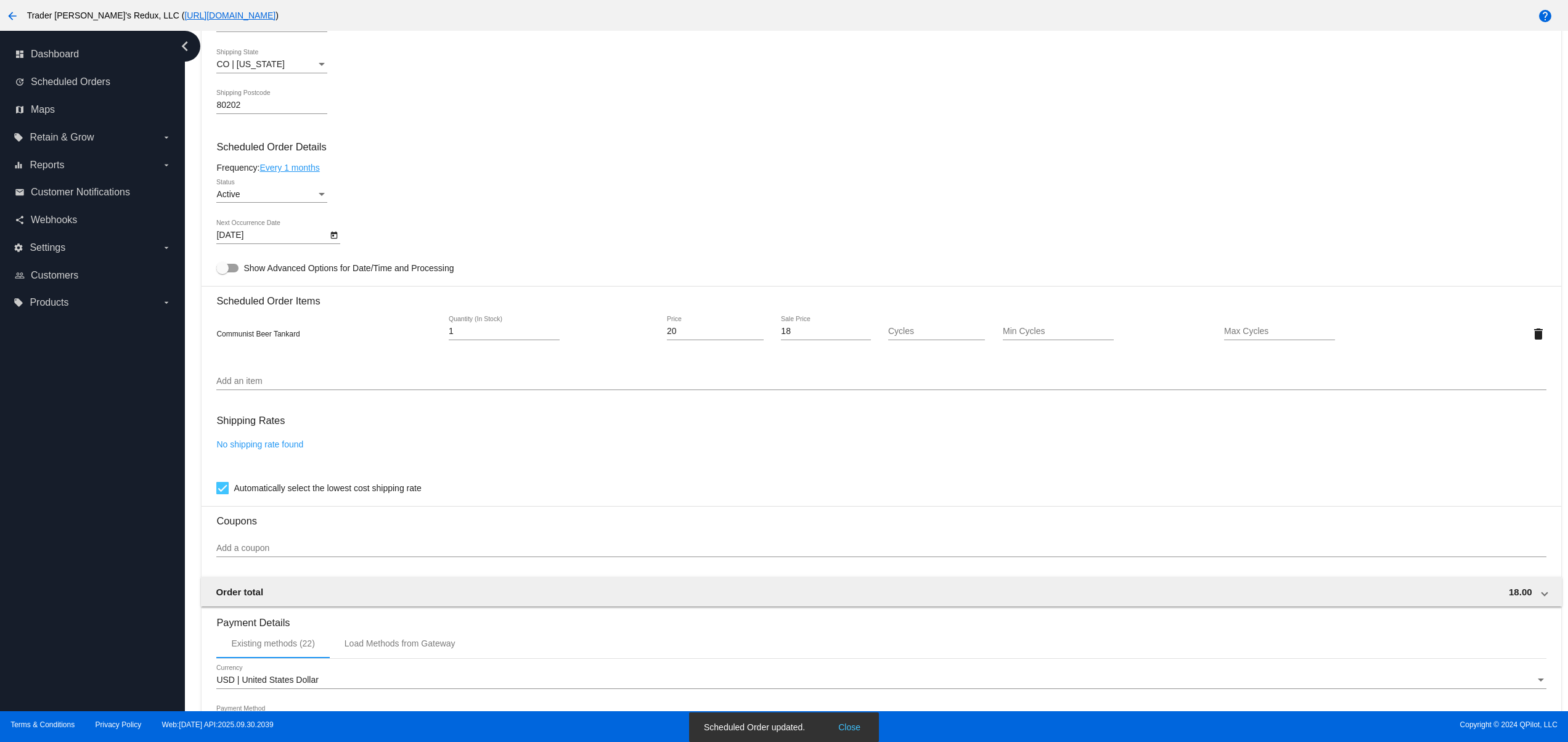
scroll to position [739, 0]
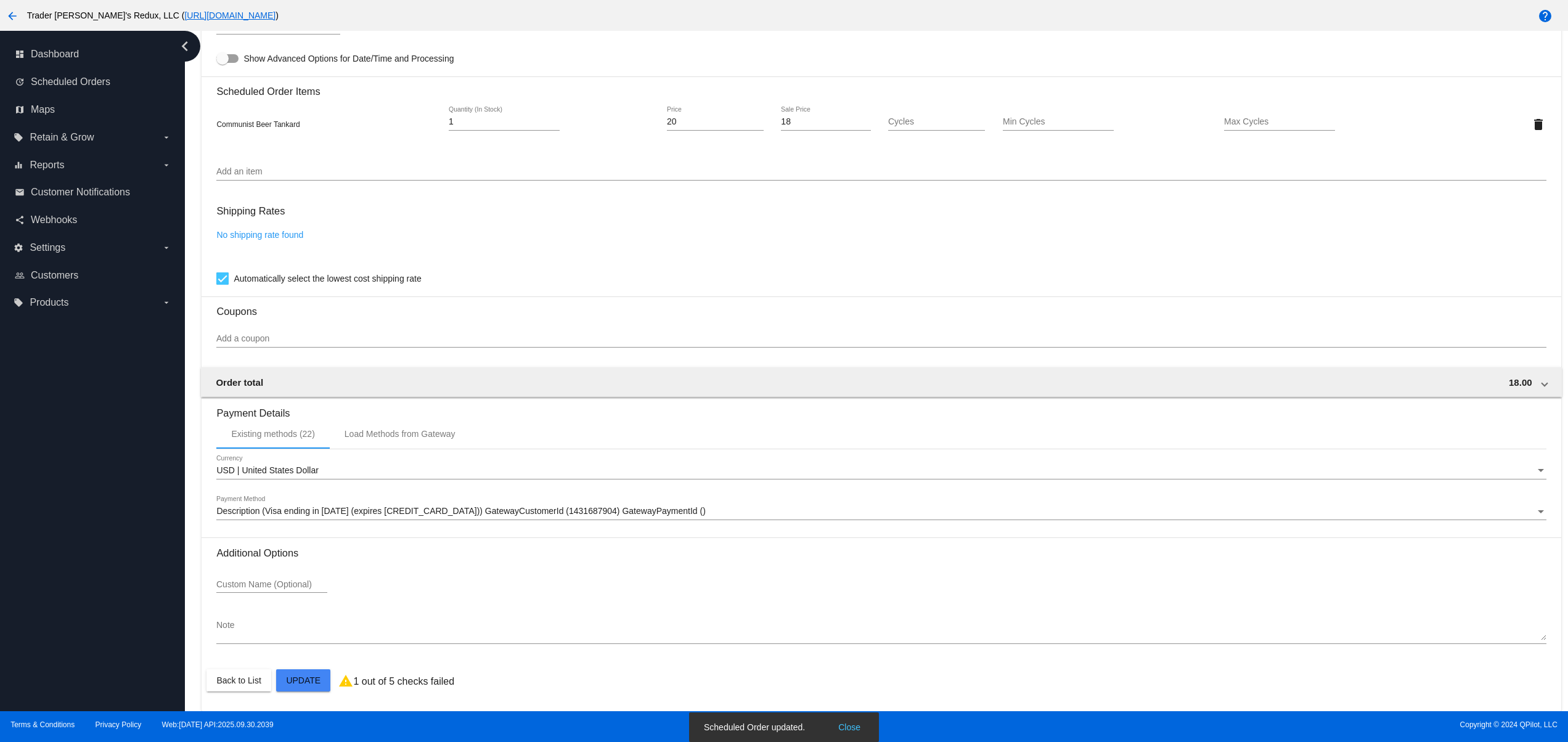
drag, startPoint x: 351, startPoint y: 164, endPoint x: 342, endPoint y: 170, distance: 10.8
click at [344, 165] on div "Add an item" at bounding box center [880, 168] width 1329 height 24
click at [253, 176] on input "dee" at bounding box center [880, 172] width 1329 height 10
type input "d"
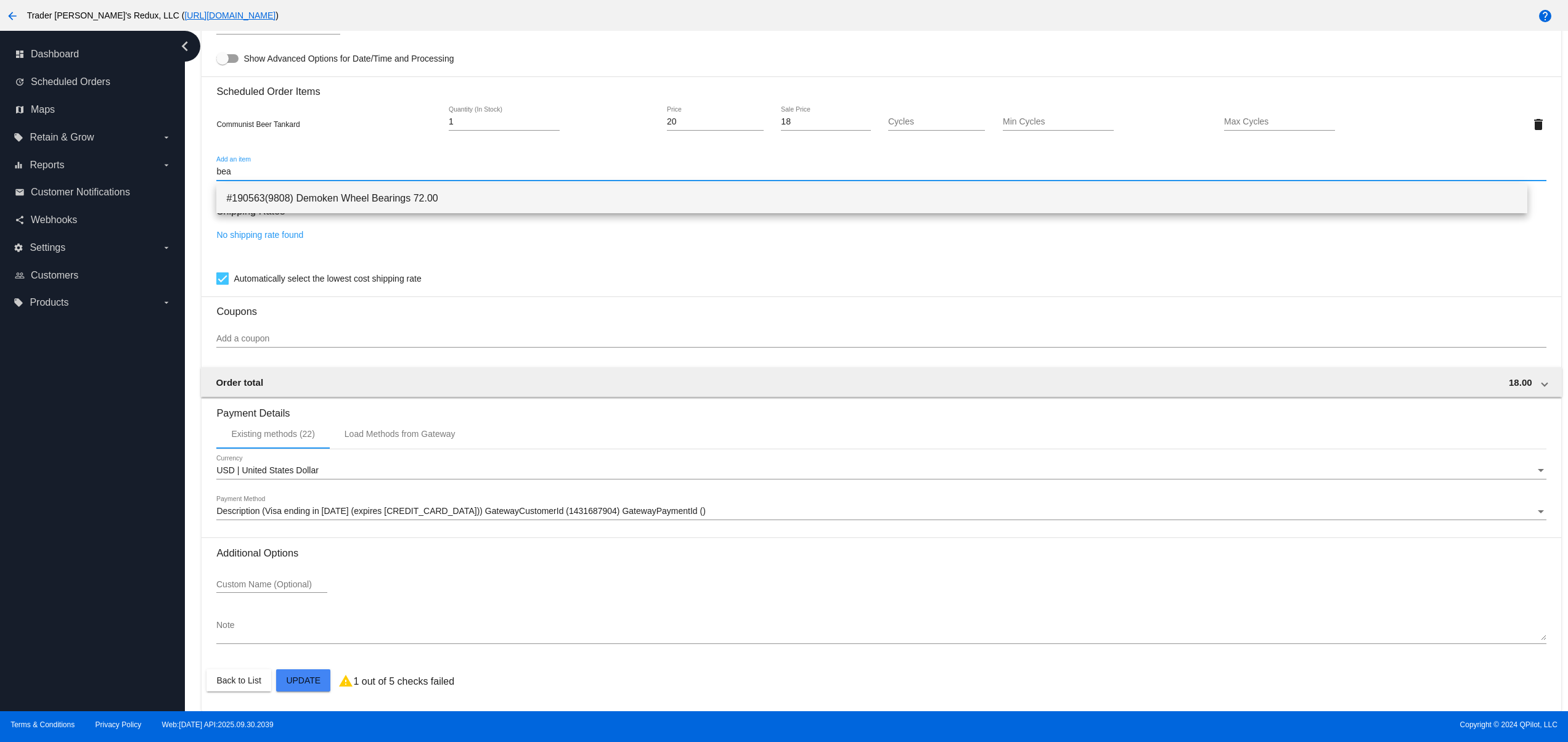
type input "bea"
click at [365, 201] on span "#190563(9808) Demoken Wheel Bearings 72.00" at bounding box center [871, 198] width 1291 height 29
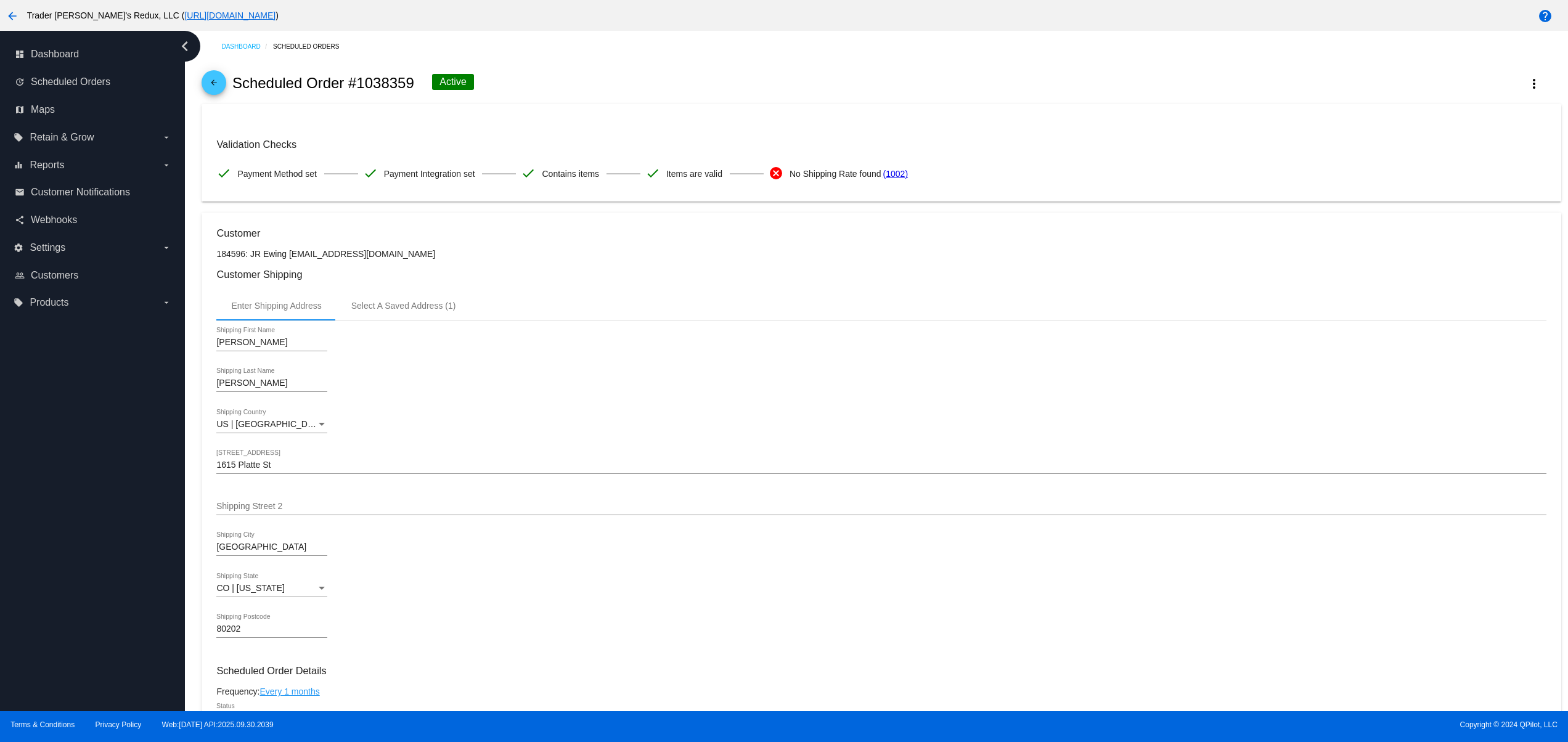
scroll to position [493, 0]
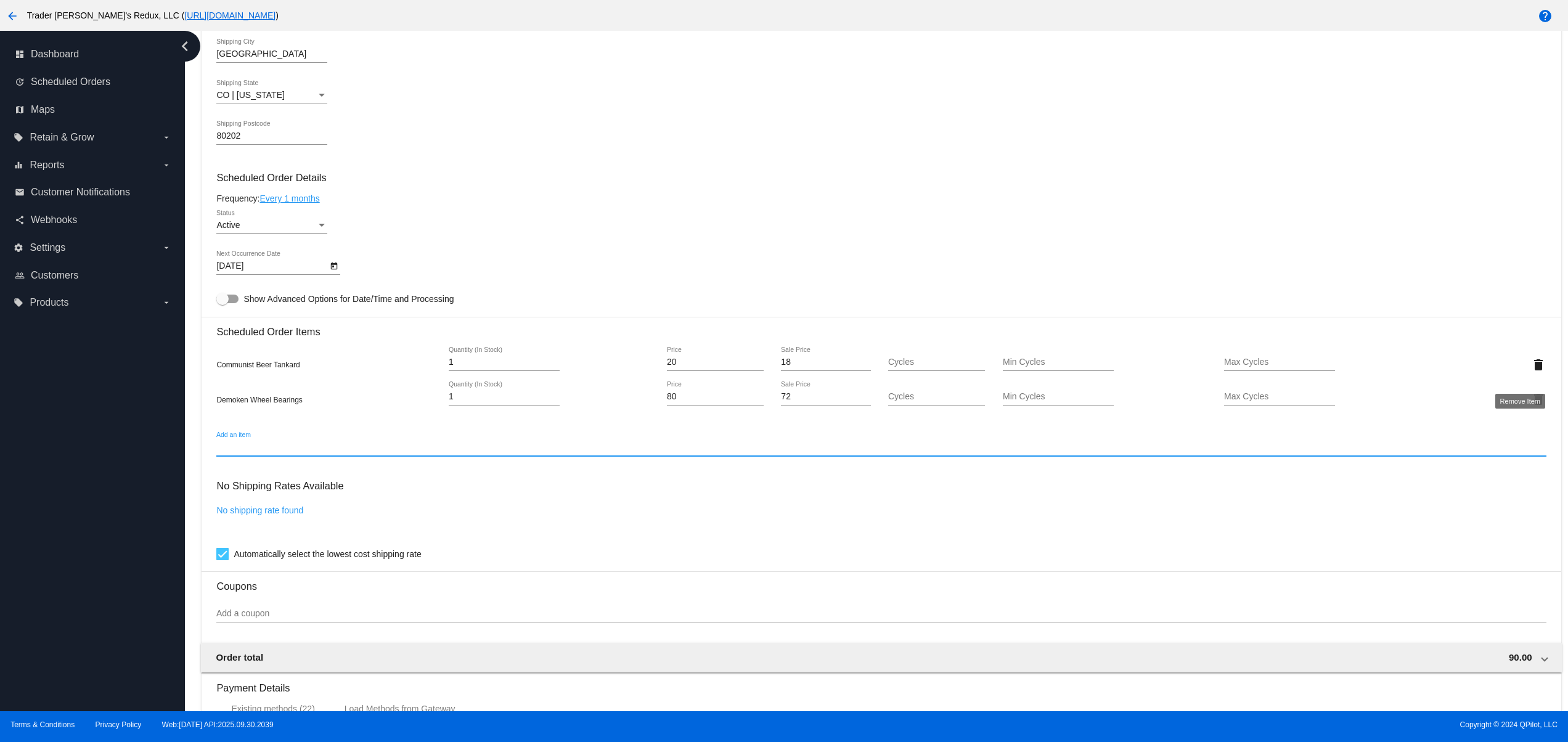
click at [1530, 370] on mat-icon "delete" at bounding box center [1538, 365] width 15 height 15
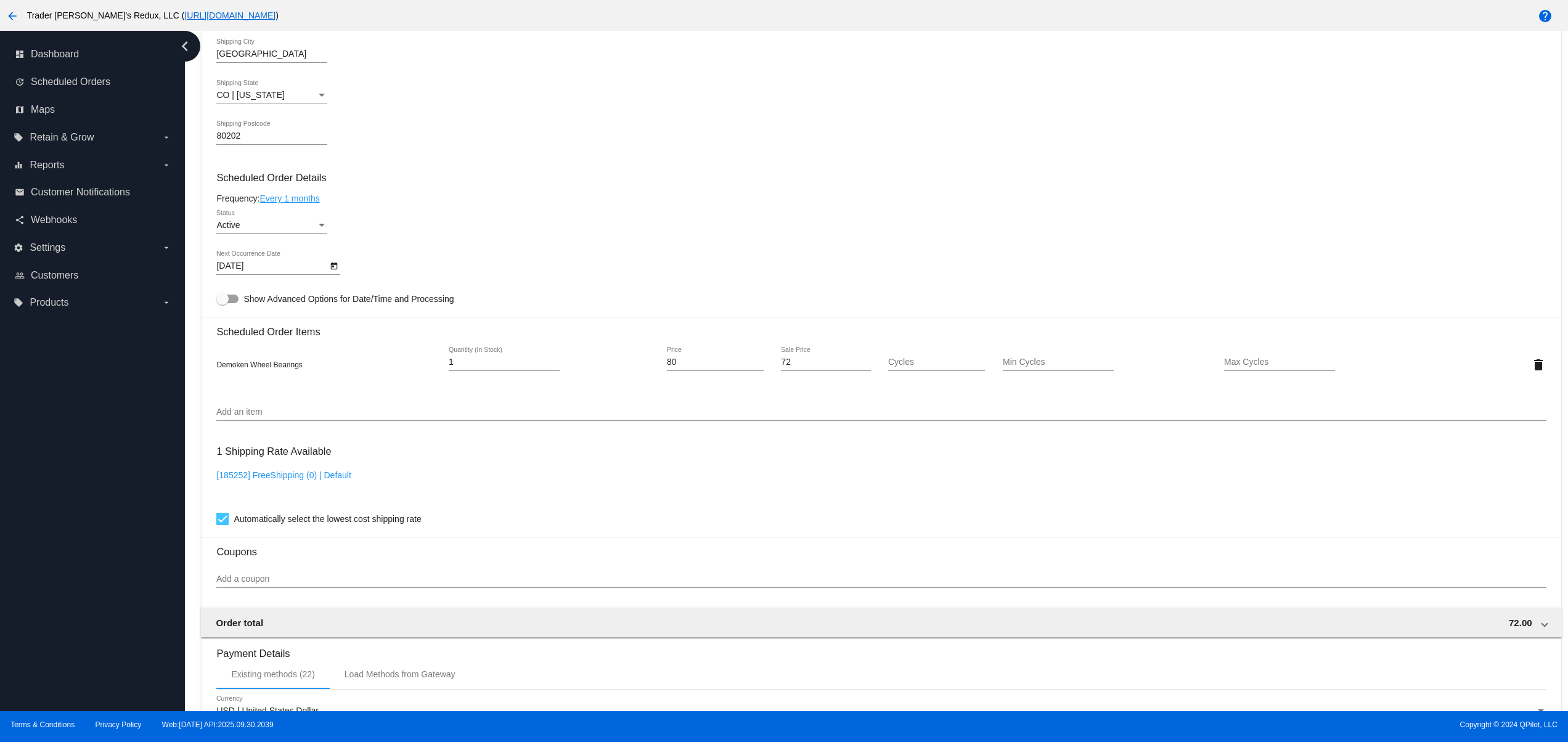
scroll to position [743, 0]
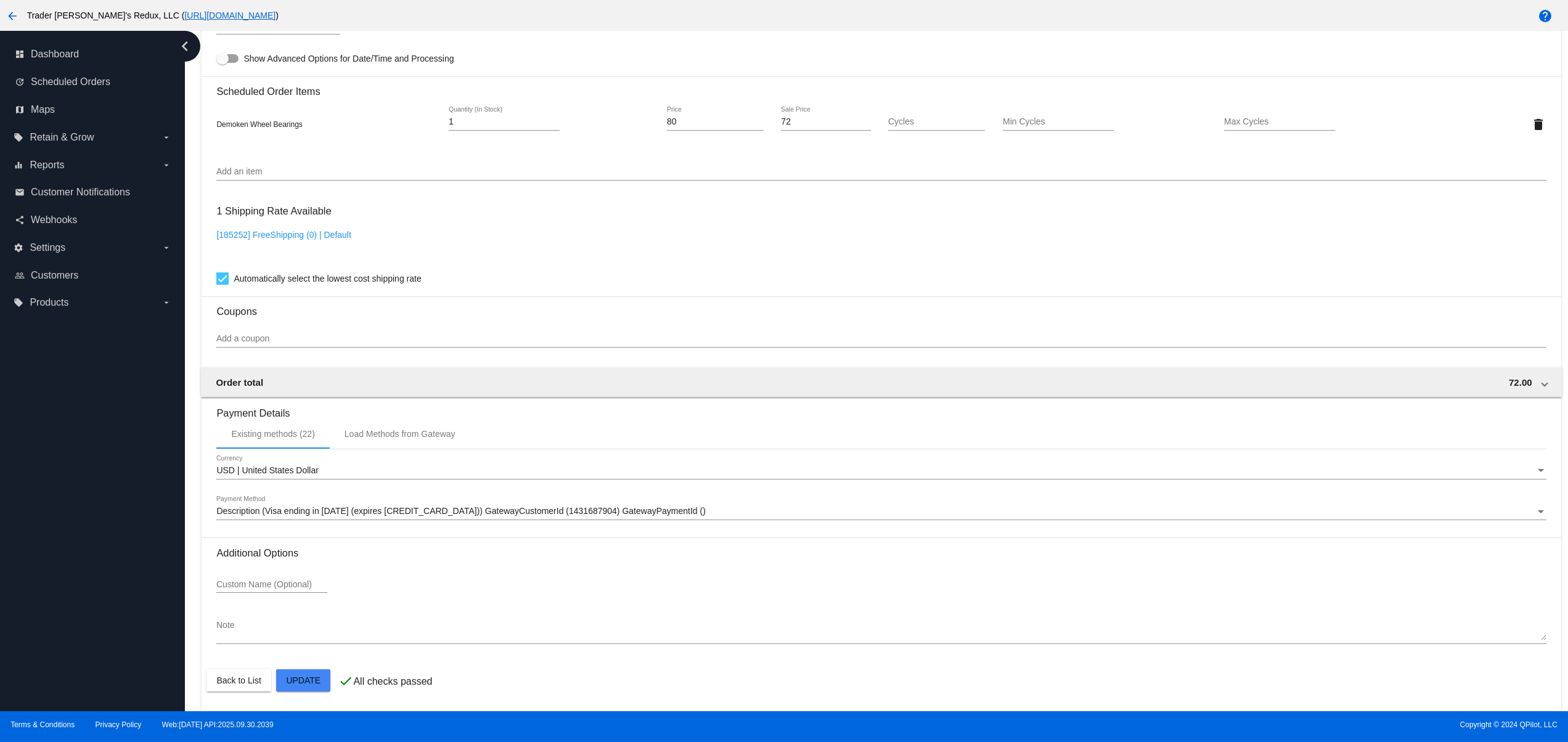
click at [318, 683] on mat-card "Customer 184596: JR Ewing jr@patternsinthecloud.com Customer Shipping Enter Shi…" at bounding box center [881, 95] width 1359 height 1232
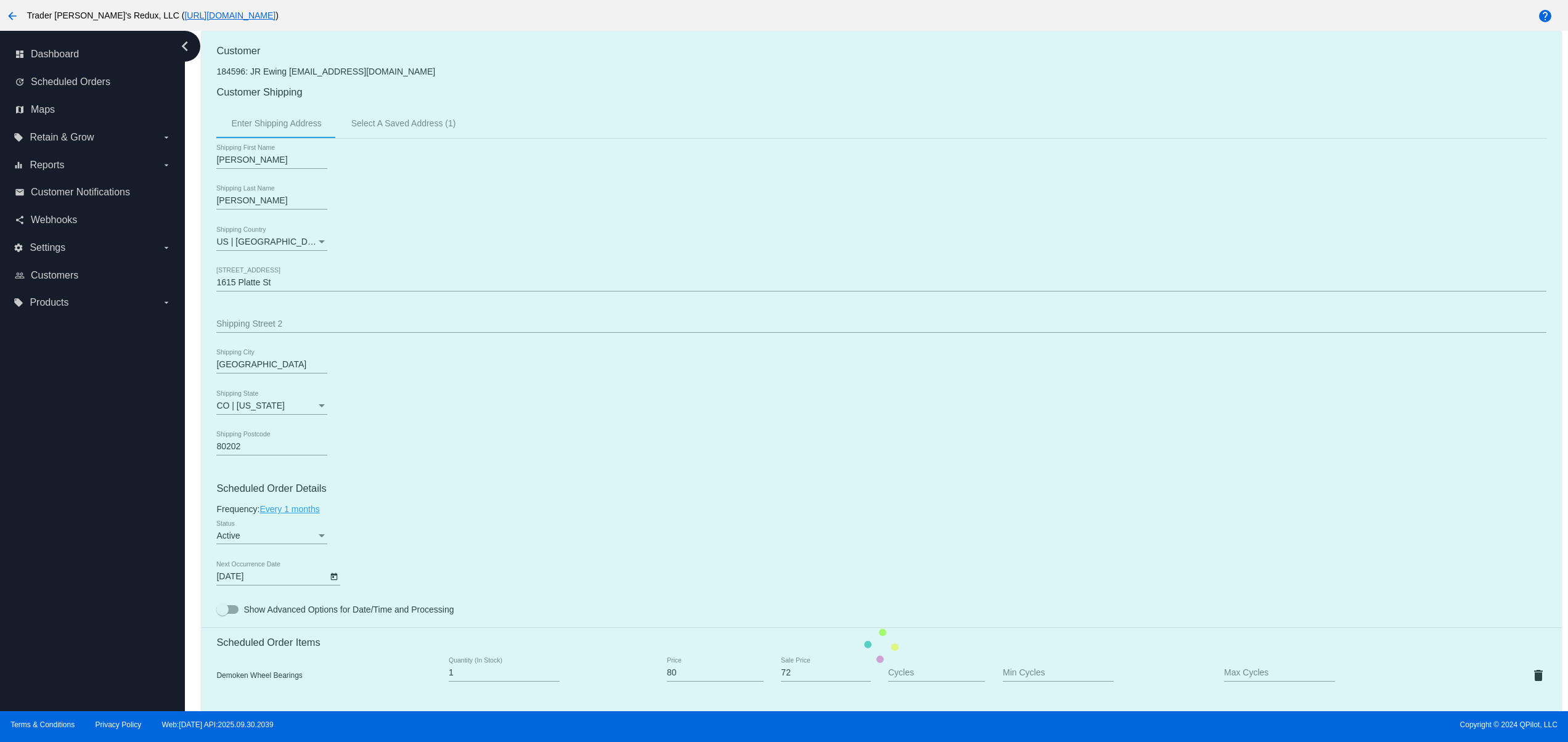
scroll to position [0, 0]
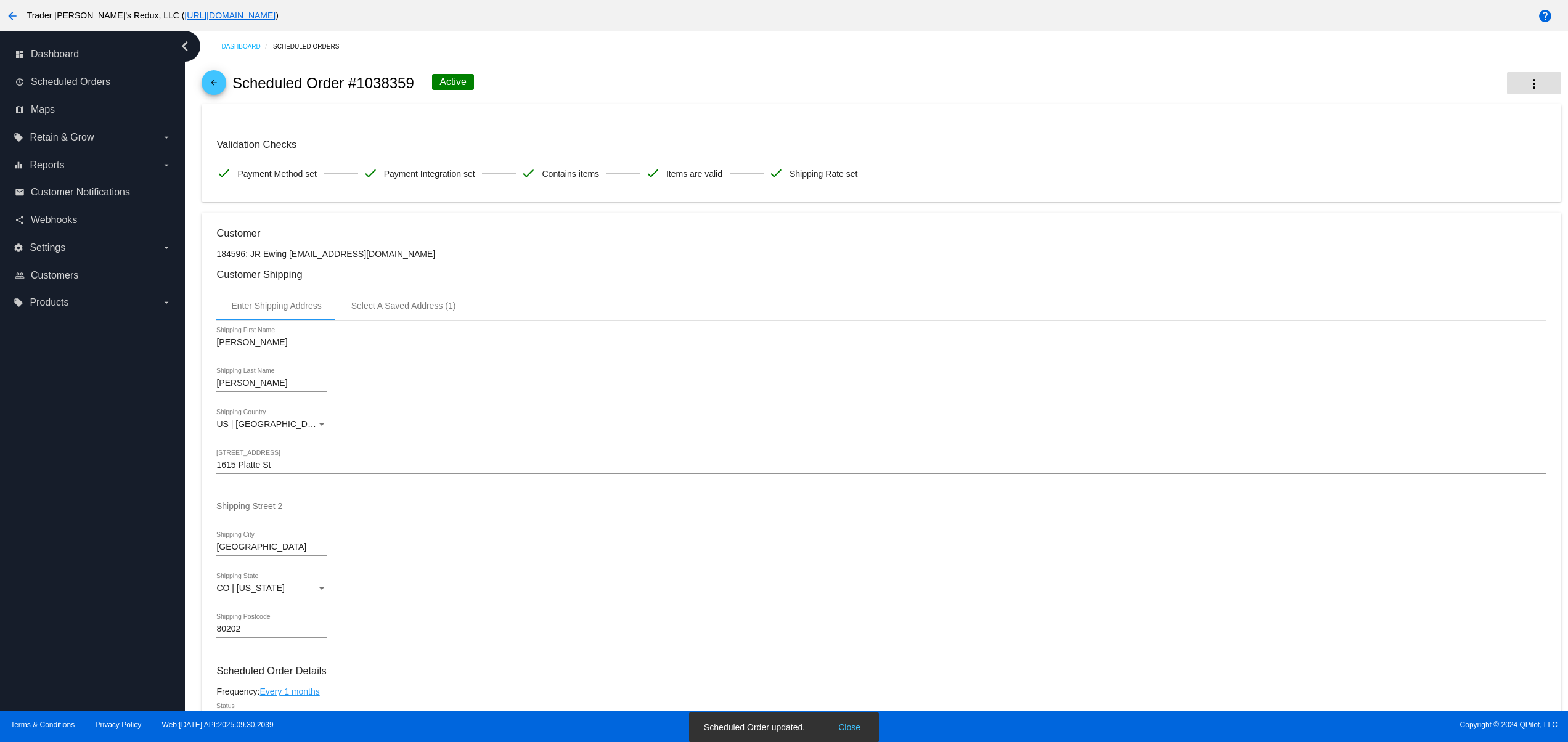
click at [1524, 80] on button "more_vert" at bounding box center [1534, 83] width 54 height 22
click at [1446, 99] on button "info View Event Logs" at bounding box center [1456, 92] width 173 height 29
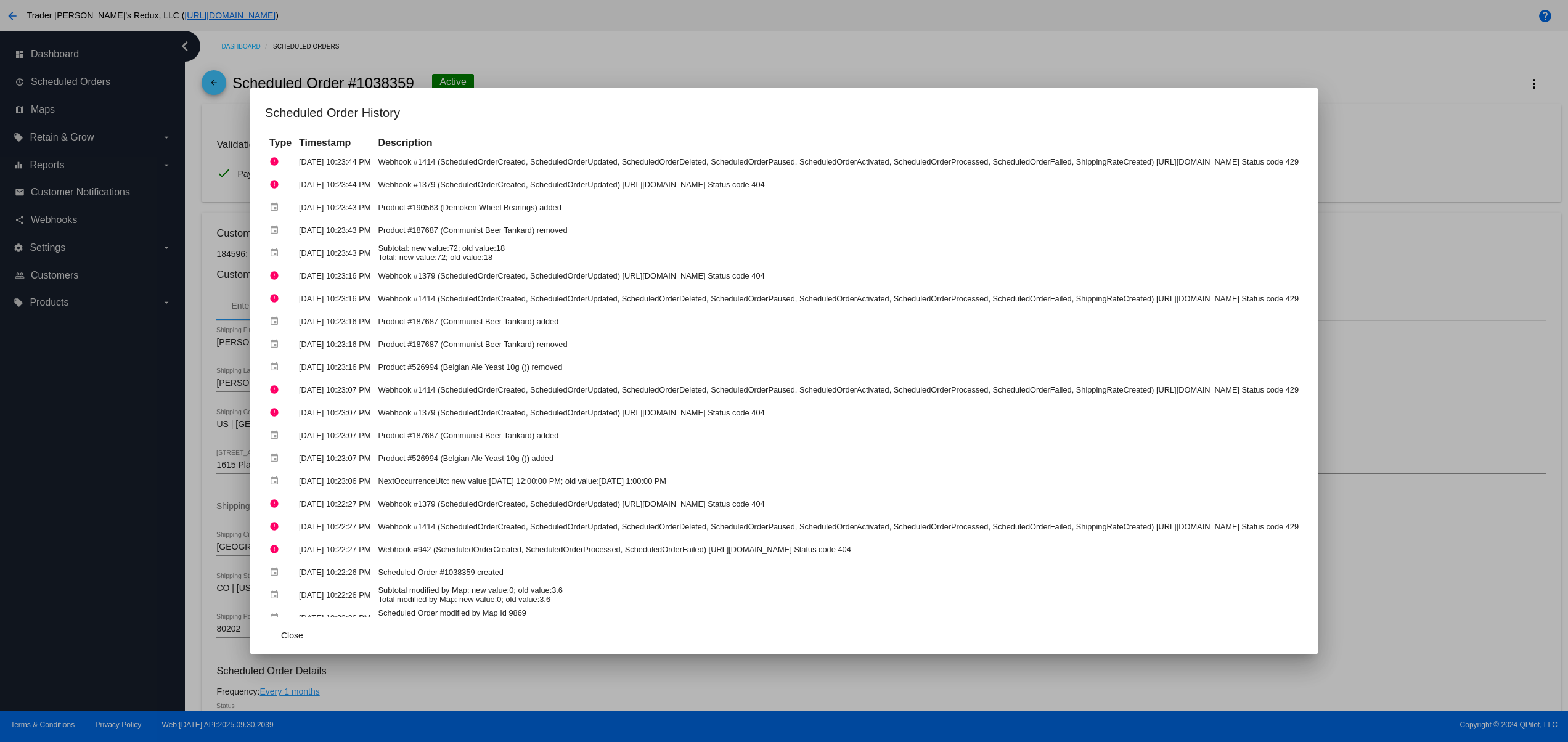
drag, startPoint x: 255, startPoint y: 153, endPoint x: 696, endPoint y: 300, distance: 464.9
click at [554, 183] on tbody "error Oct 4, 2025, 10:23:44 PM Webhook #1414 (ScheduledOrderCreated, ScheduledO…" at bounding box center [784, 389] width 1035 height 477
drag, startPoint x: 756, startPoint y: 446, endPoint x: 303, endPoint y: 209, distance: 511.3
click at [303, 209] on tbody "error Oct 4, 2025, 10:23:44 PM Webhook #1414 (ScheduledOrderCreated, ScheduledO…" at bounding box center [784, 389] width 1035 height 477
click at [543, 356] on td "Product #526994 (Belgian Ale Yeast 10g ()) removed" at bounding box center [838, 367] width 926 height 22
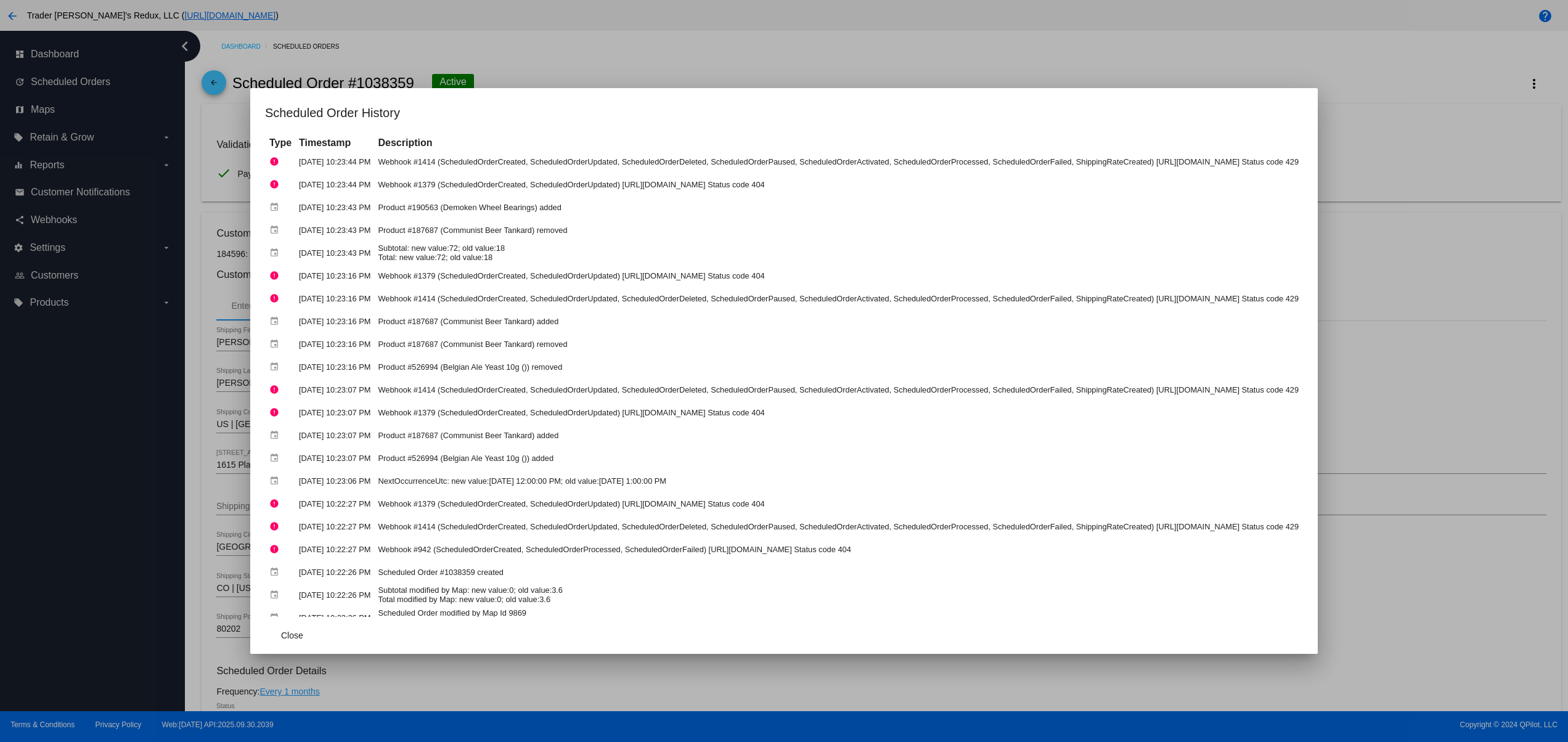
drag, startPoint x: 411, startPoint y: 247, endPoint x: 288, endPoint y: 240, distance: 123.2
click at [288, 242] on tr "event Oct 4, 2025, 10:23:43 PM Subtotal: new value:72; old value:18 Total: new …" at bounding box center [784, 253] width 1035 height 22
click at [437, 311] on td "Product #187687 (Communist Beer Tankard) added" at bounding box center [838, 322] width 926 height 22
drag, startPoint x: 496, startPoint y: 432, endPoint x: 248, endPoint y: 435, distance: 248.0
click at [266, 435] on tr "event Oct 4, 2025, 10:23:07 PM Product #187687 (Communist Beer Tankard) added" at bounding box center [784, 435] width 1035 height 22
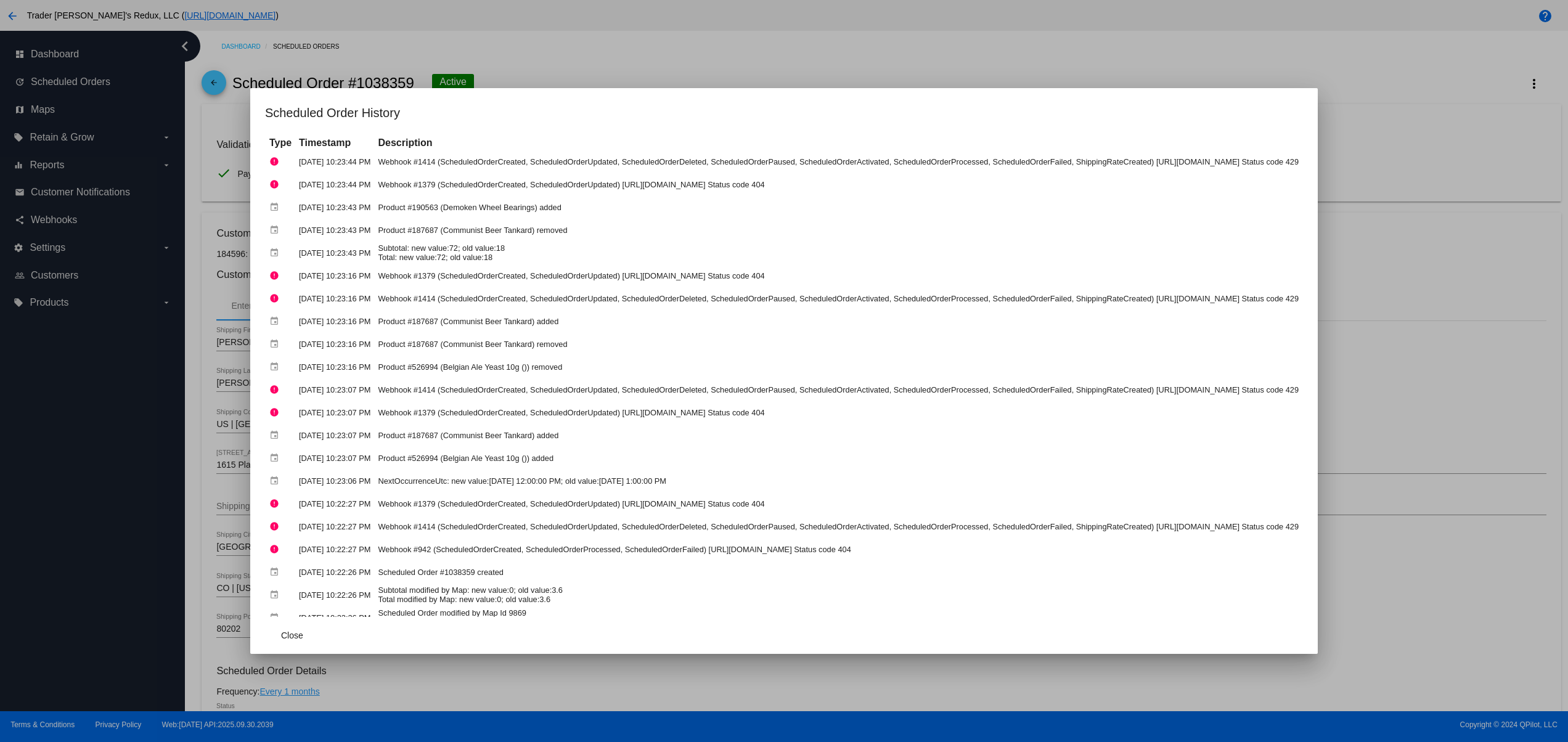
click at [296, 474] on td "Oct 4, 2025, 10:23:06 PM" at bounding box center [334, 481] width 78 height 22
drag, startPoint x: 505, startPoint y: 565, endPoint x: 194, endPoint y: 559, distance: 311.1
click at [266, 561] on tr "event Oct 4, 2025, 10:22:26 PM Scheduled Order #1038359 created" at bounding box center [784, 572] width 1035 height 22
click at [374, 589] on td "Subtotal modified by Map: new value:0; old value:3.6 Total modified by Map: new…" at bounding box center [838, 595] width 926 height 22
drag, startPoint x: 211, startPoint y: 563, endPoint x: 575, endPoint y: 563, distance: 364.0
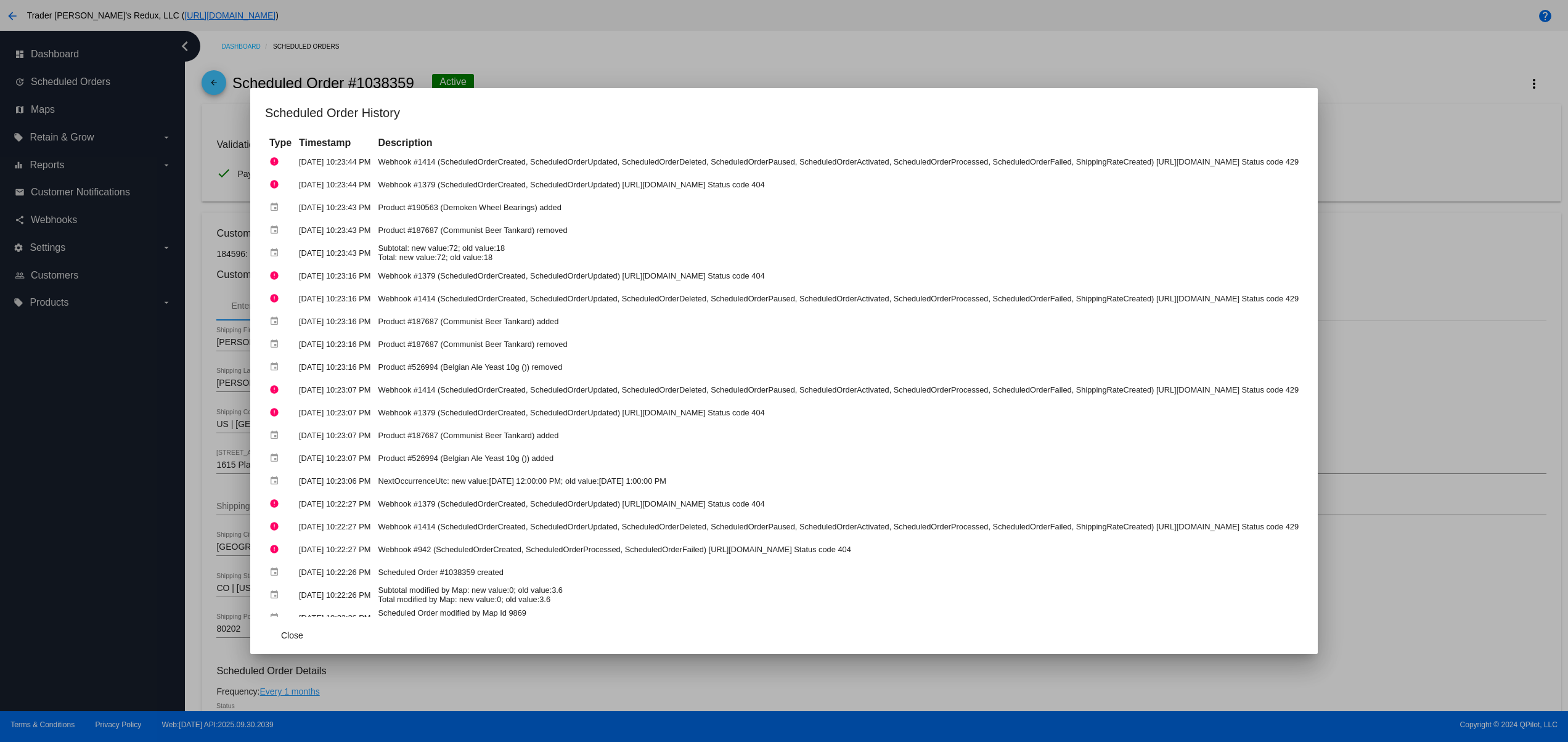
click at [575, 563] on tr "event Oct 4, 2025, 10:22:26 PM Scheduled Order #1038359 created" at bounding box center [784, 572] width 1035 height 22
click at [296, 584] on td "Oct 4, 2025, 10:22:26 PM" at bounding box center [334, 595] width 78 height 22
drag, startPoint x: 228, startPoint y: 570, endPoint x: 504, endPoint y: 570, distance: 276.0
click at [504, 570] on tr "event Oct 4, 2025, 10:22:26 PM Scheduled Order #1038359 created" at bounding box center [784, 572] width 1035 height 22
click at [265, 636] on button "Close" at bounding box center [291, 635] width 54 height 22
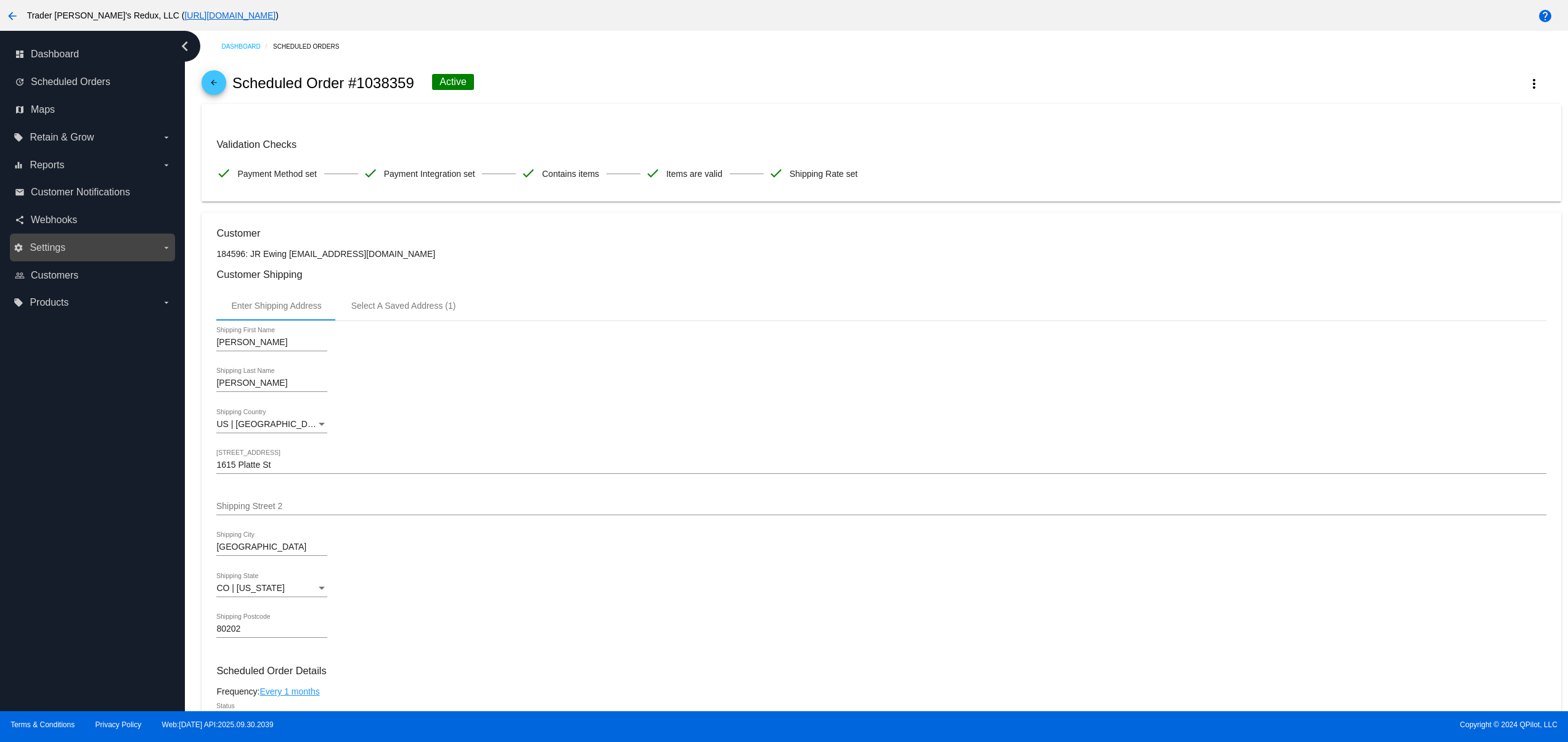
click at [40, 250] on span "Settings" at bounding box center [47, 247] width 36 height 11
click at [0, 0] on input "settings Settings arrow_drop_down" at bounding box center [0, 0] width 0 height 0
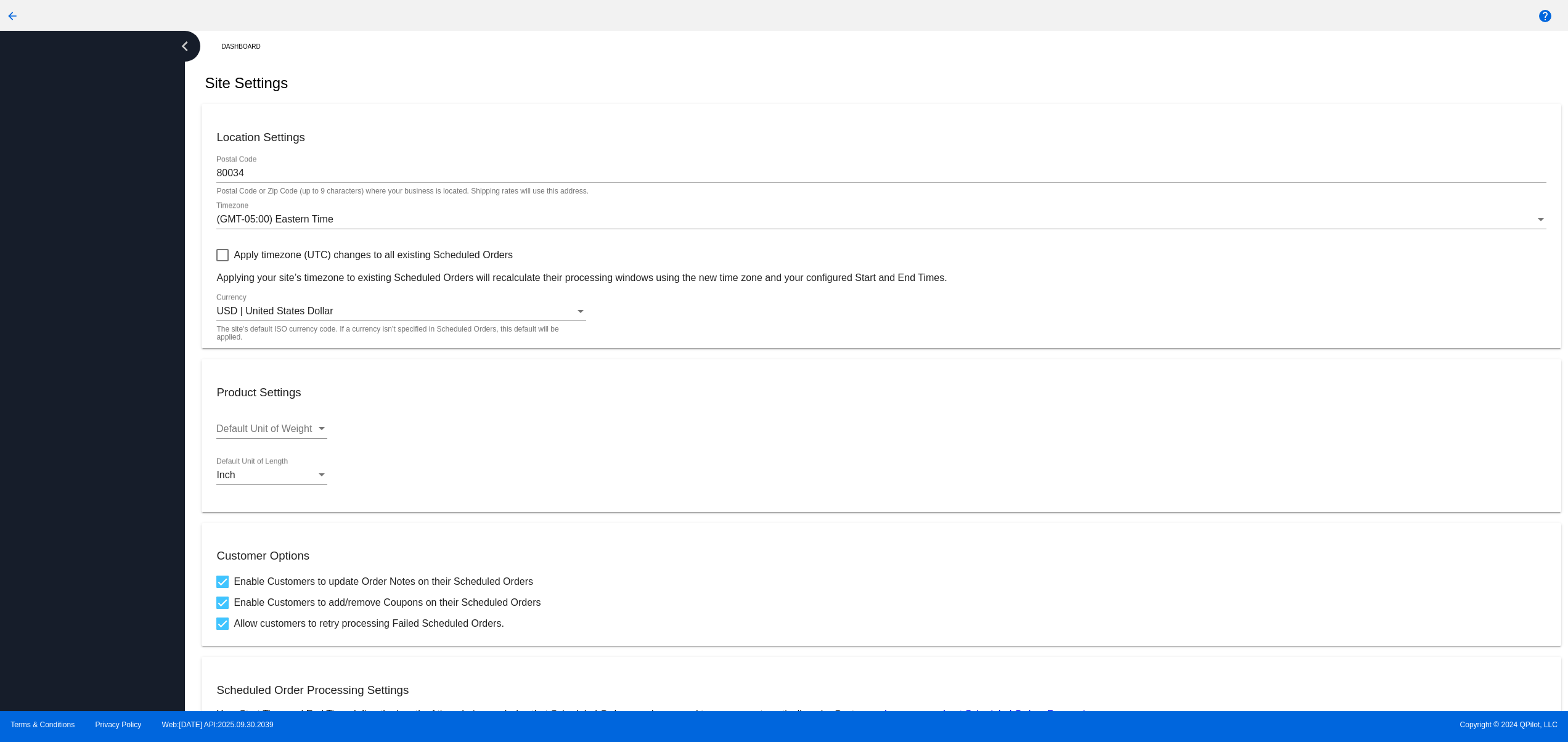
checkbox input "true"
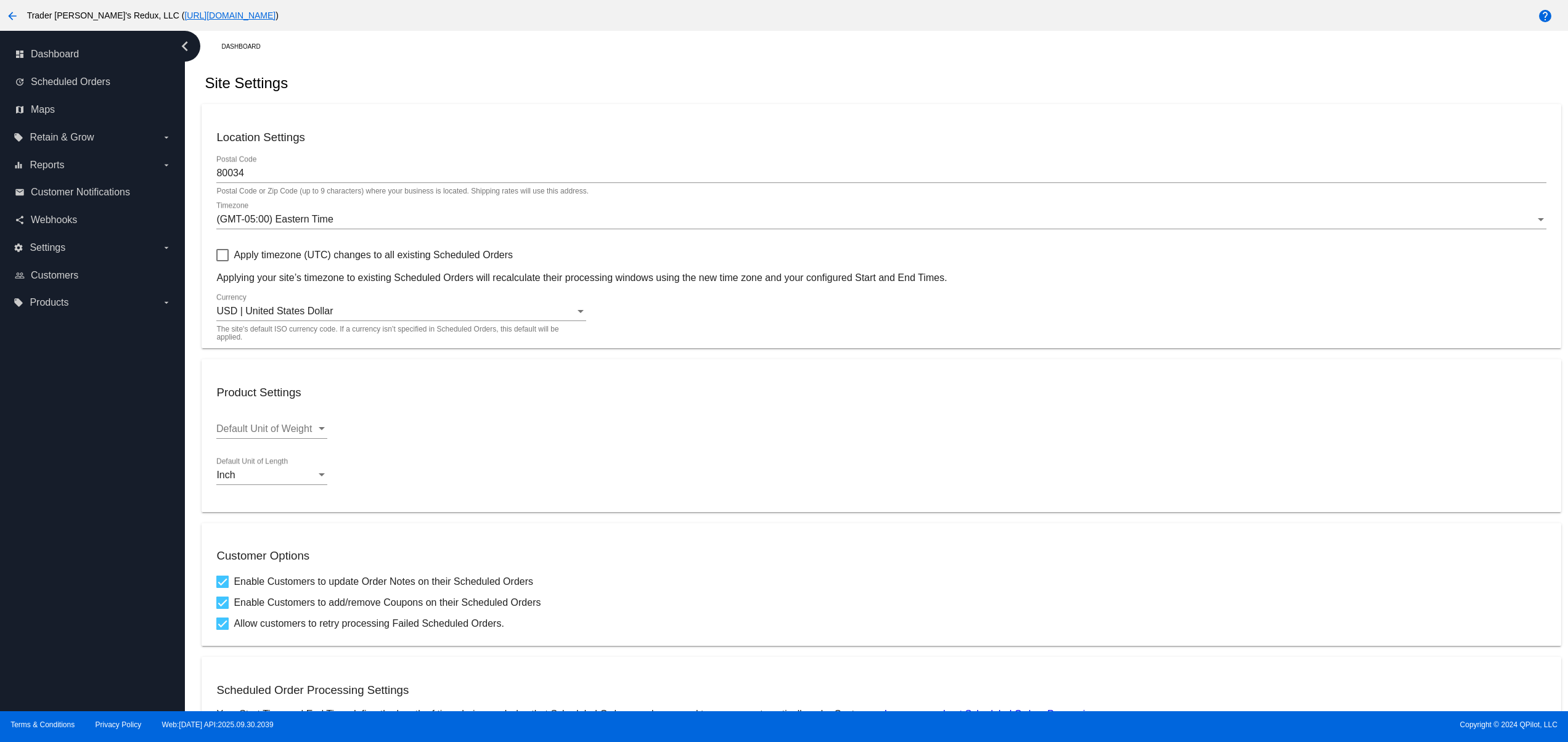
click at [279, 218] on span "(GMT-05:00) Eastern Time" at bounding box center [274, 219] width 116 height 11
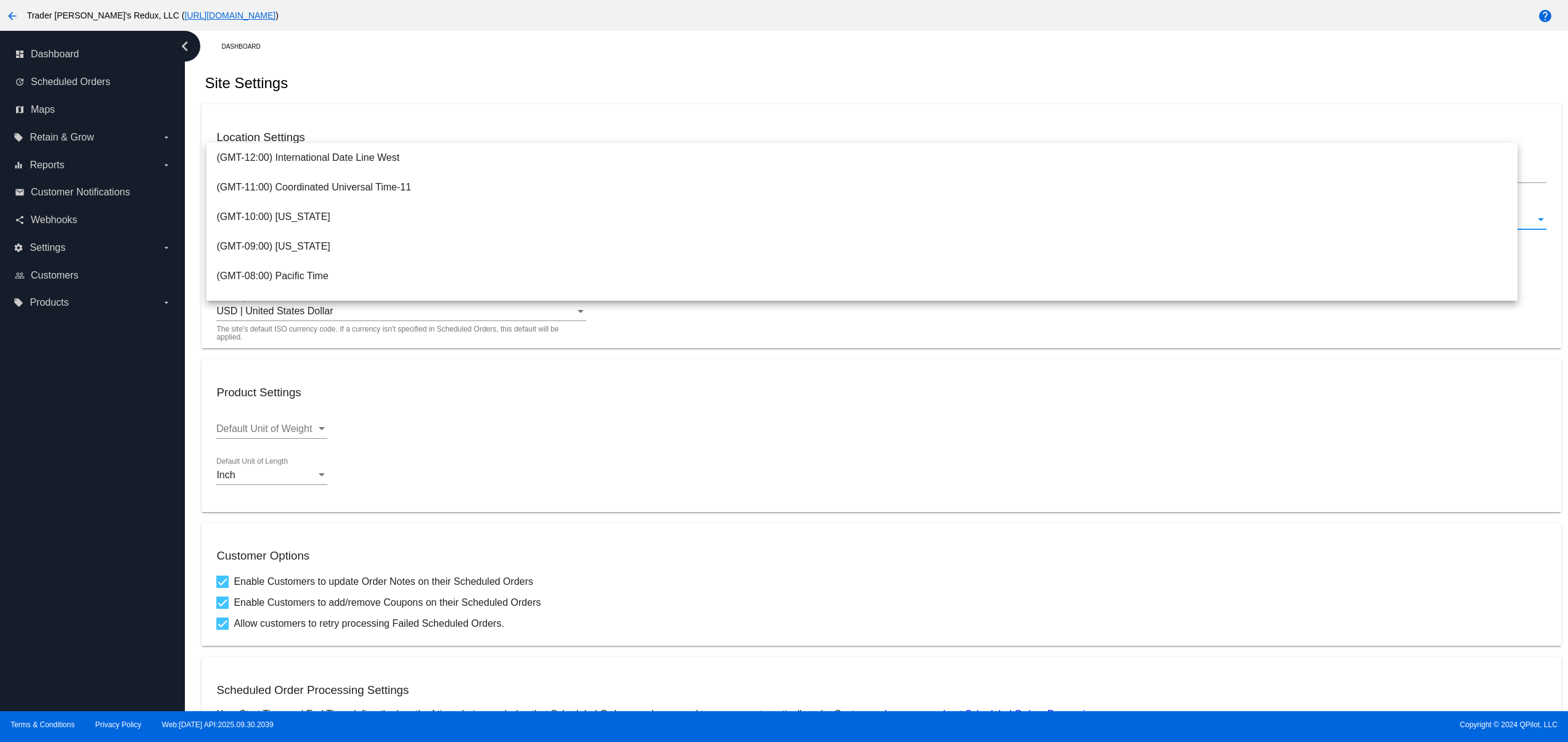
scroll to position [143, 0]
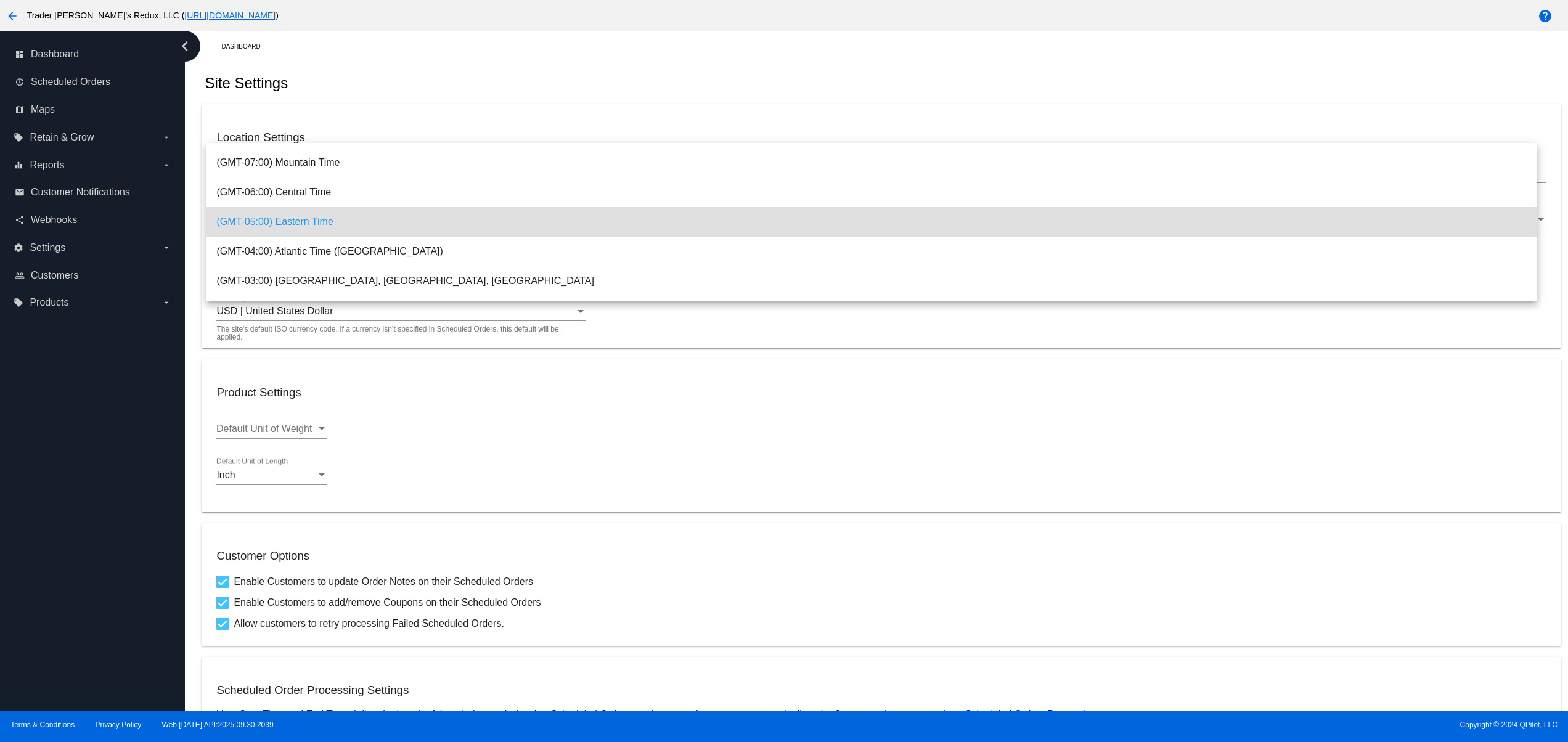
click at [87, 477] on div at bounding box center [784, 371] width 1568 height 742
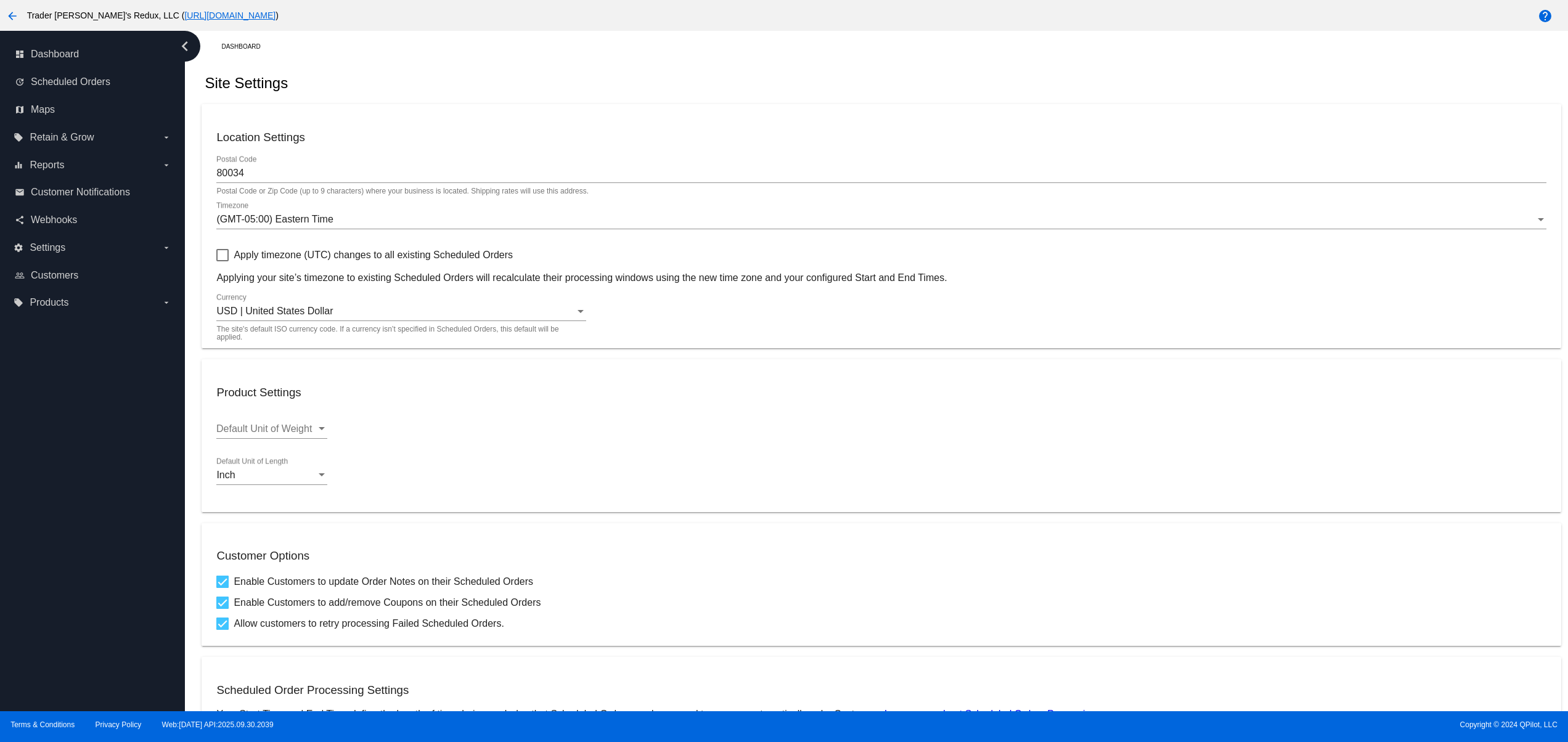
click at [248, 210] on div "(GMT-05:00) Eastern Time Timezone" at bounding box center [880, 215] width 1329 height 28
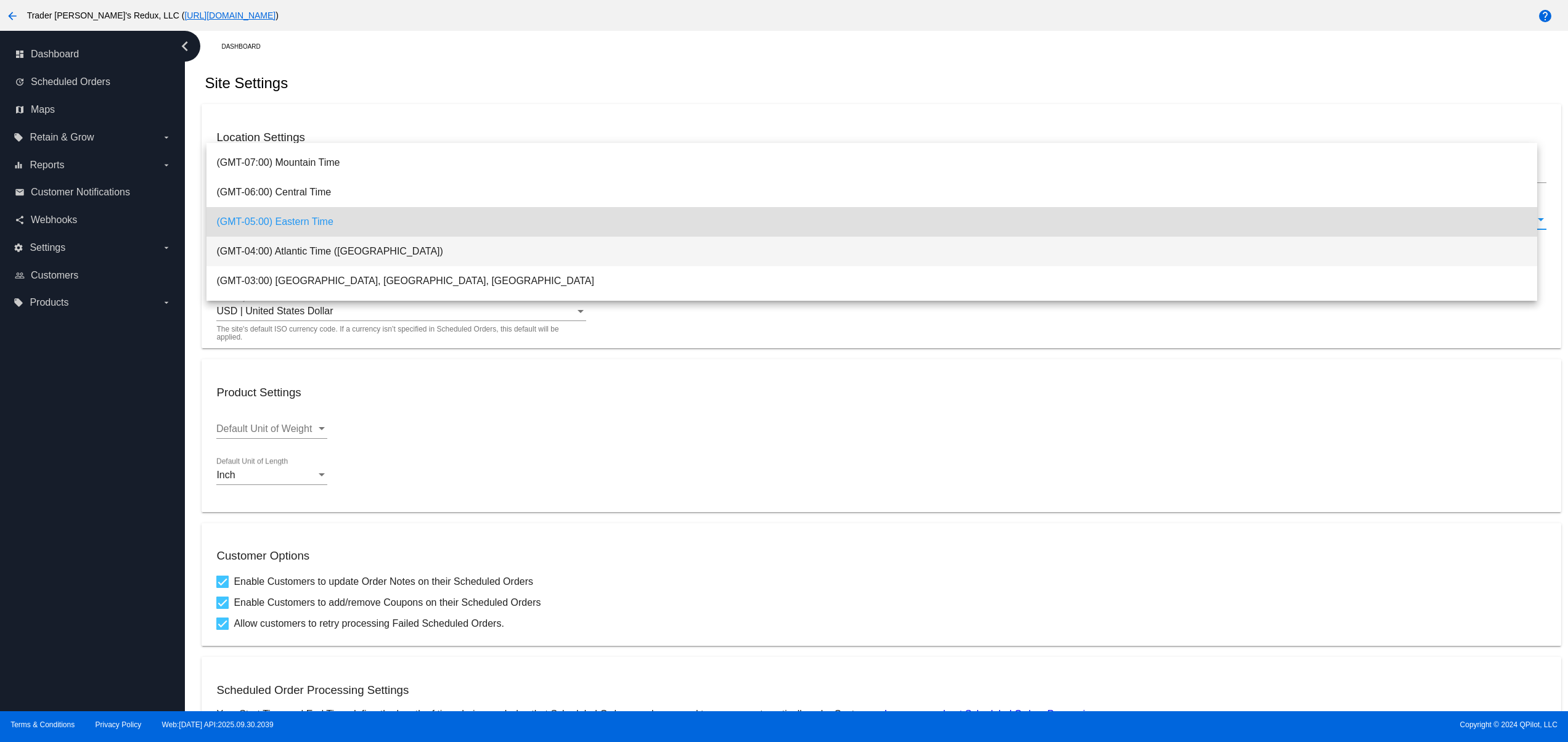
click at [262, 250] on span "(GMT-04:00) Atlantic Time (Canada)" at bounding box center [871, 251] width 1311 height 29
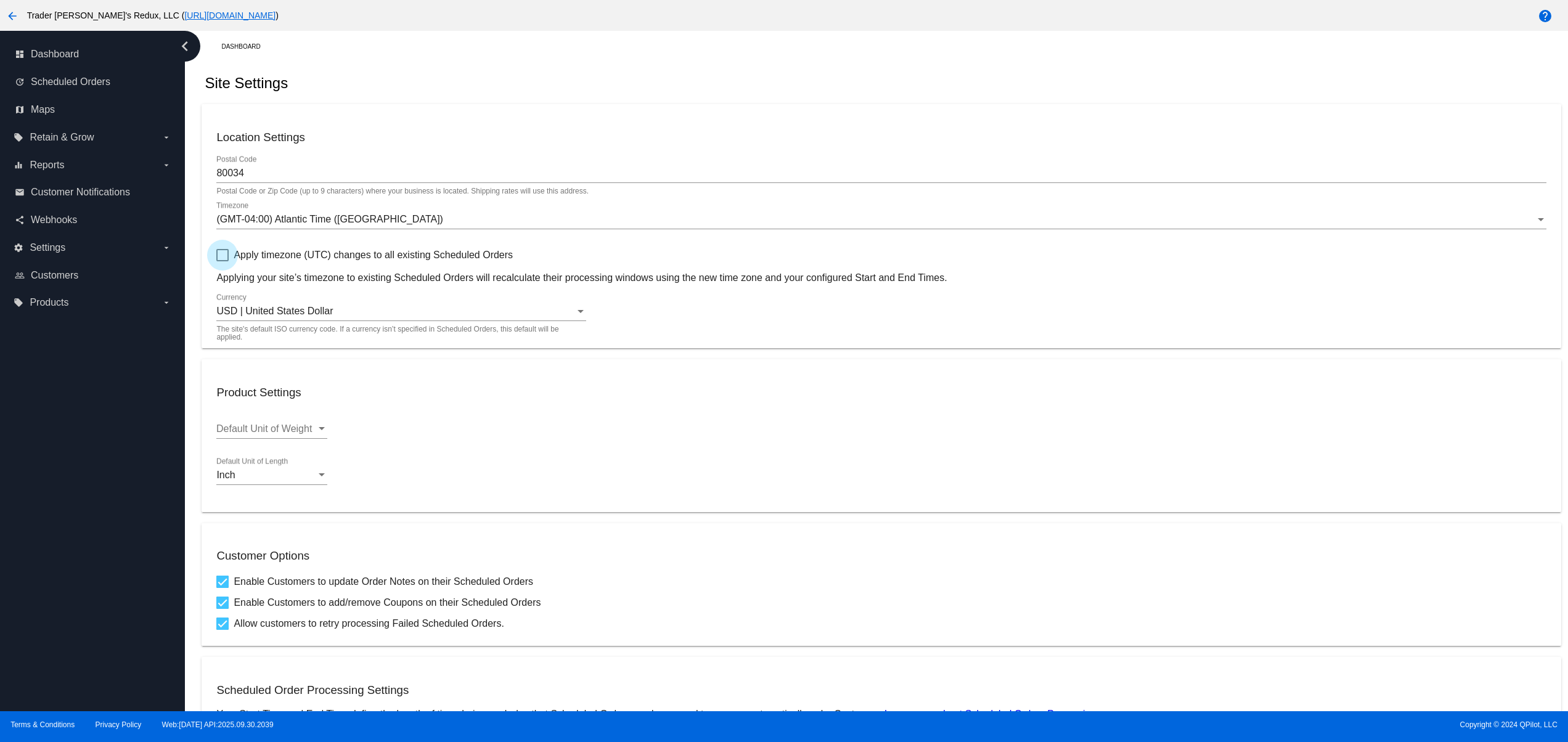
click at [225, 258] on div at bounding box center [222, 255] width 13 height 13
click at [223, 261] on input "Apply timezone (UTC) changes to all existing Scheduled Orders" at bounding box center [222, 261] width 1 height 1
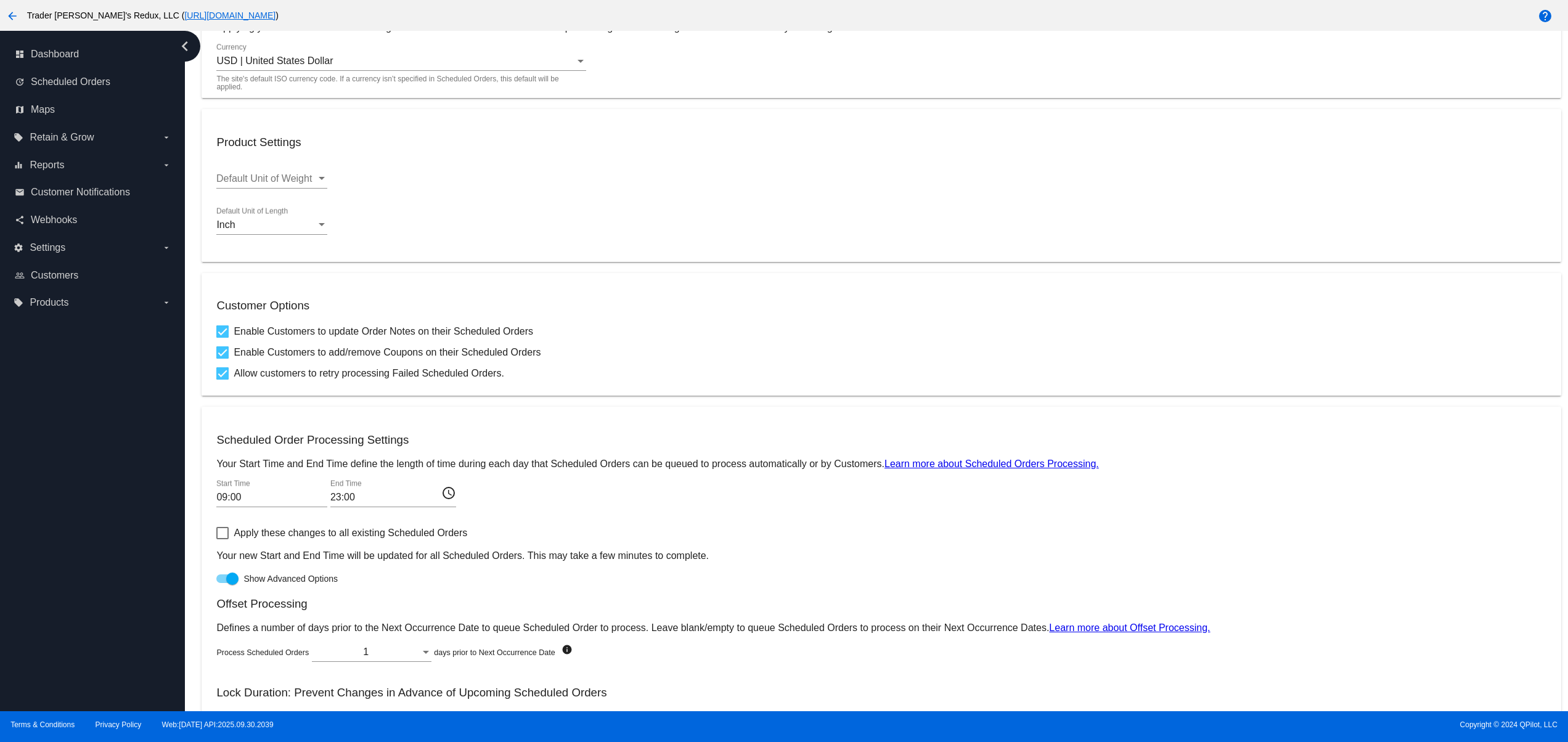
scroll to position [379, 0]
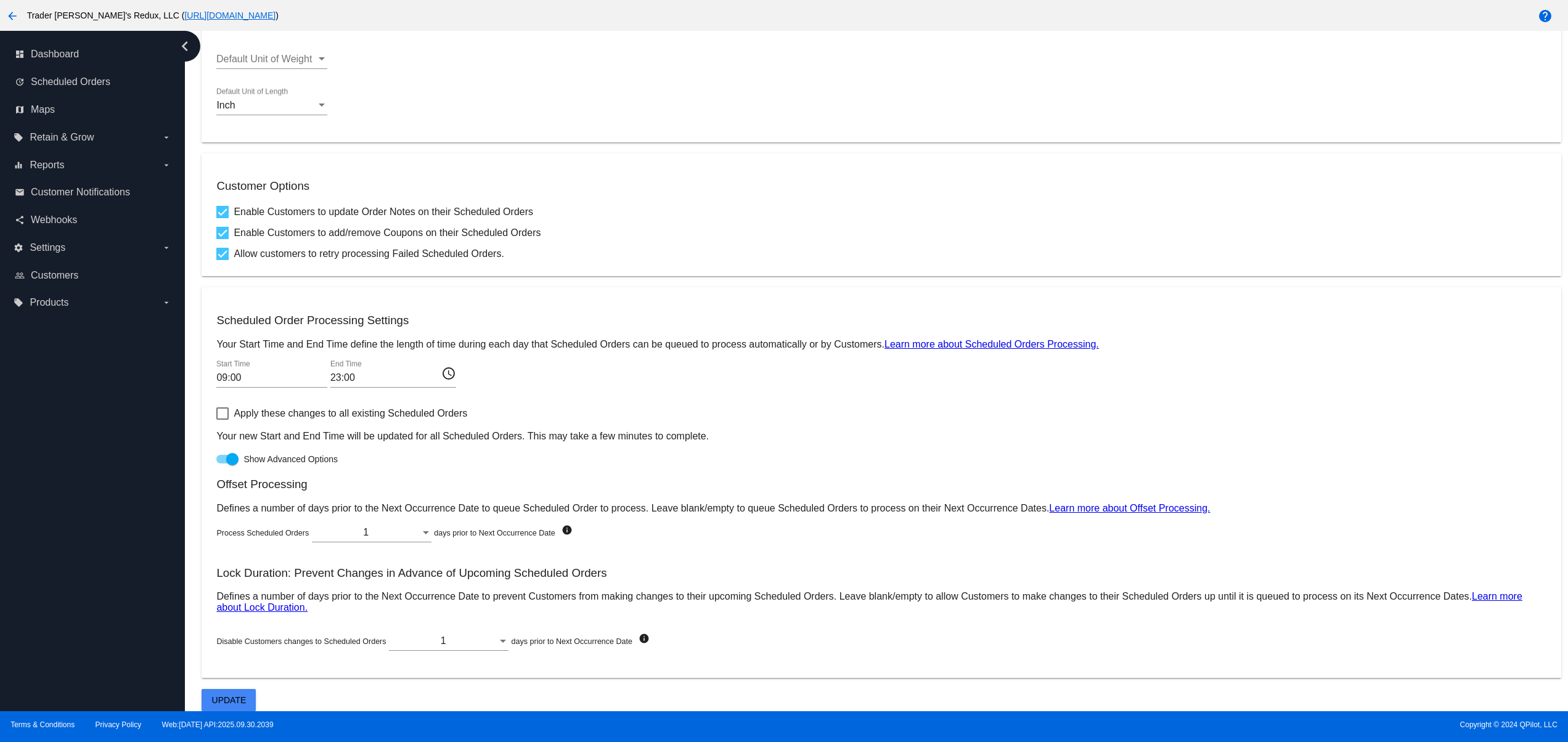
click at [237, 703] on span "Update" at bounding box center [229, 700] width 34 height 10
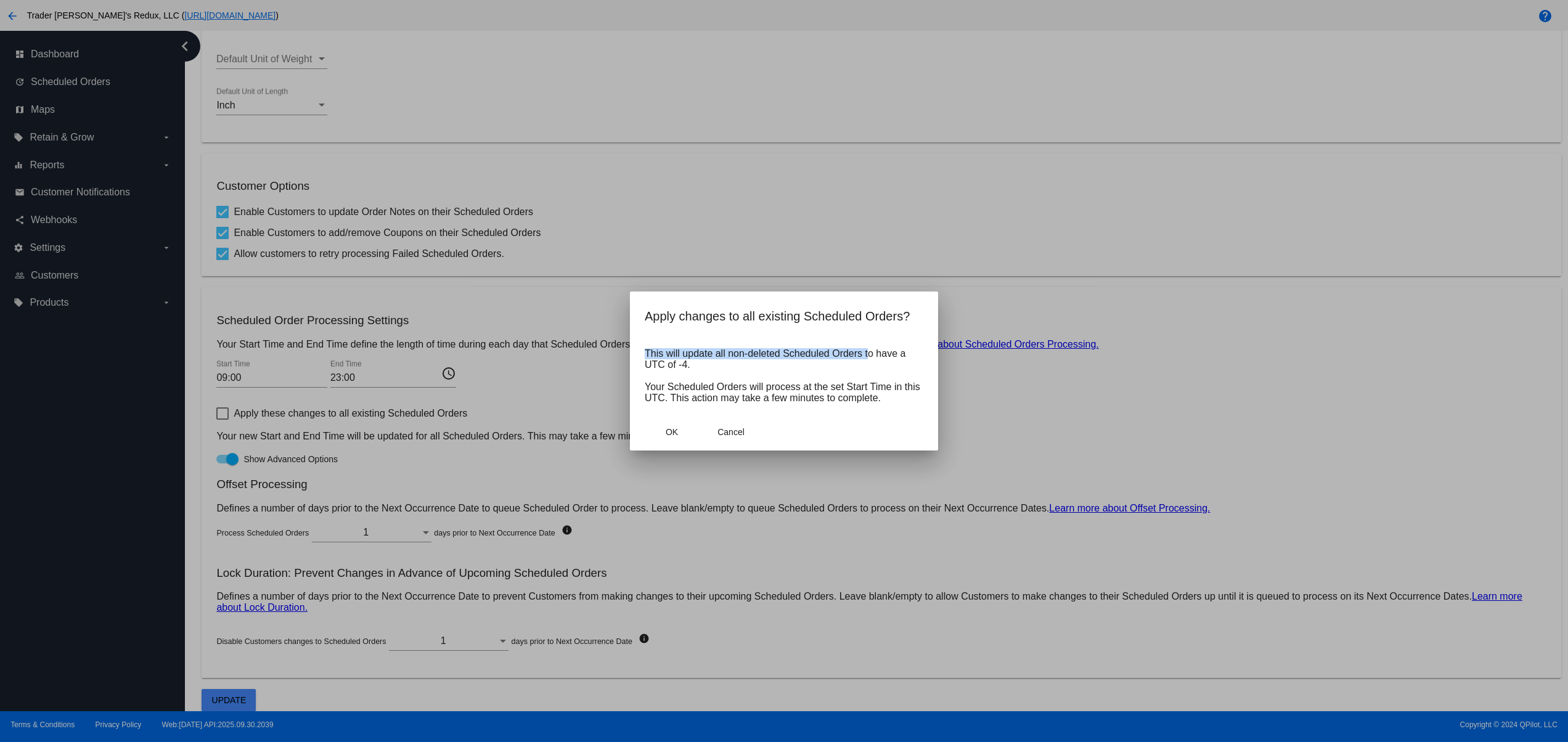
drag, startPoint x: 640, startPoint y: 353, endPoint x: 873, endPoint y: 353, distance: 233.0
click at [868, 353] on mat-dialog-content "This will update all non-deleted Scheduled Orders to have a UTC of -4. Your Sch…" at bounding box center [784, 376] width 308 height 75
click at [915, 367] on p "This will update all non-deleted Scheduled Orders to have a UTC of -4. Your Sch…" at bounding box center [784, 376] width 279 height 55
drag, startPoint x: 871, startPoint y: 344, endPoint x: 842, endPoint y: 370, distance: 38.9
click at [706, 334] on app-confirm-dialog "Apply changes to all existing Scheduled Orders? This will update all non-delete…" at bounding box center [784, 379] width 279 height 144
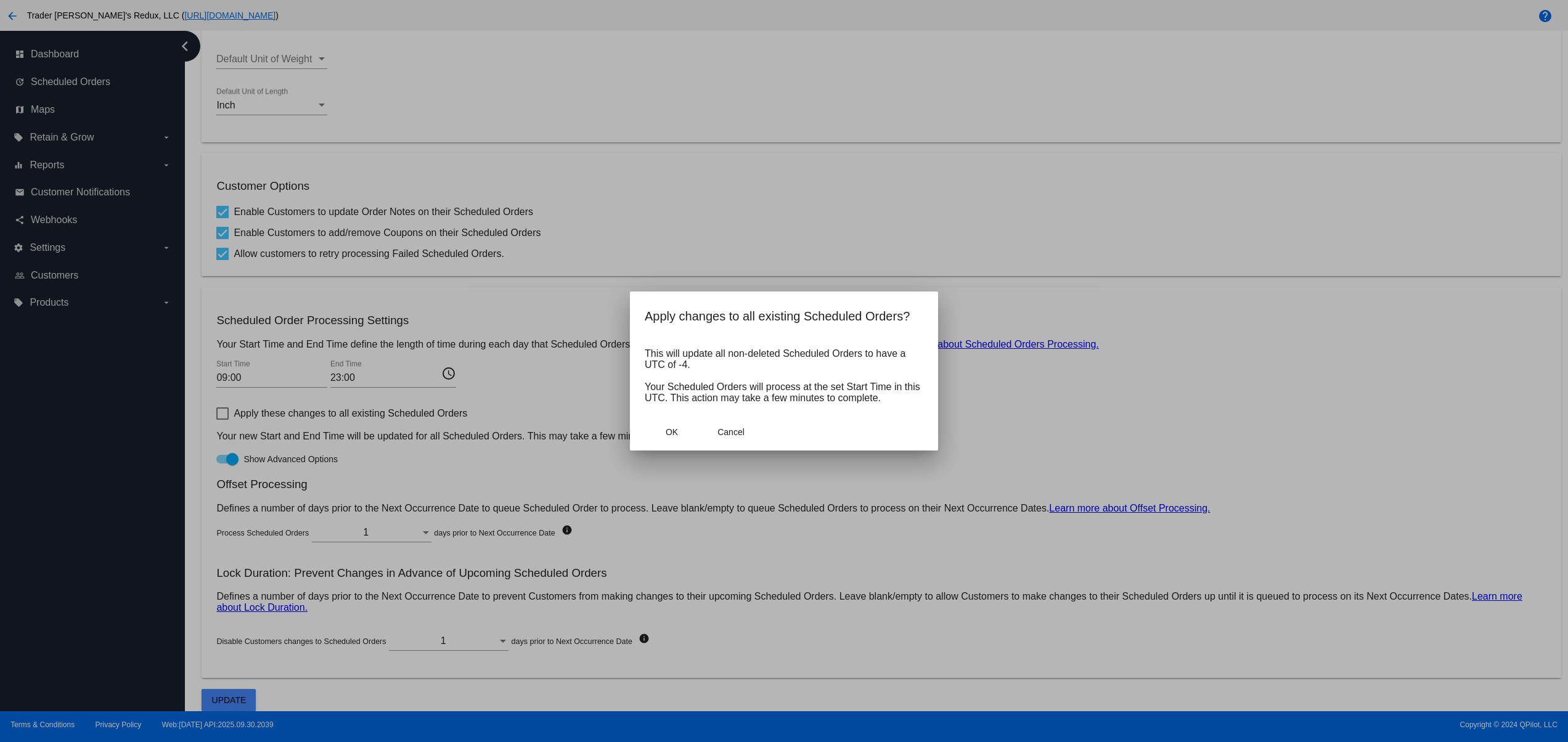
click at [842, 370] on p "This will update all non-deleted Scheduled Orders to have a UTC of -4. Your Sch…" at bounding box center [784, 376] width 279 height 55
drag, startPoint x: 847, startPoint y: 363, endPoint x: 905, endPoint y: 361, distance: 58.0
click at [905, 361] on p "This will update all non-deleted Scheduled Orders to have a UTC of -4. Your Sch…" at bounding box center [784, 376] width 279 height 55
drag, startPoint x: 782, startPoint y: 368, endPoint x: 806, endPoint y: 402, distance: 41.6
click at [637, 355] on mat-dialog-content "This will update all non-deleted Scheduled Orders to have a UTC of -4. Your Sch…" at bounding box center [784, 376] width 308 height 75
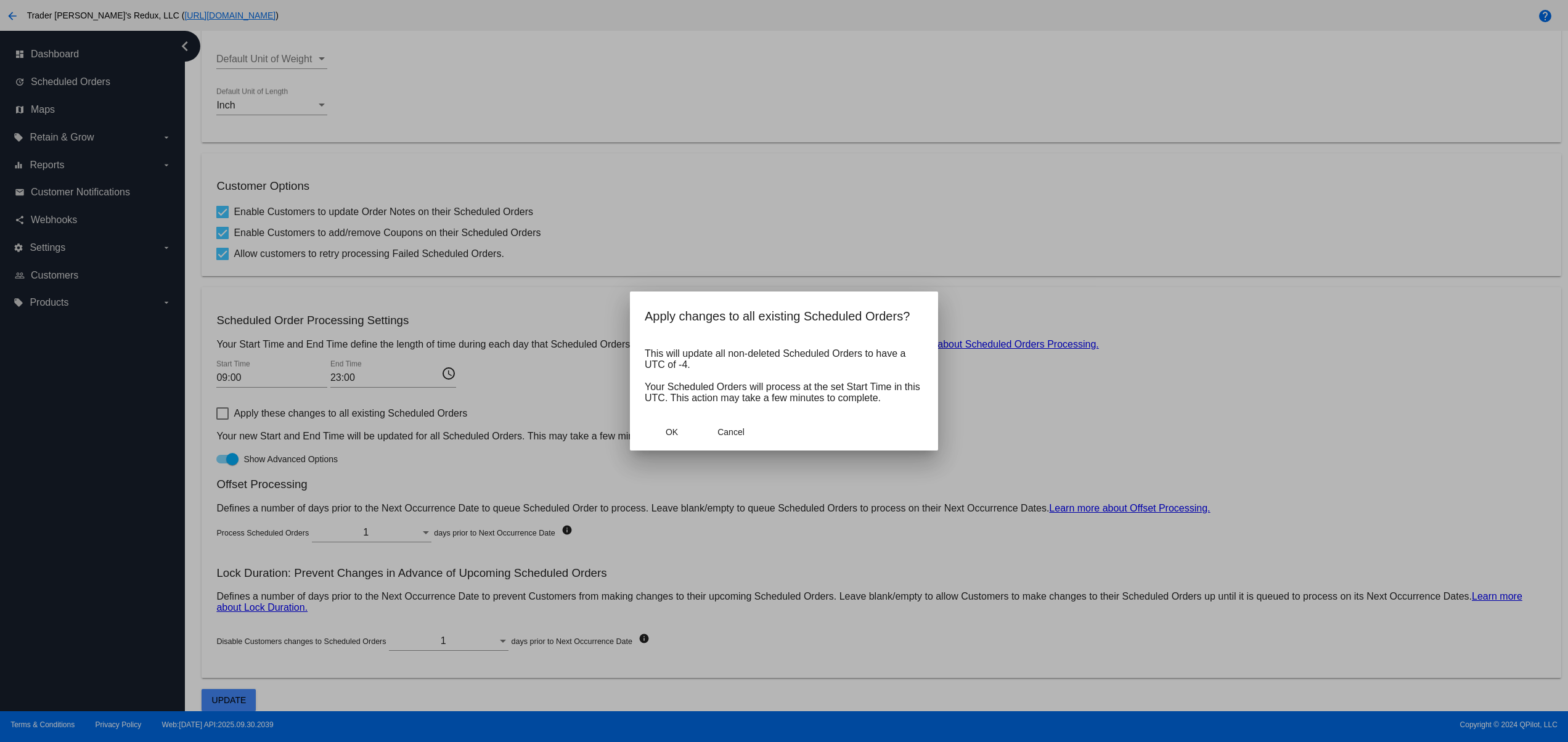
click at [808, 404] on mat-dialog-content "This will update all non-deleted Scheduled Orders to have a UTC of -4. Your Sch…" at bounding box center [784, 376] width 308 height 75
drag, startPoint x: 668, startPoint y: 389, endPoint x: 922, endPoint y: 402, distance: 254.3
click at [922, 402] on p "This will update all non-deleted Scheduled Orders to have a UTC of -4. Your Sch…" at bounding box center [784, 376] width 279 height 55
click at [832, 348] on p "This will update all non-deleted Scheduled Orders to have a UTC of -4. Your Sch…" at bounding box center [784, 376] width 279 height 55
drag, startPoint x: 797, startPoint y: 379, endPoint x: 694, endPoint y: 379, distance: 103.0
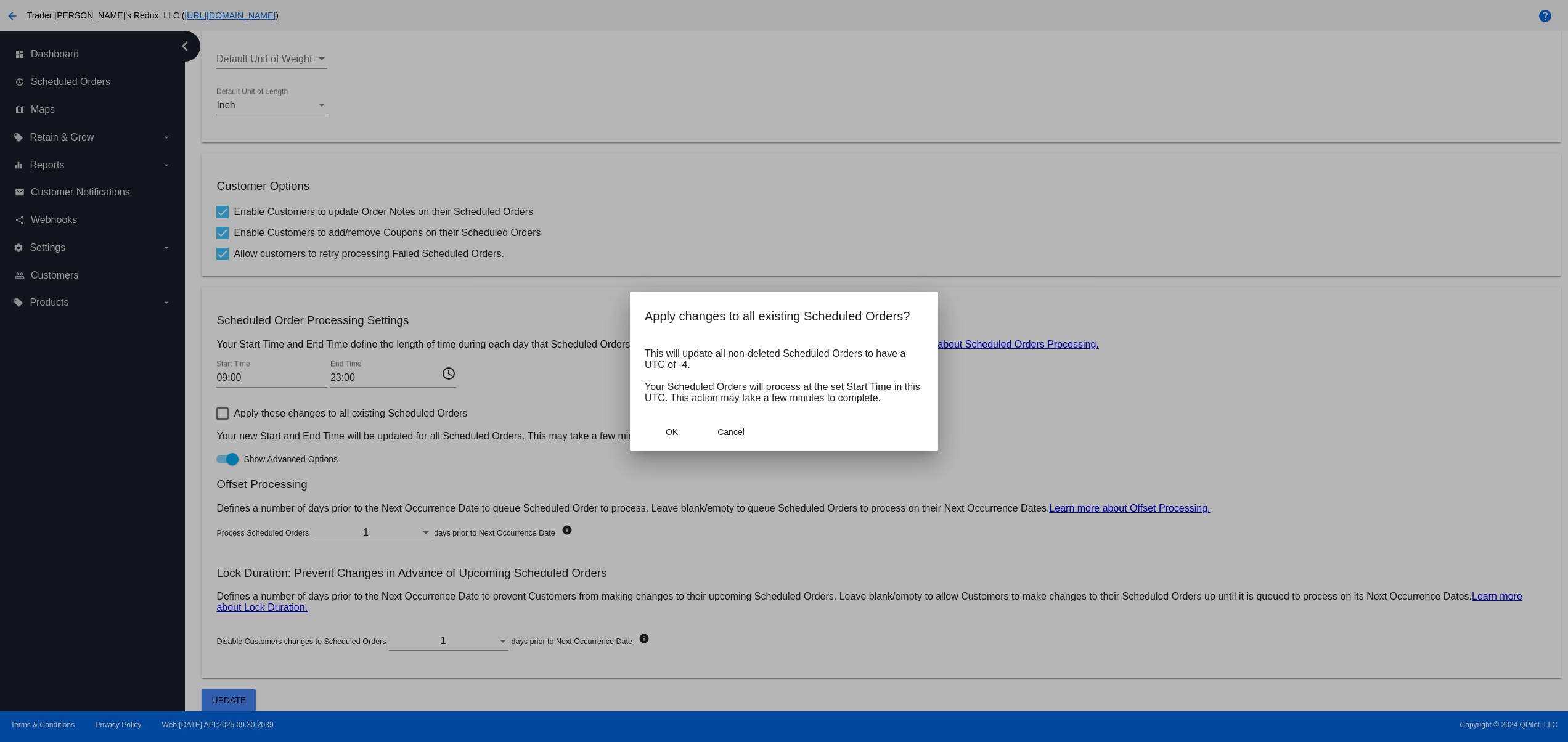
click at [694, 379] on p "This will update all non-deleted Scheduled Orders to have a UTC of -4. Your Sch…" at bounding box center [784, 376] width 279 height 55
drag, startPoint x: 862, startPoint y: 411, endPoint x: 678, endPoint y: 367, distance: 189.2
click at [694, 376] on mat-dialog-content "This will update all non-deleted Scheduled Orders to have a UTC of -4. Your Sch…" at bounding box center [784, 376] width 308 height 75
click at [683, 335] on app-confirm-dialog "Apply changes to all existing Scheduled Orders? This will update all non-delete…" at bounding box center [784, 379] width 279 height 144
click at [673, 437] on span "OK" at bounding box center [672, 432] width 13 height 10
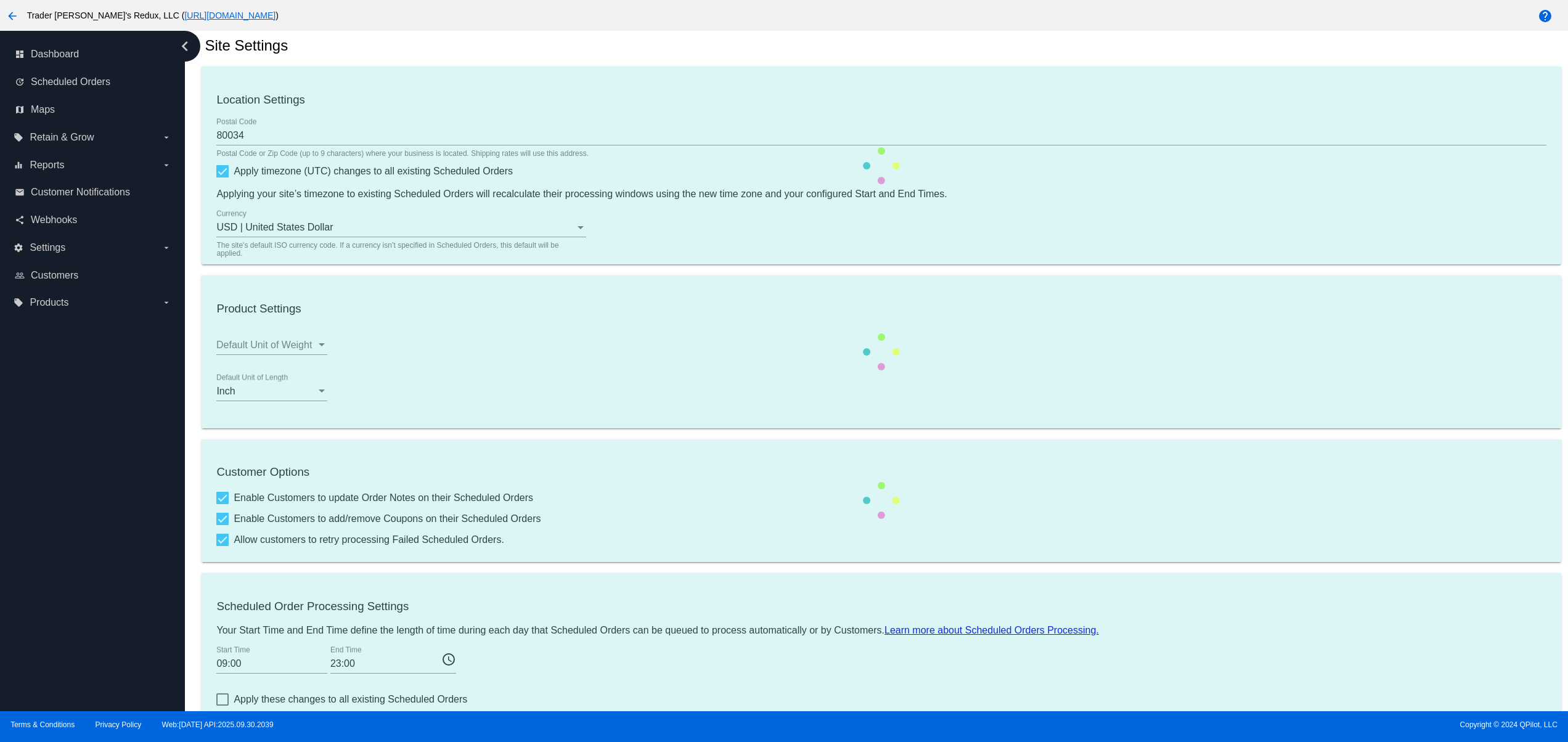
scroll to position [0, 0]
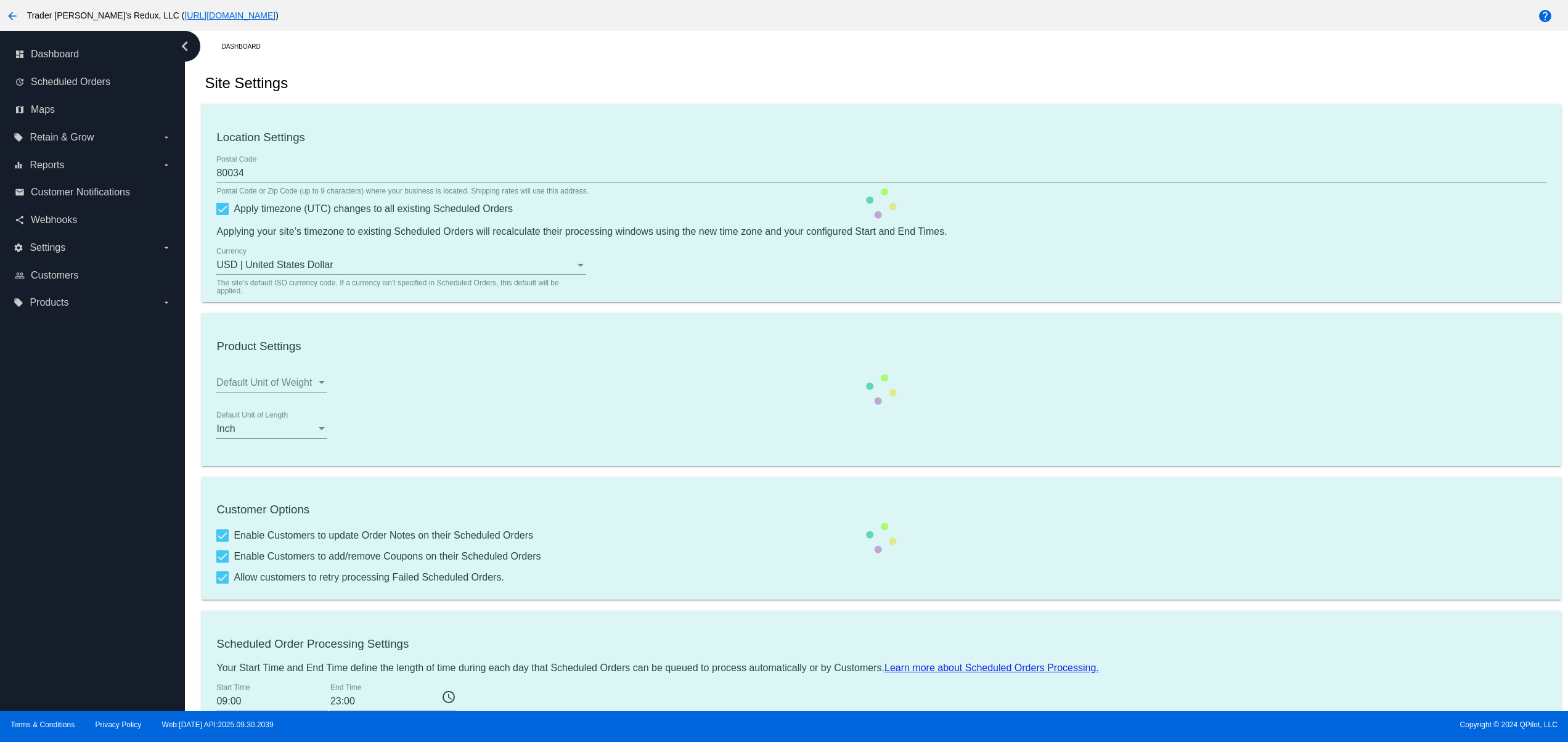
checkbox input "false"
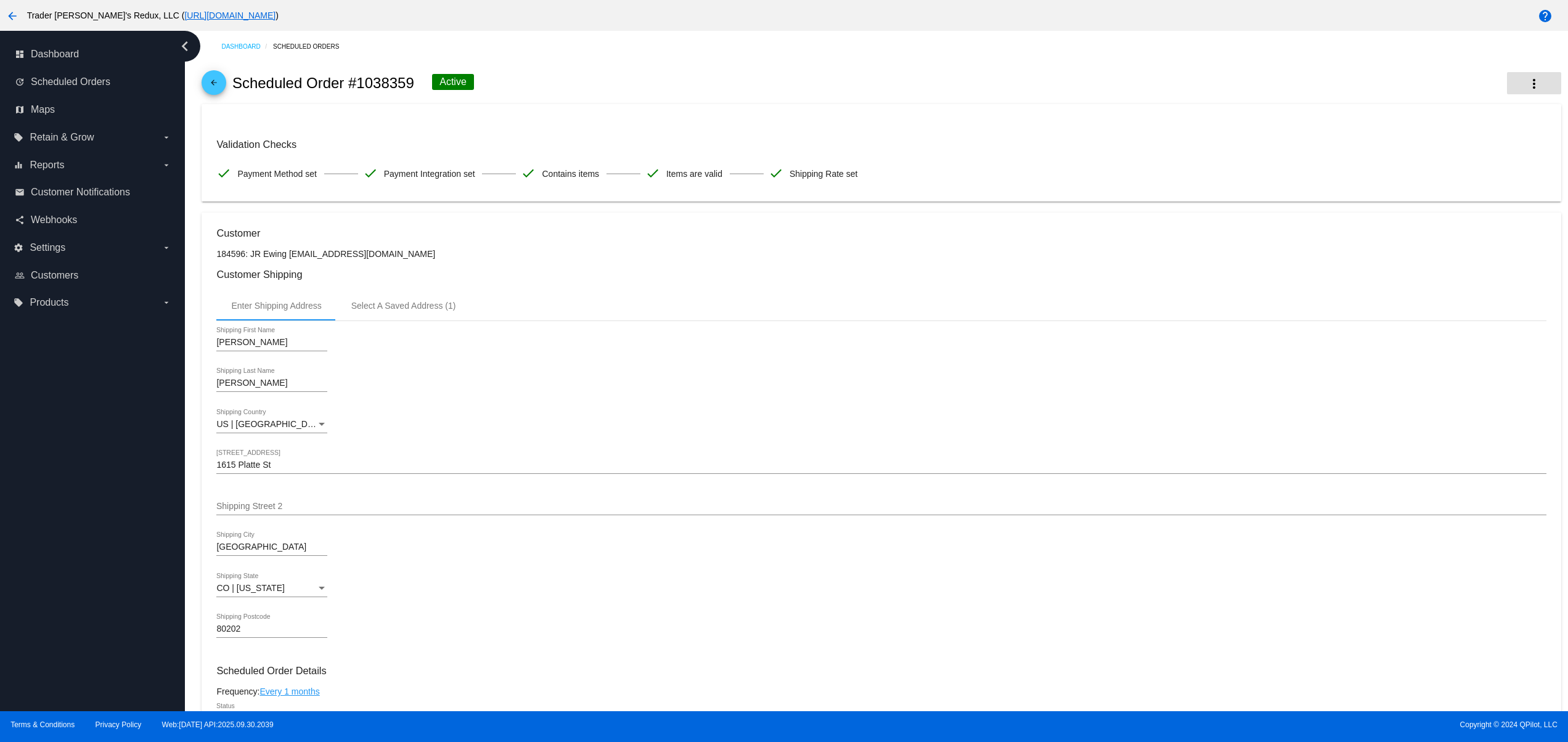
click at [1524, 75] on button "more_vert" at bounding box center [1534, 83] width 54 height 22
click at [1457, 92] on span "View Event Logs" at bounding box center [1438, 92] width 64 height 10
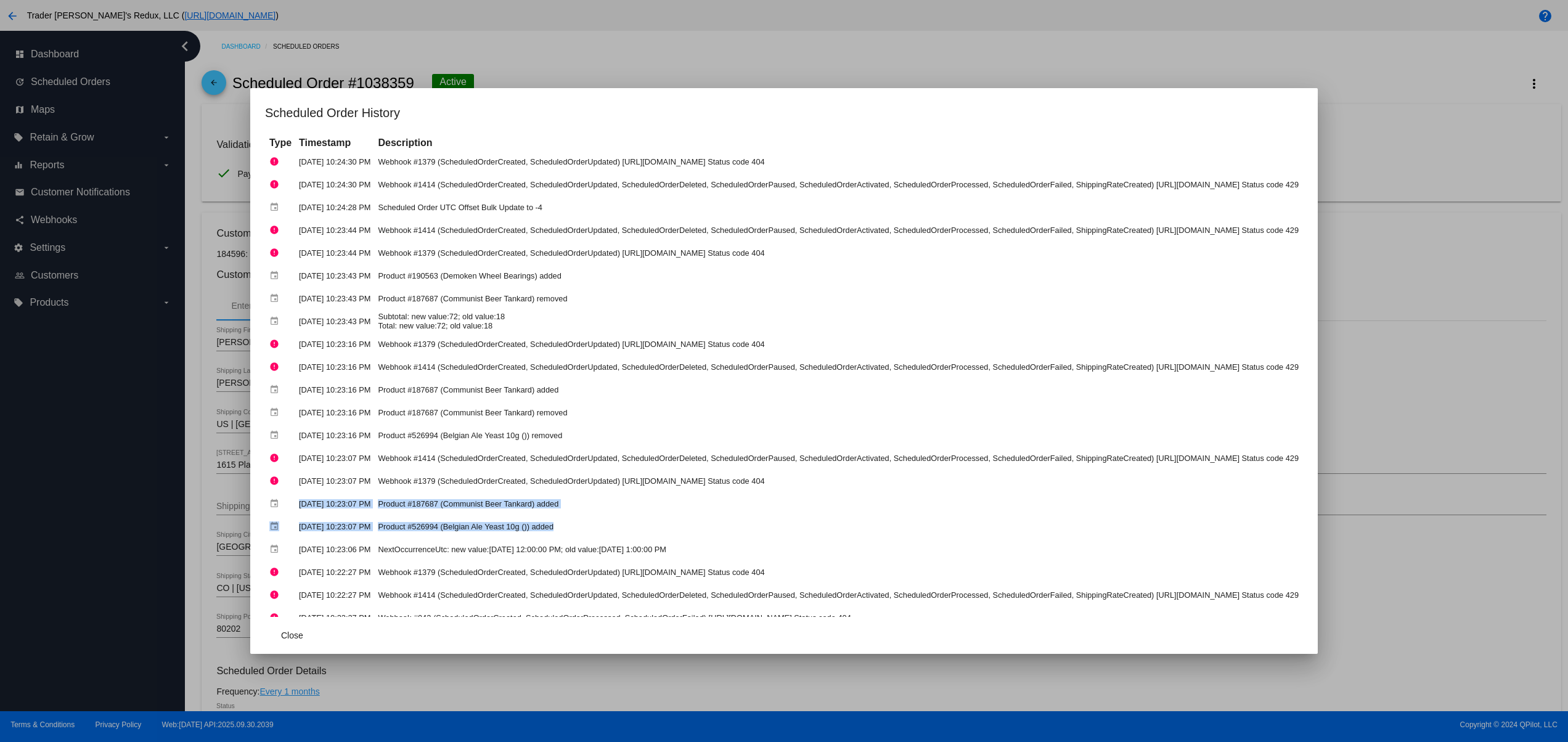
drag, startPoint x: 714, startPoint y: 518, endPoint x: 400, endPoint y: 590, distance: 322.1
click at [266, 500] on tbody "error Oct 4, 2025, 10:24:30 PM Webhook #1379 (ScheduledOrderCreated, ScheduledO…" at bounding box center [784, 424] width 1035 height 546
click at [434, 607] on td "Webhook #942 (ScheduledOrderCreated, ScheduledOrderProcessed, ScheduledOrderFai…" at bounding box center [838, 618] width 926 height 22
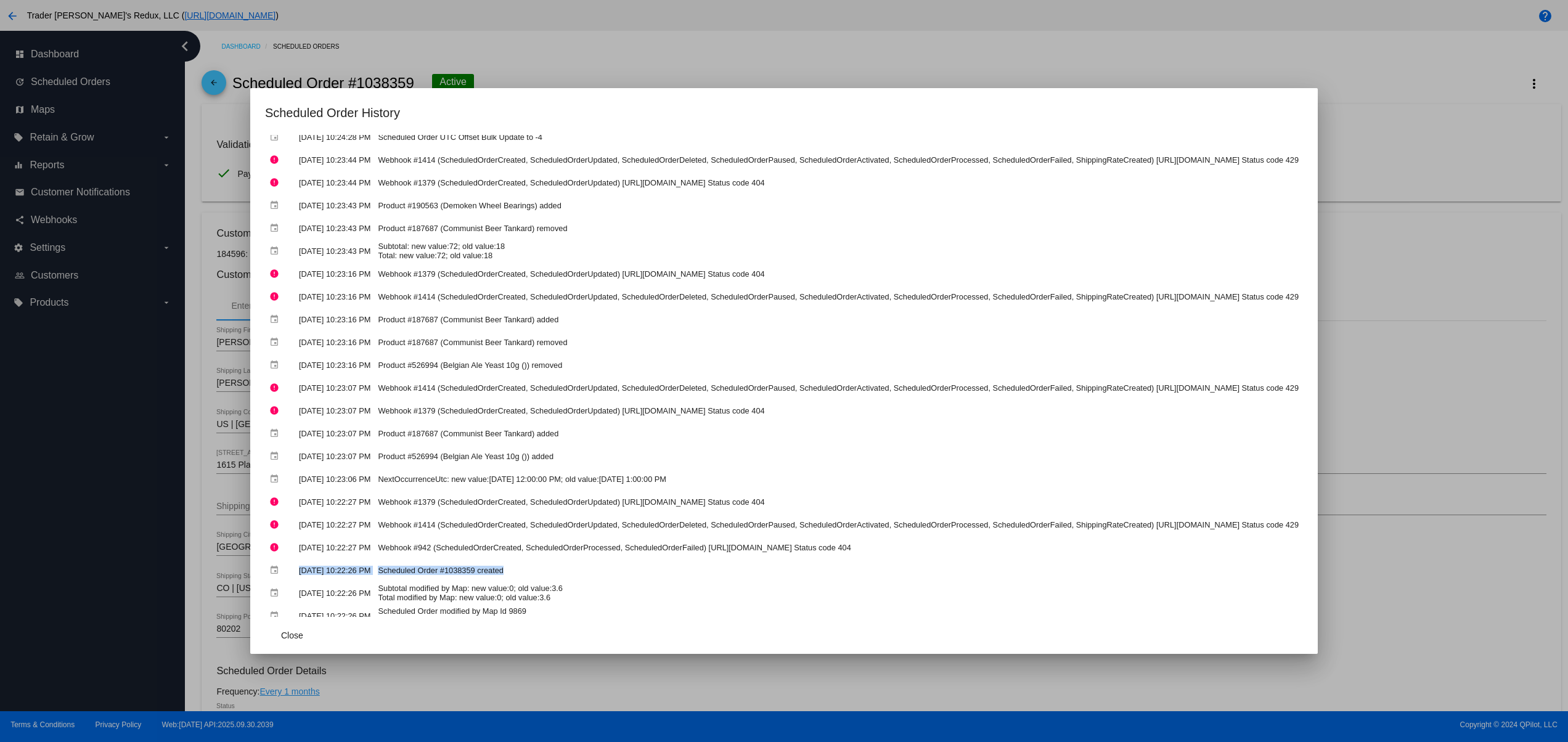
drag, startPoint x: 460, startPoint y: 557, endPoint x: 296, endPoint y: 577, distance: 165.2
click at [266, 559] on tr "event [DATE] 10:22:26 PM Scheduled Order #1038359 created" at bounding box center [784, 570] width 1035 height 22
click at [374, 585] on td "Subtotal modified by Map: new value:0; old value:3.6 Total modified by Map: new…" at bounding box center [838, 593] width 926 height 22
drag, startPoint x: 235, startPoint y: 572, endPoint x: 515, endPoint y: 572, distance: 280.0
click at [505, 582] on tr "event Oct 4, 2025, 10:22:26 PM Subtotal modified by Map: new value:0; old value…" at bounding box center [784, 593] width 1035 height 22
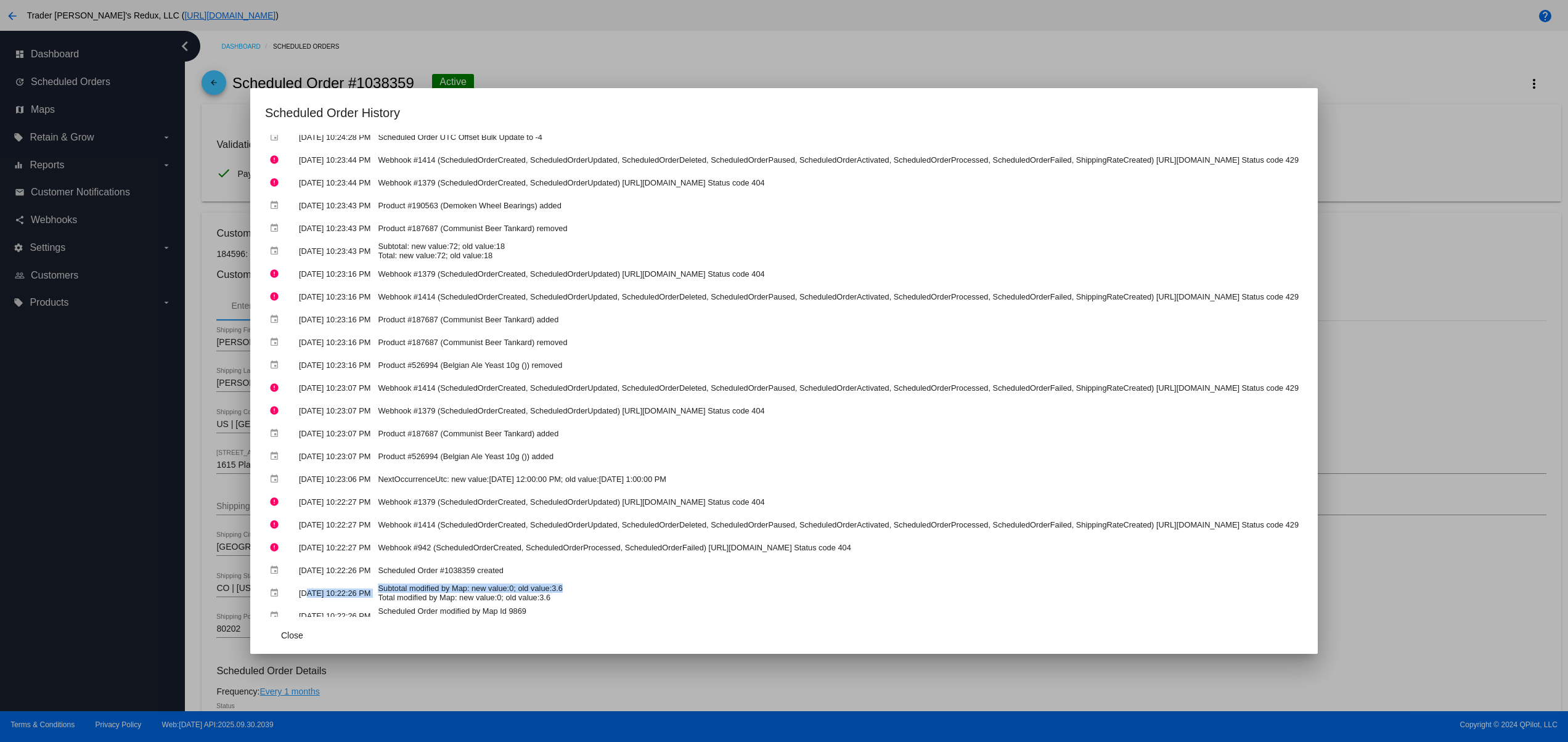
click at [612, 387] on tr "error Oct 4, 2025, 10:23:07 PM Webhook #1414 (ScheduledOrderCreated, ScheduledO…" at bounding box center [784, 388] width 1035 height 22
click at [794, 425] on td "Product #187687 (Communist Beer Tankard) added" at bounding box center [838, 434] width 926 height 22
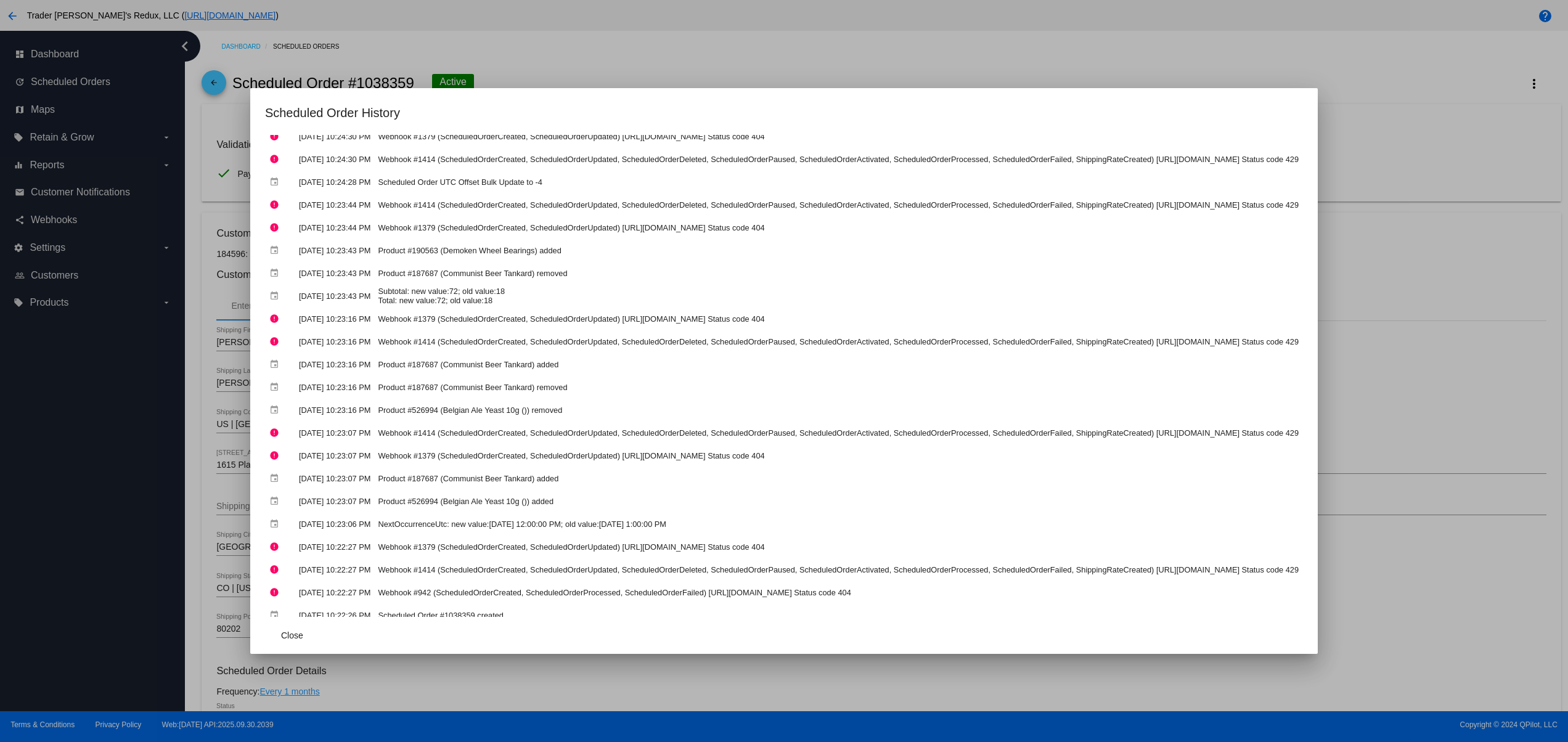
scroll to position [0, 0]
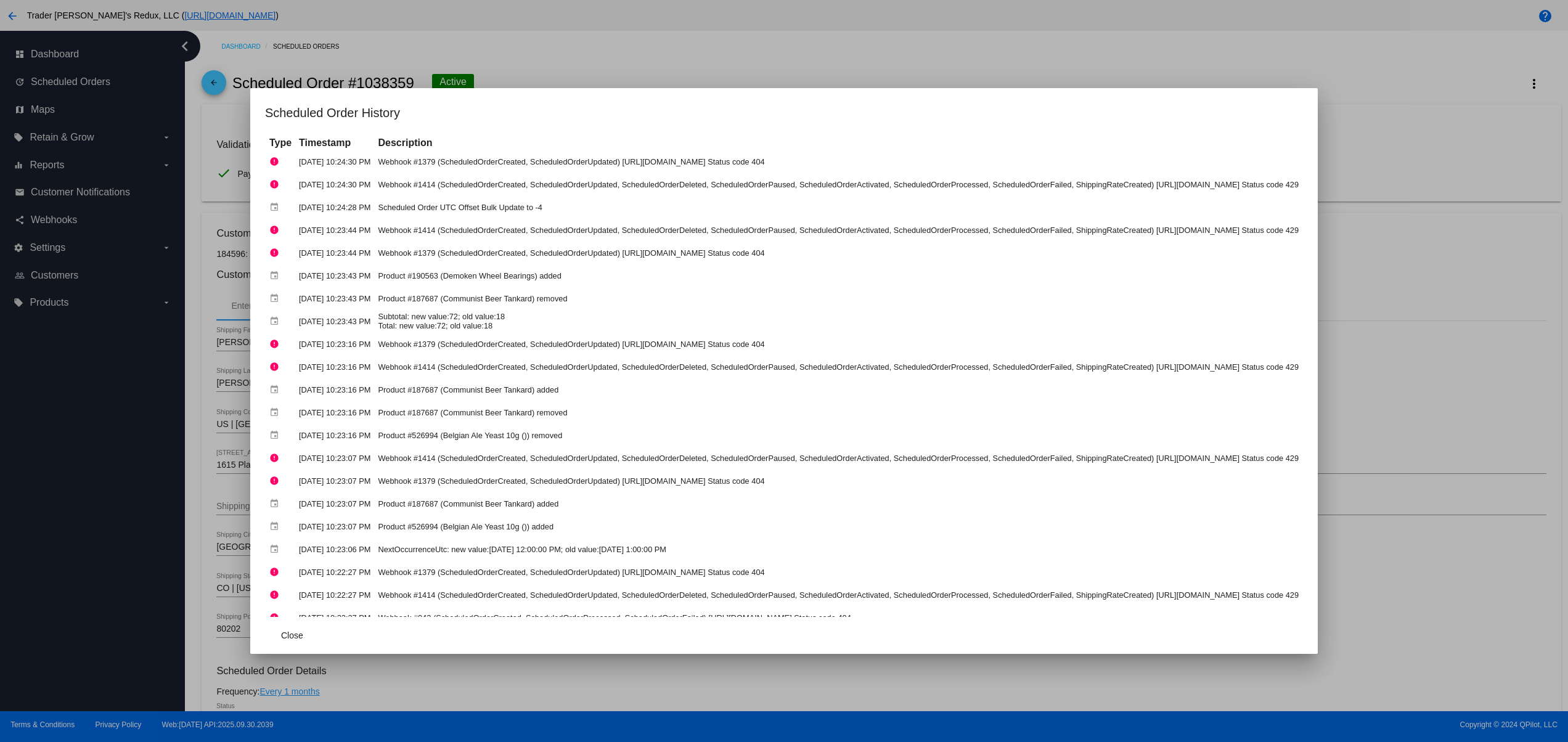
click at [845, 49] on div at bounding box center [784, 371] width 1568 height 742
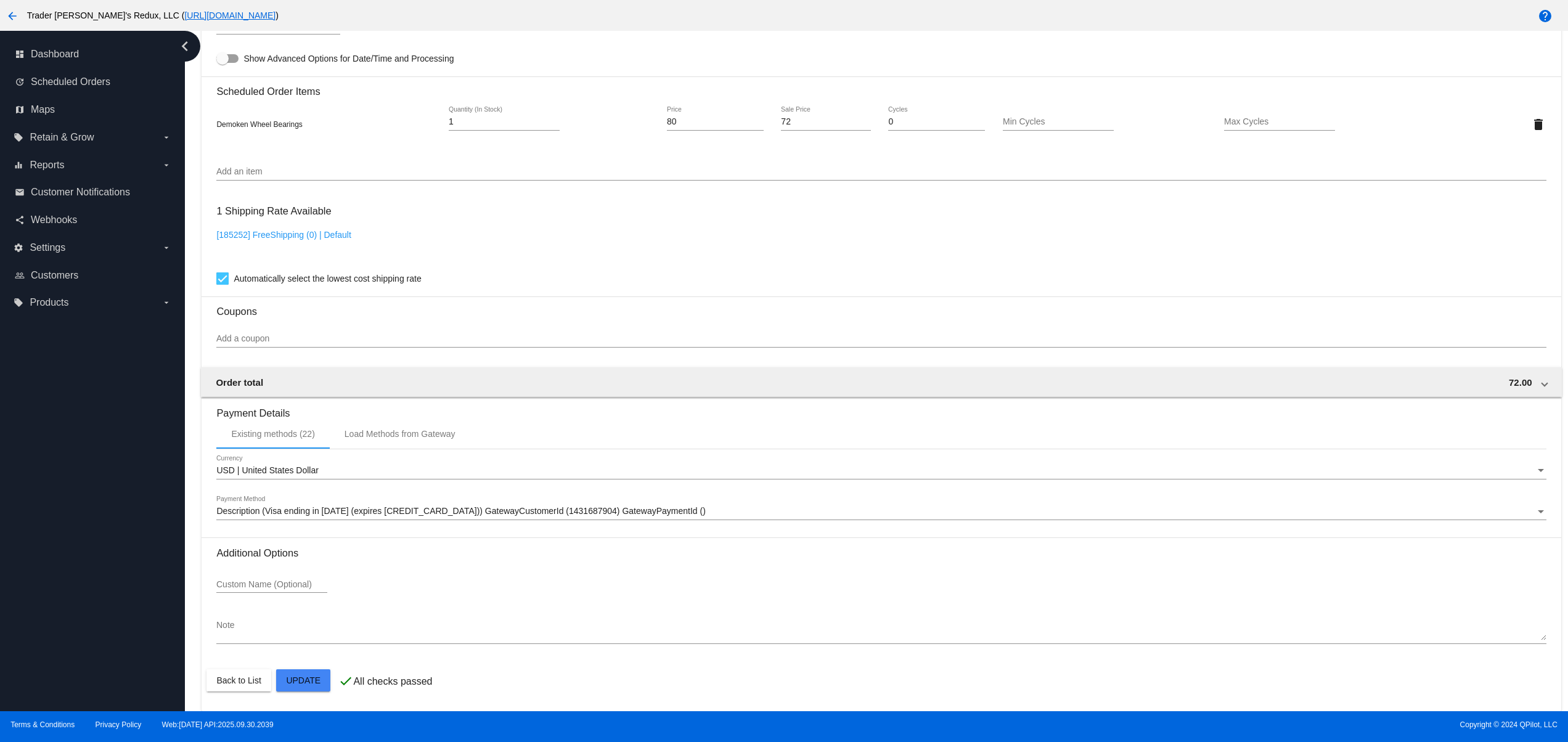
scroll to position [743, 0]
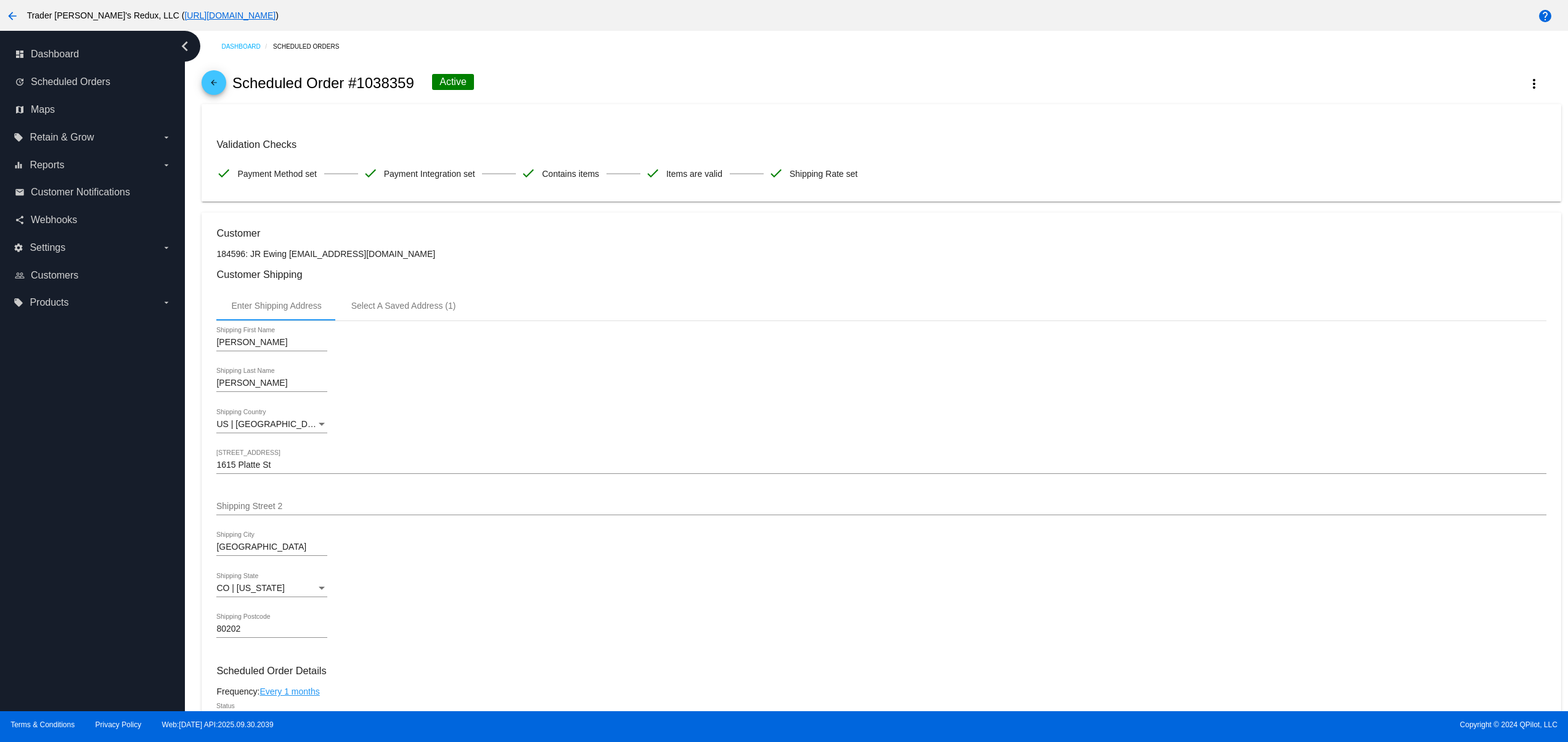
click at [373, 84] on h2 "Scheduled Order #1038359" at bounding box center [322, 83] width 182 height 18
copy h2 "1038359"
click at [25, 83] on link "update Scheduled Orders" at bounding box center [93, 82] width 157 height 20
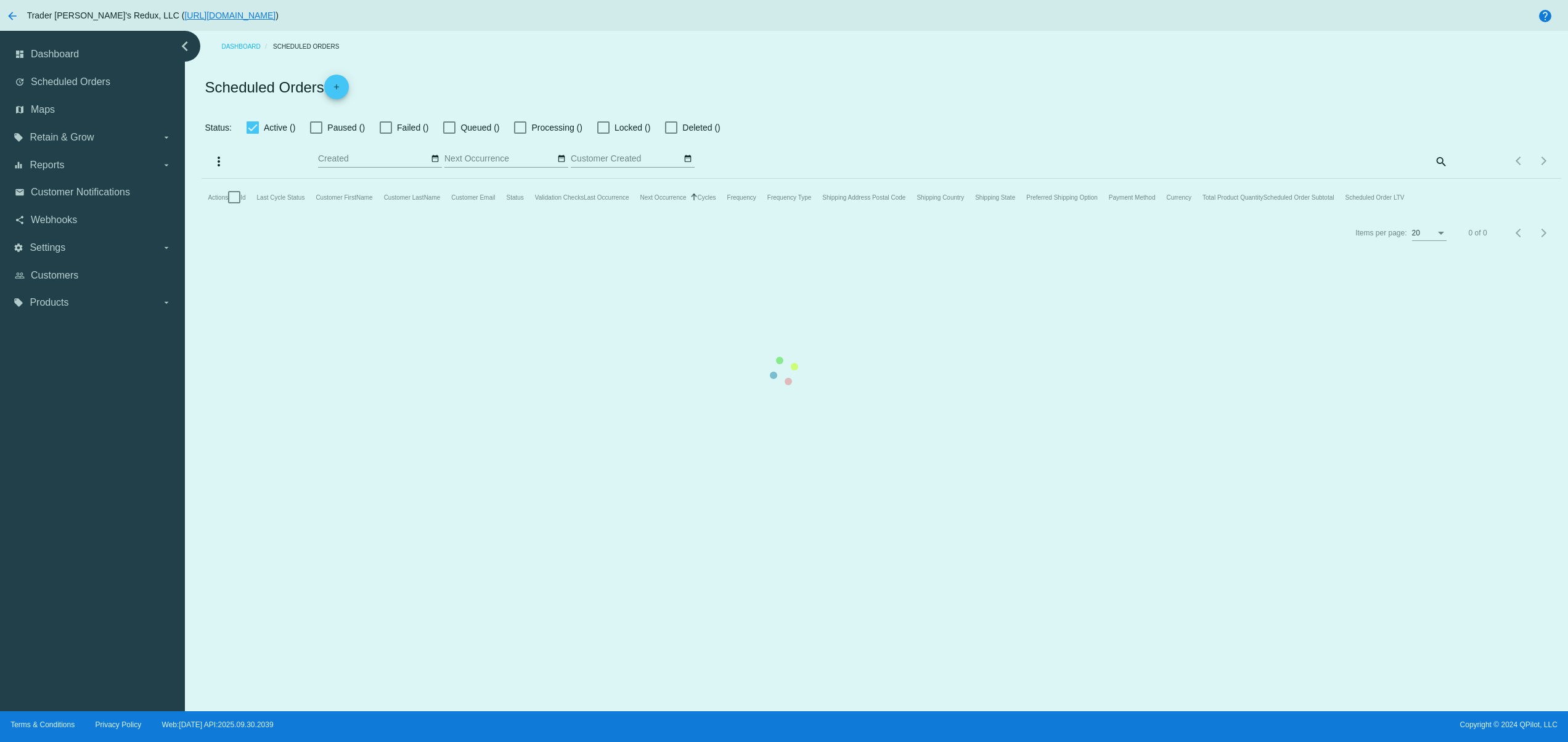
checkbox input "false"
type input "10/04/2025 - 10/05/2025"
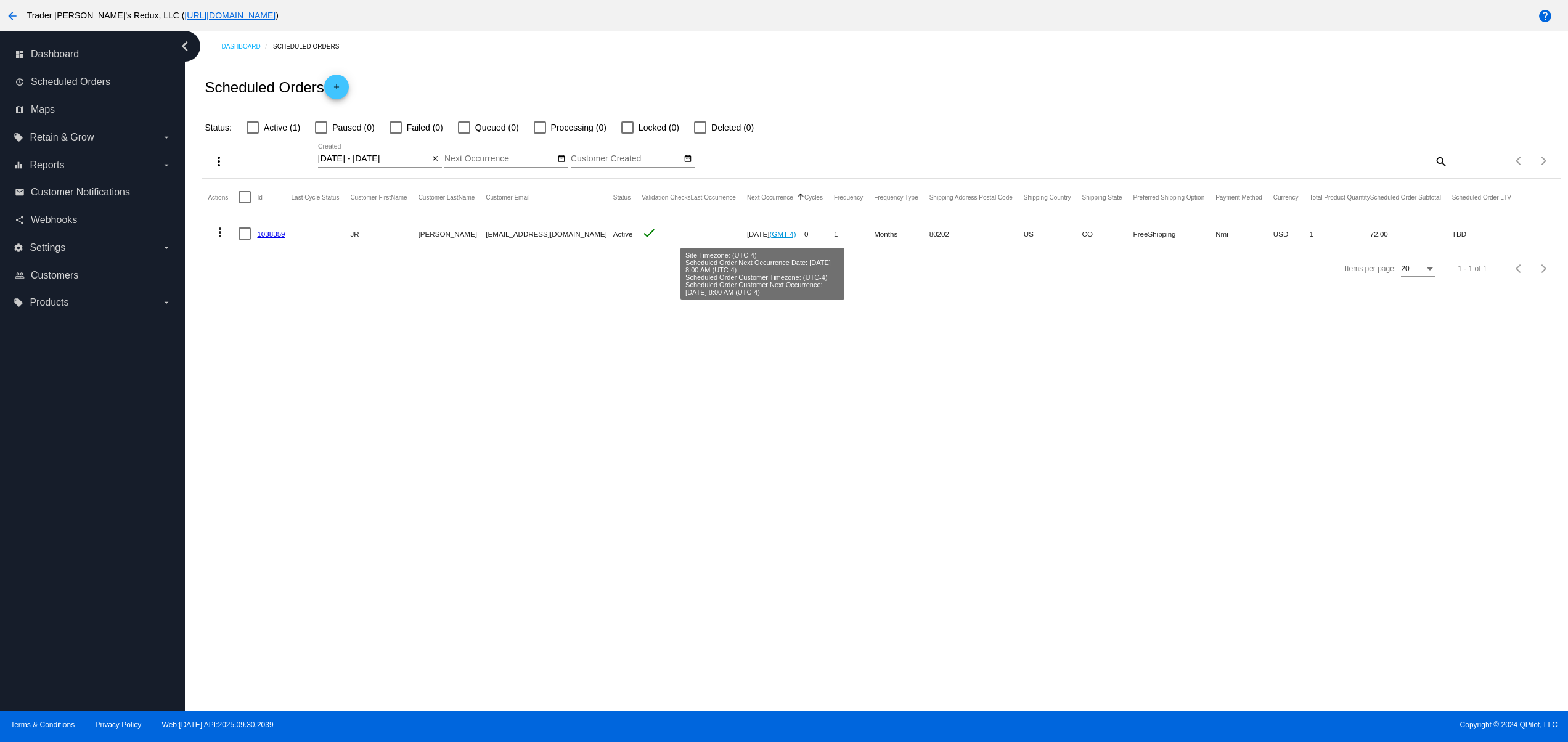
drag, startPoint x: 859, startPoint y: 225, endPoint x: 941, endPoint y: 257, distance: 88.0
click at [891, 225] on mat-row "more_vert 1038359 JR Ewing jr@patternsinthecloud.com Active check Nov 4 2025 (G…" at bounding box center [864, 233] width 1314 height 36
click at [962, 327] on div "Dashboard Scheduled Orders Scheduled Orders add Status: Active (1) Paused (0) F…" at bounding box center [876, 371] width 1383 height 680
click at [276, 233] on link "1038359" at bounding box center [271, 234] width 28 height 8
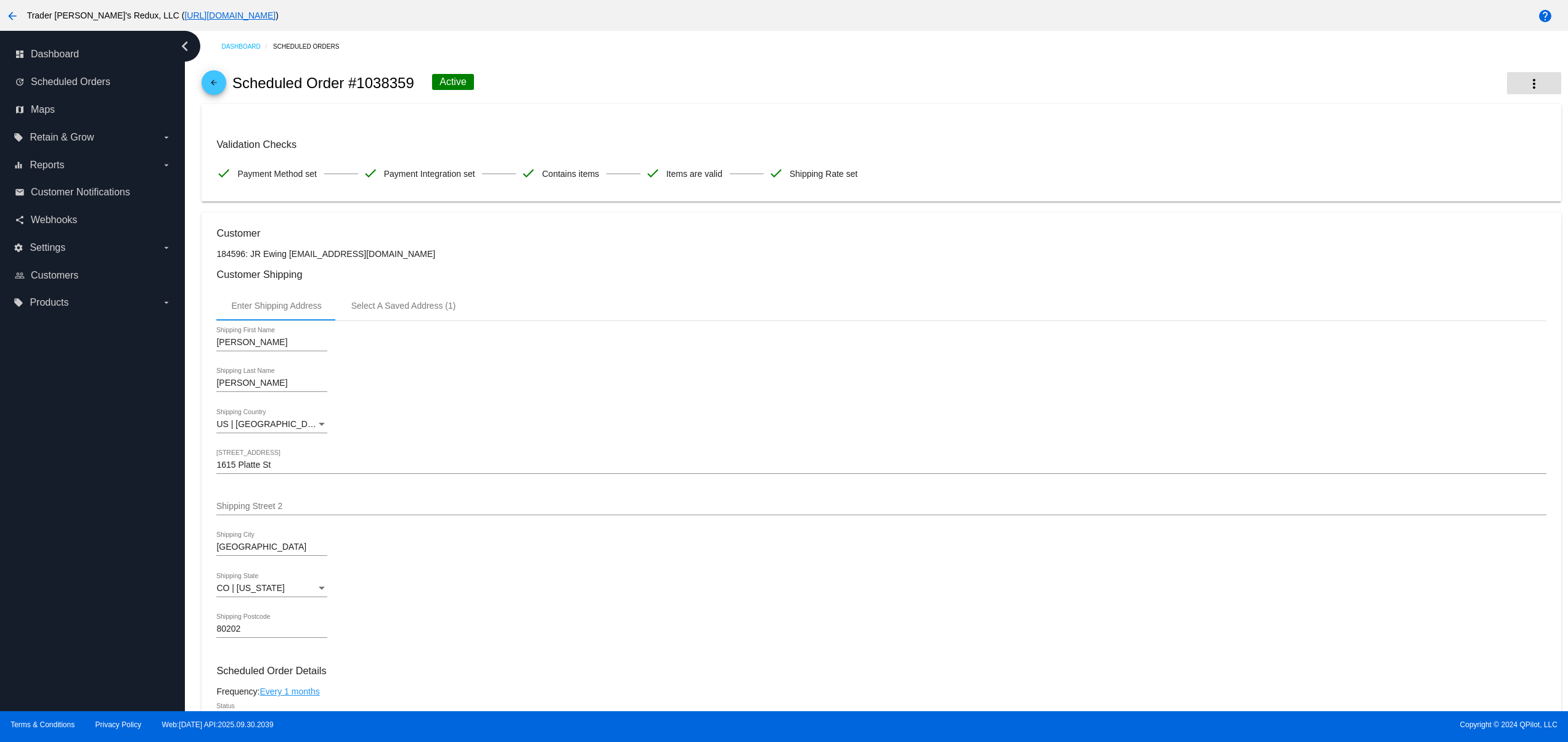
click at [1526, 87] on mat-icon "more_vert" at bounding box center [1534, 84] width 15 height 15
click at [1461, 101] on button "info View Event Logs" at bounding box center [1456, 92] width 173 height 29
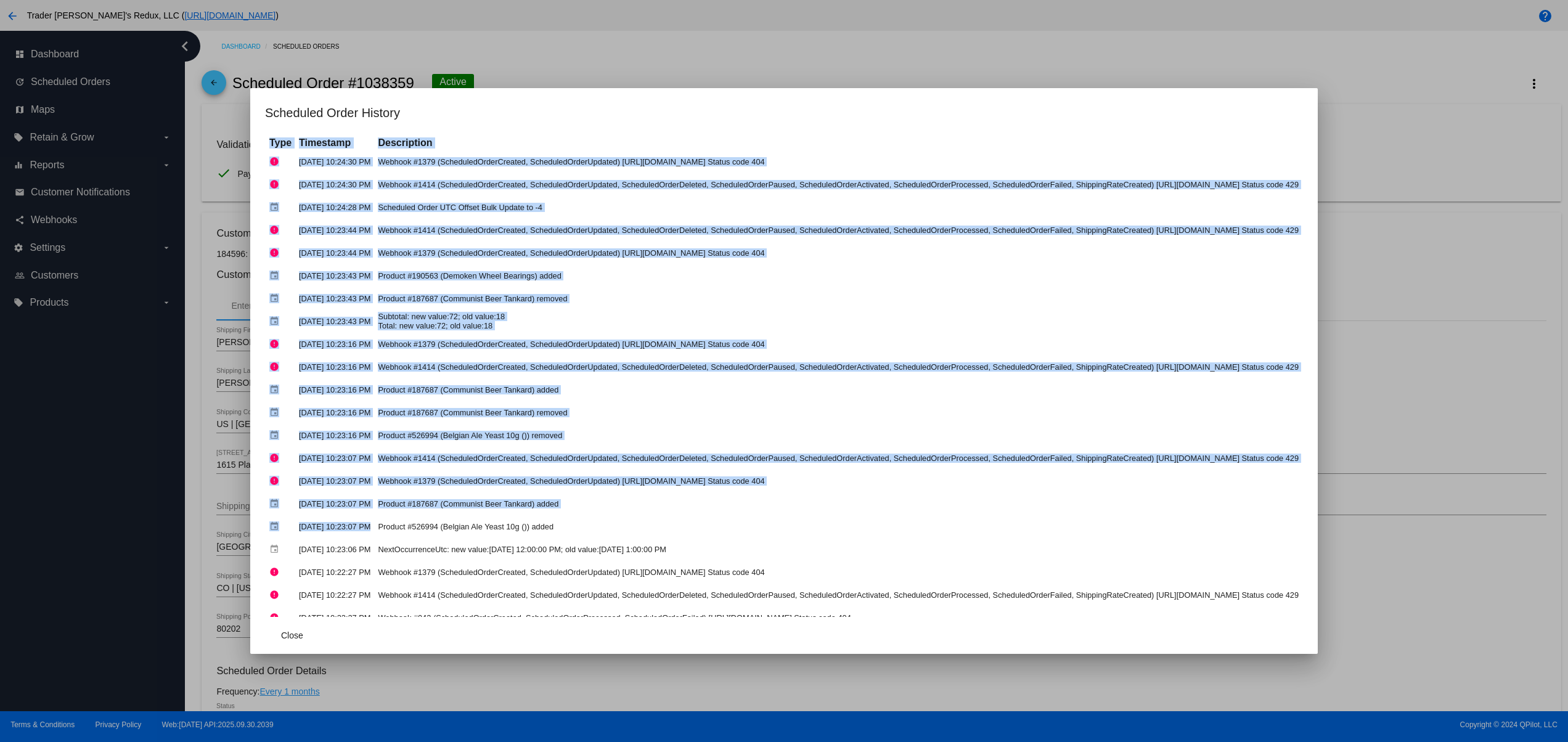
drag, startPoint x: 592, startPoint y: 513, endPoint x: 204, endPoint y: 513, distance: 388.0
click at [250, 492] on mat-dialog-content "Type Timestamp Description error Oct 4, 2025, 10:24:30 PM Webhook #1379 (Schedu…" at bounding box center [784, 376] width 1067 height 482
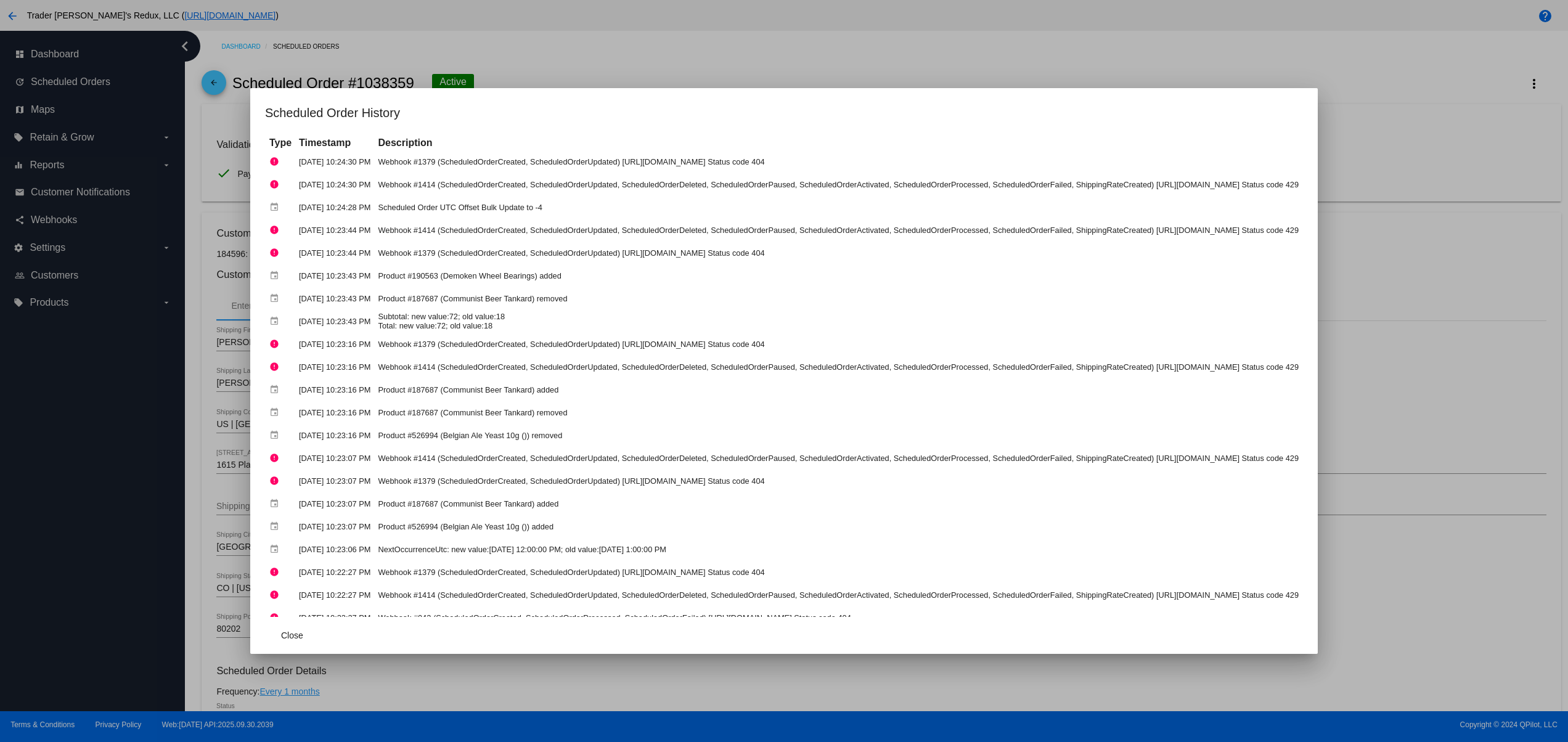
click at [379, 586] on td "Webhook #1414 (ScheduledOrderCreated, ScheduledOrderUpdated, ScheduledOrderDele…" at bounding box center [838, 595] width 926 height 22
click at [281, 635] on span "Close" at bounding box center [291, 636] width 22 height 10
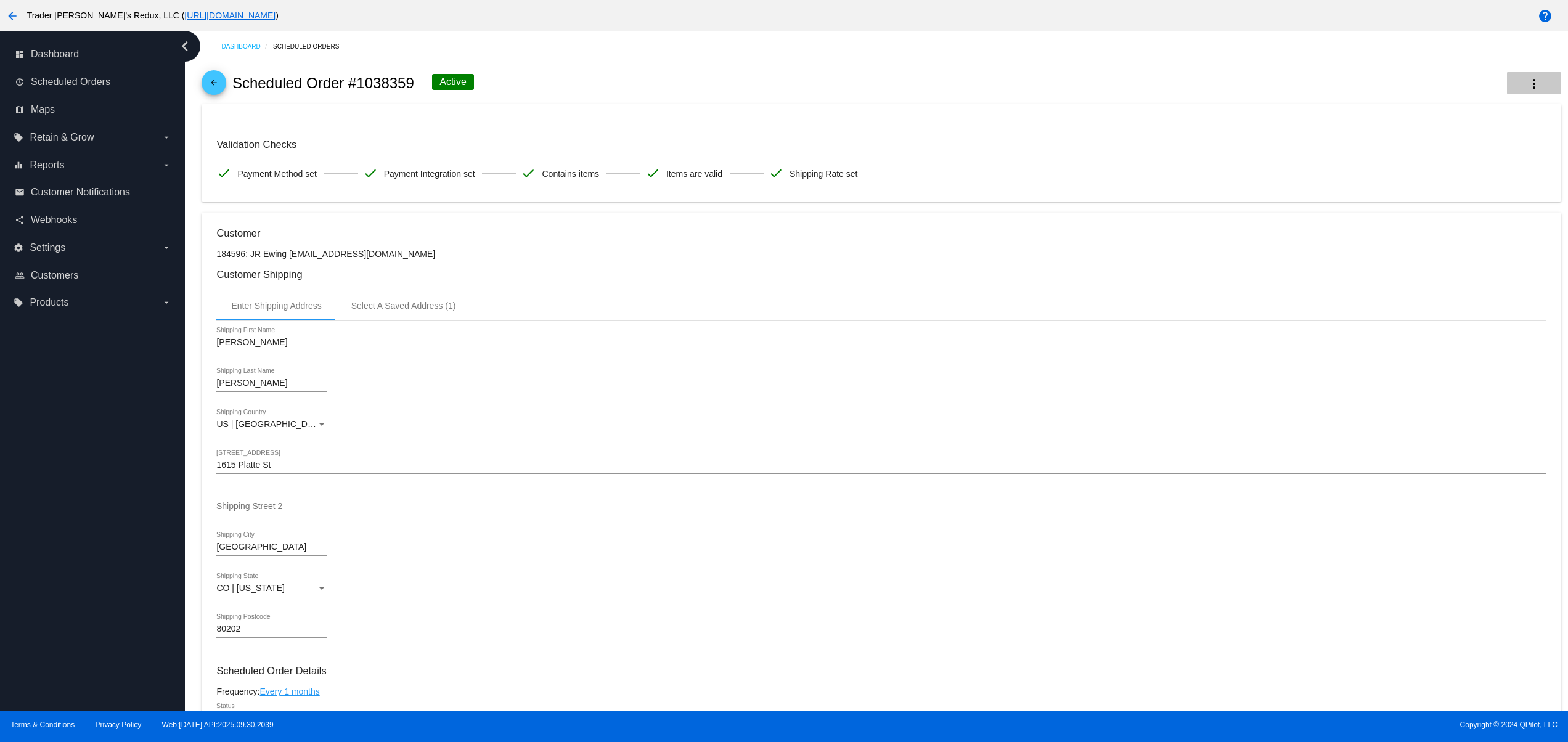
click at [1526, 90] on mat-icon "more_vert" at bounding box center [1534, 84] width 15 height 15
click at [1440, 162] on button "cached Process Now" at bounding box center [1456, 151] width 173 height 29
click at [873, 725] on button "Close" at bounding box center [879, 727] width 29 height 13
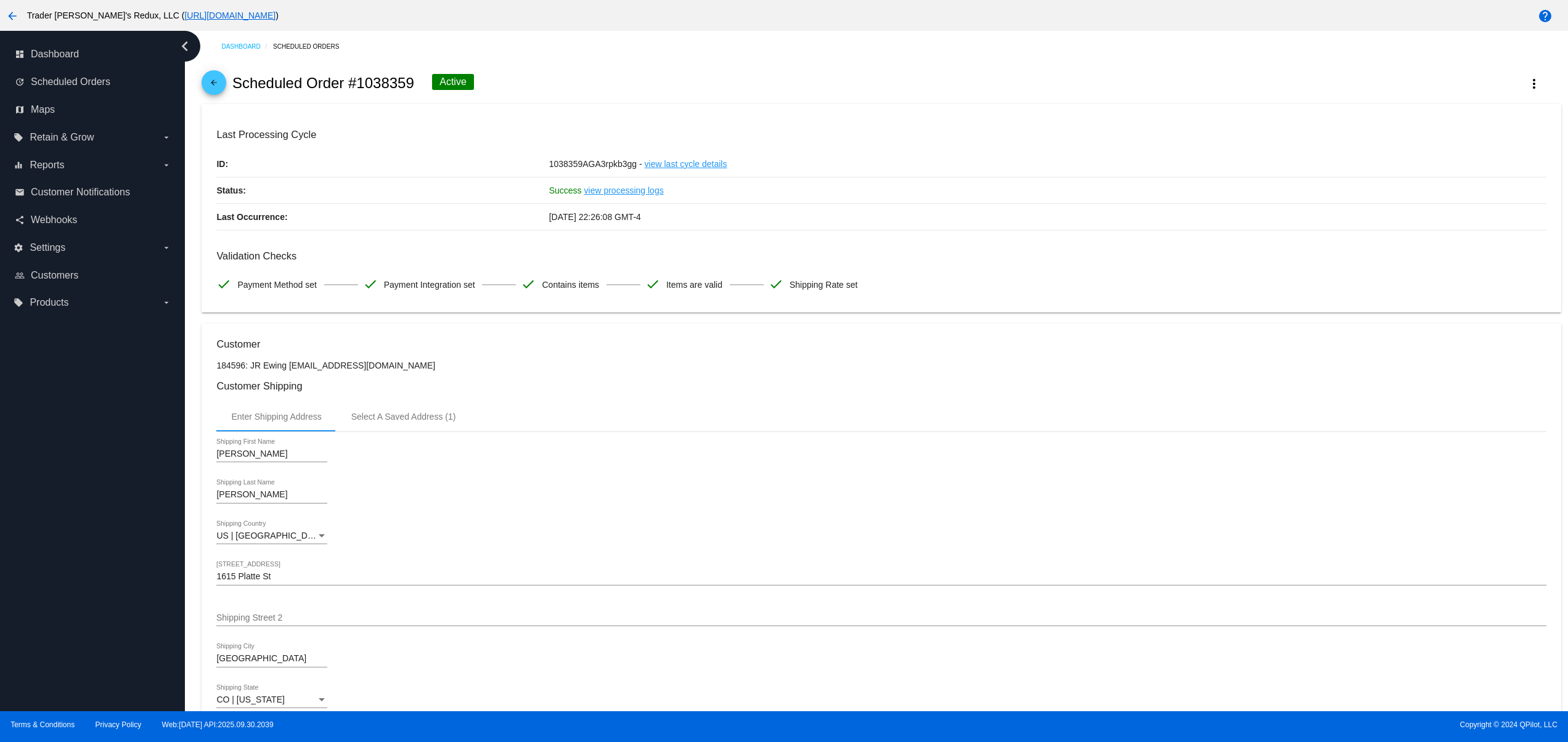
drag, startPoint x: 656, startPoint y: 218, endPoint x: 503, endPoint y: 218, distance: 153.0
click at [503, 218] on div "Last Occurrence: [DATE] 22:26:08 GMT-4" at bounding box center [880, 218] width 1329 height 27
click at [635, 267] on div "Validation Checks check Payment Method set check Payment Integration set check …" at bounding box center [880, 274] width 1329 height 48
drag, startPoint x: 644, startPoint y: 219, endPoint x: 491, endPoint y: 219, distance: 153.0
click at [491, 219] on div "Last Occurrence: [DATE] 22:26:08 GMT-4" at bounding box center [880, 218] width 1329 height 27
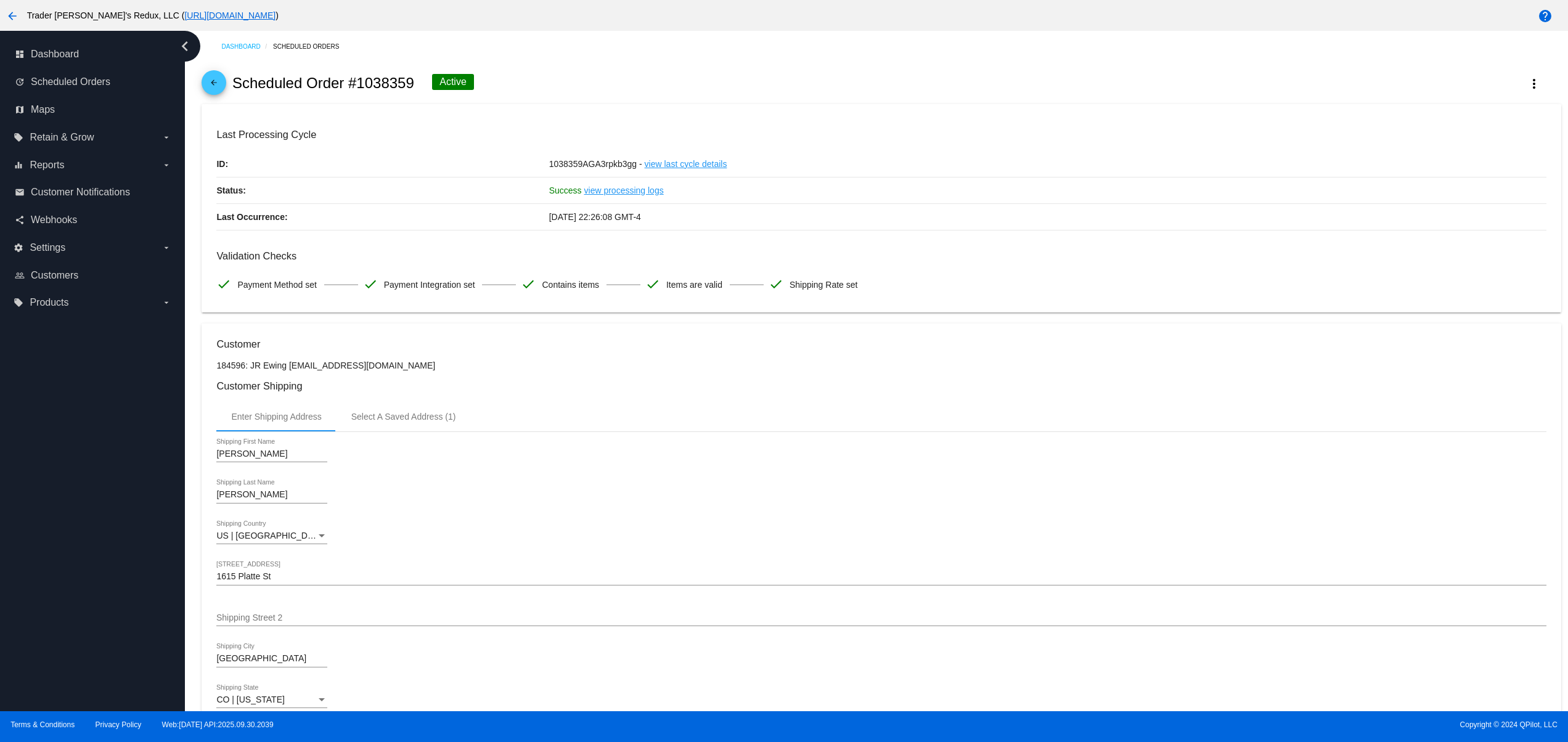
click at [543, 291] on span "Contains items" at bounding box center [570, 284] width 57 height 26
drag, startPoint x: 535, startPoint y: 218, endPoint x: 720, endPoint y: 218, distance: 185.0
click at [720, 218] on div "Last Occurrence: [DATE] 22:26:08 GMT-4" at bounding box center [880, 218] width 1329 height 27
click at [794, 272] on div "Validation Checks check Payment Method set check Payment Integration set check …" at bounding box center [880, 274] width 1329 height 48
click at [610, 188] on link "view processing logs" at bounding box center [623, 190] width 80 height 26
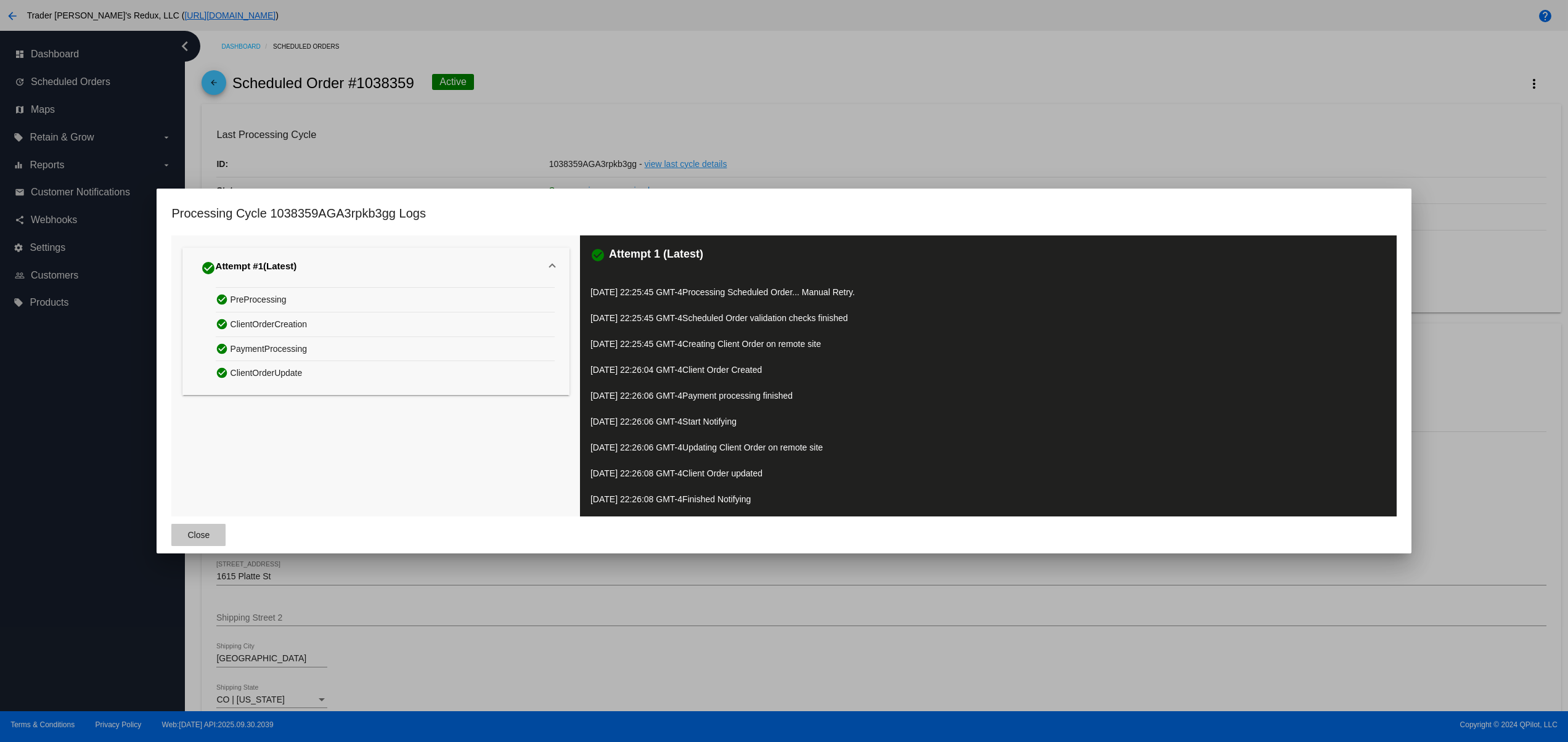
click at [199, 544] on button "Close" at bounding box center [199, 534] width 54 height 22
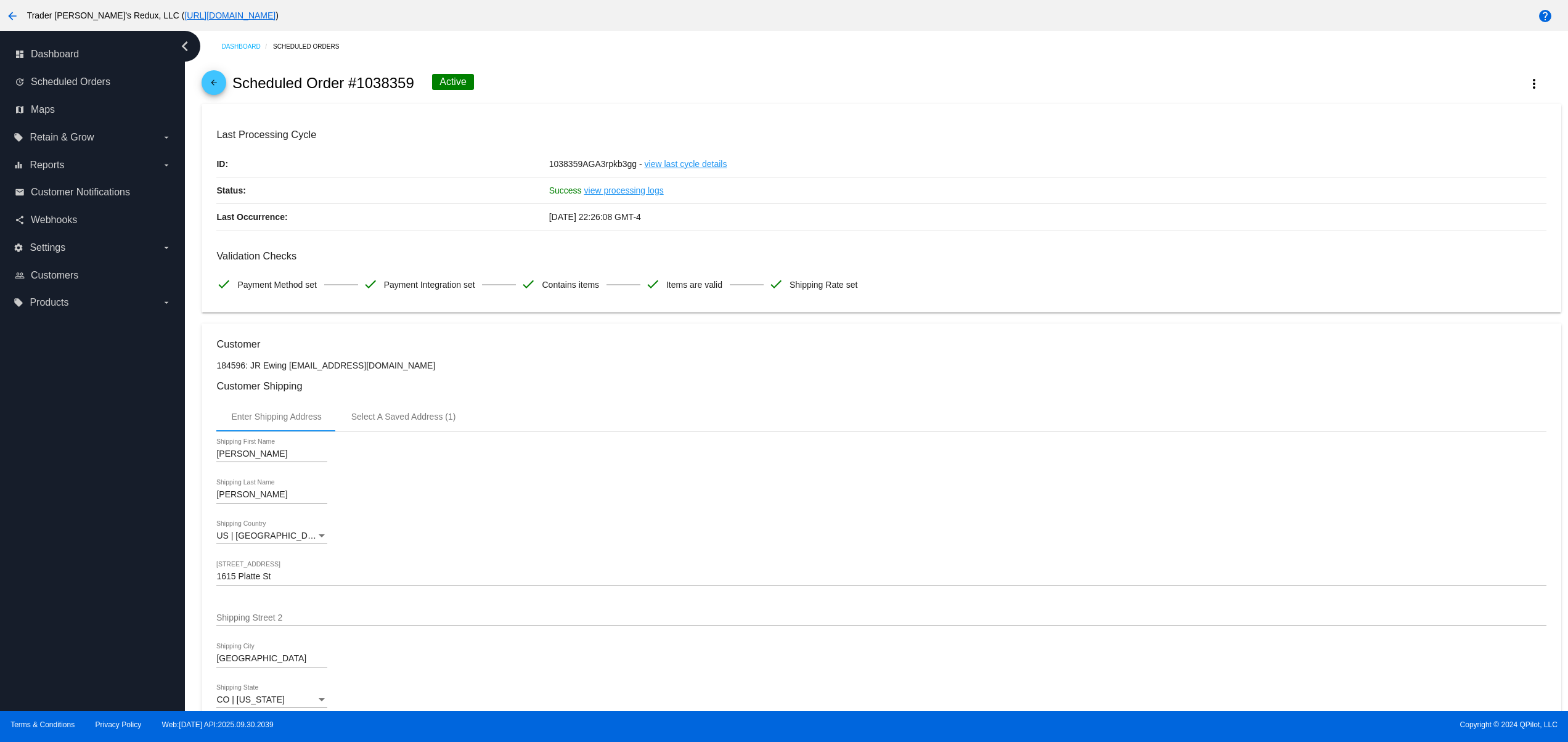
click at [713, 162] on link "view last cycle details" at bounding box center [686, 163] width 83 height 26
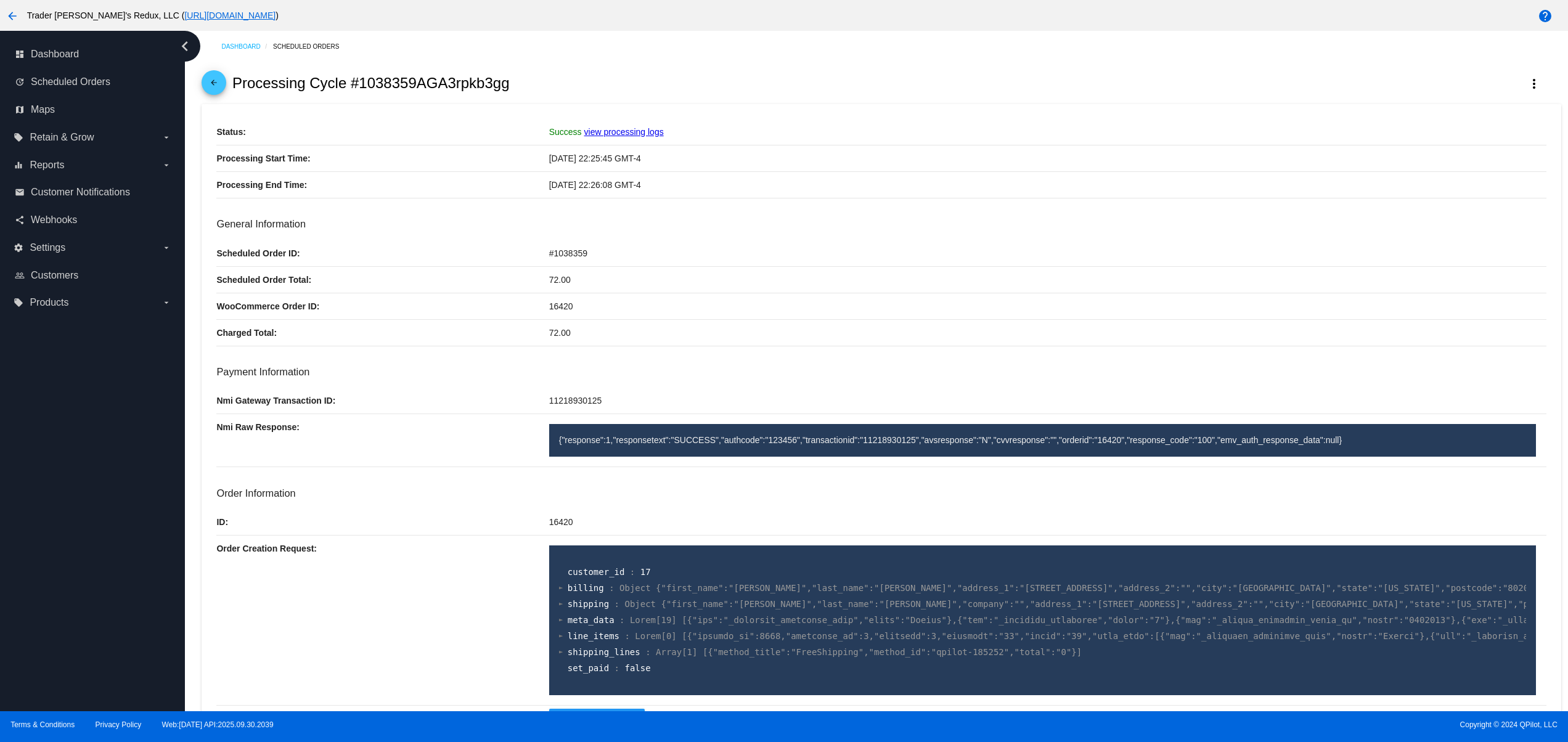
drag, startPoint x: 601, startPoint y: 344, endPoint x: 535, endPoint y: 335, distance: 66.6
click at [542, 331] on div "Charged Total: 72.00" at bounding box center [880, 333] width 1329 height 27
drag, startPoint x: 565, startPoint y: 410, endPoint x: 583, endPoint y: 416, distance: 19.0
click at [420, 410] on div "Nmi Gateway Transaction ID: 11218930125" at bounding box center [880, 401] width 1329 height 27
click at [745, 414] on div "11218930125" at bounding box center [1048, 400] width 997 height 26
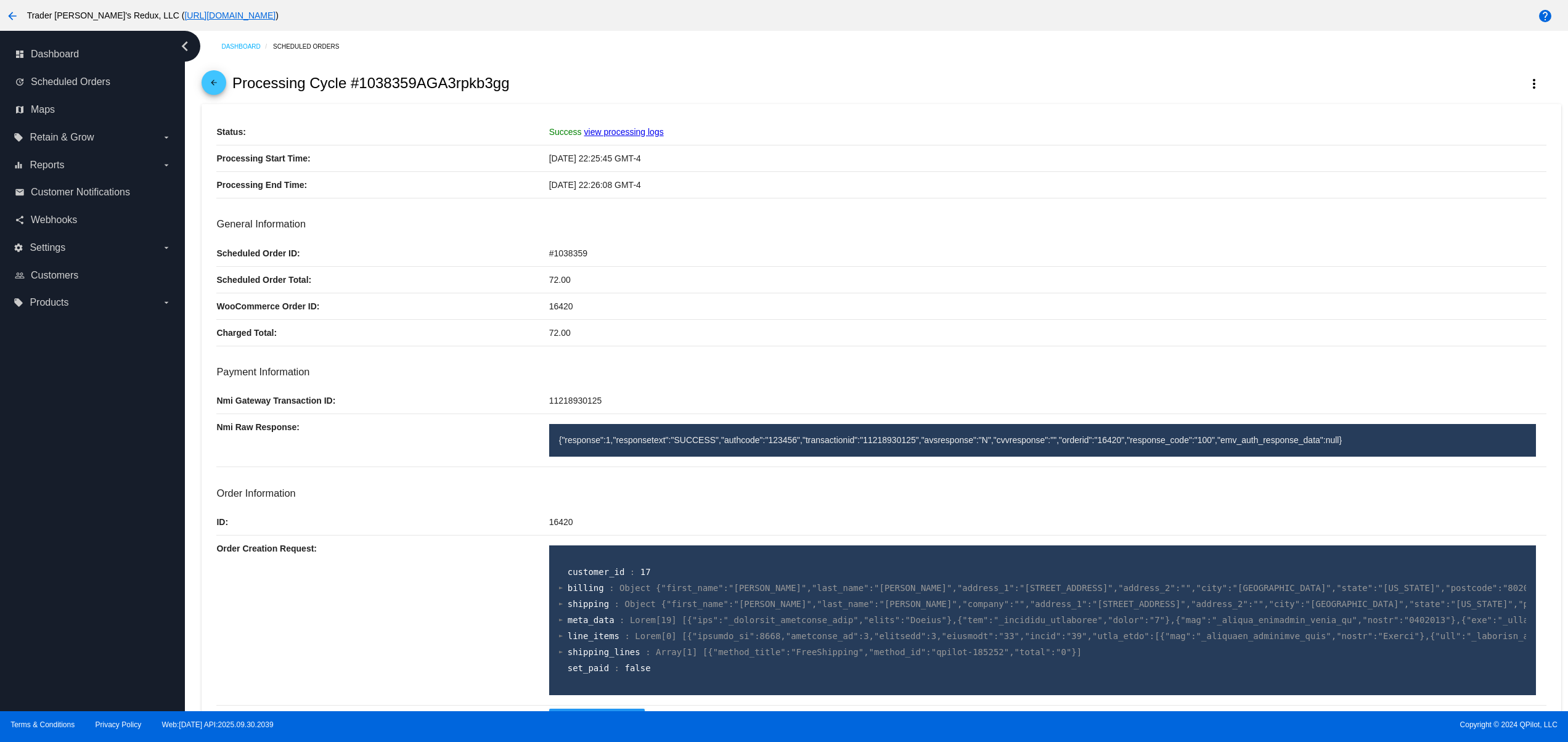
drag, startPoint x: 518, startPoint y: 164, endPoint x: 833, endPoint y: 214, distance: 318.9
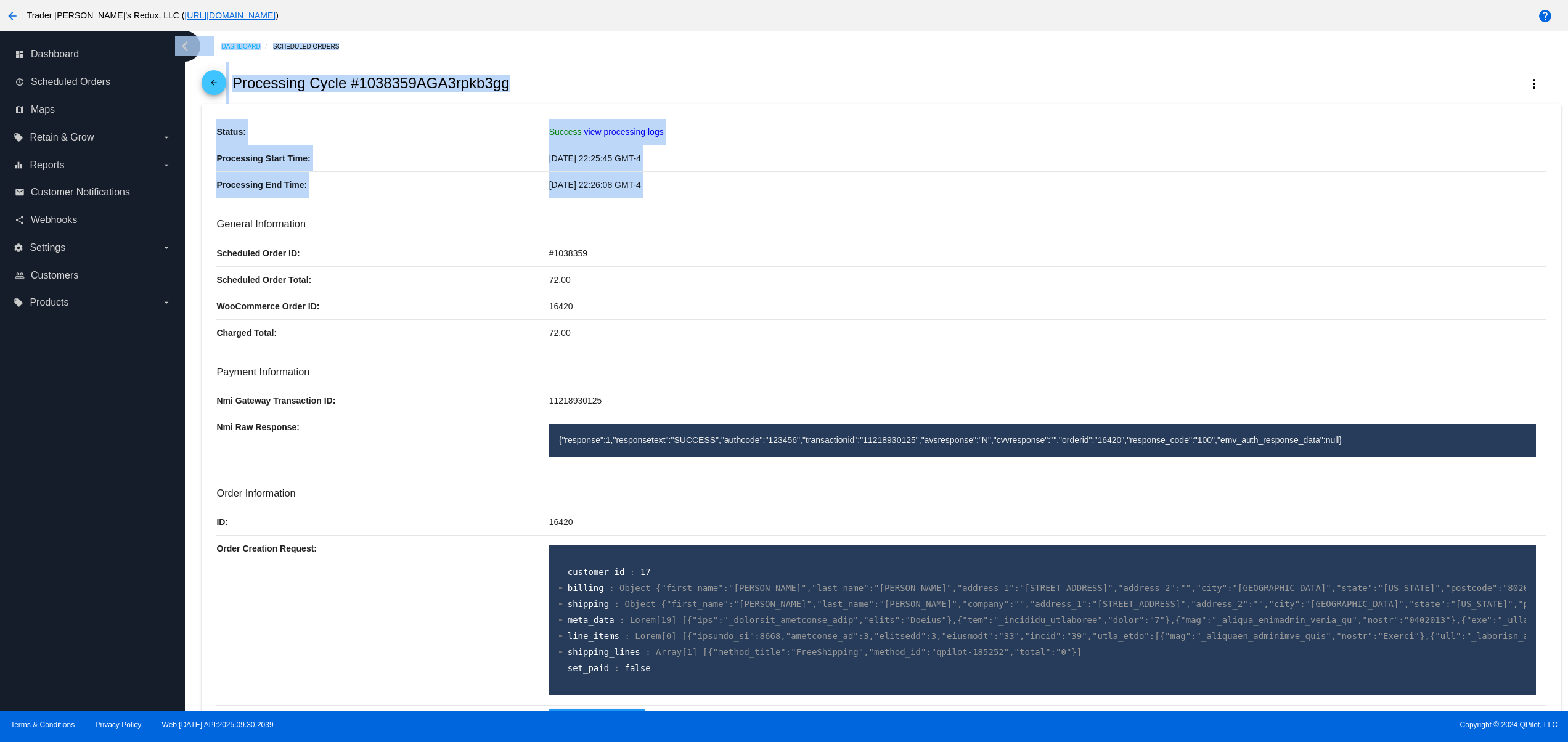
drag, startPoint x: 703, startPoint y: 190, endPoint x: 384, endPoint y: 246, distance: 323.9
click at [131, 161] on div "dashboard Dashboard update Scheduled Orders map Maps local_offer Retain & Grow …" at bounding box center [784, 371] width 1568 height 680
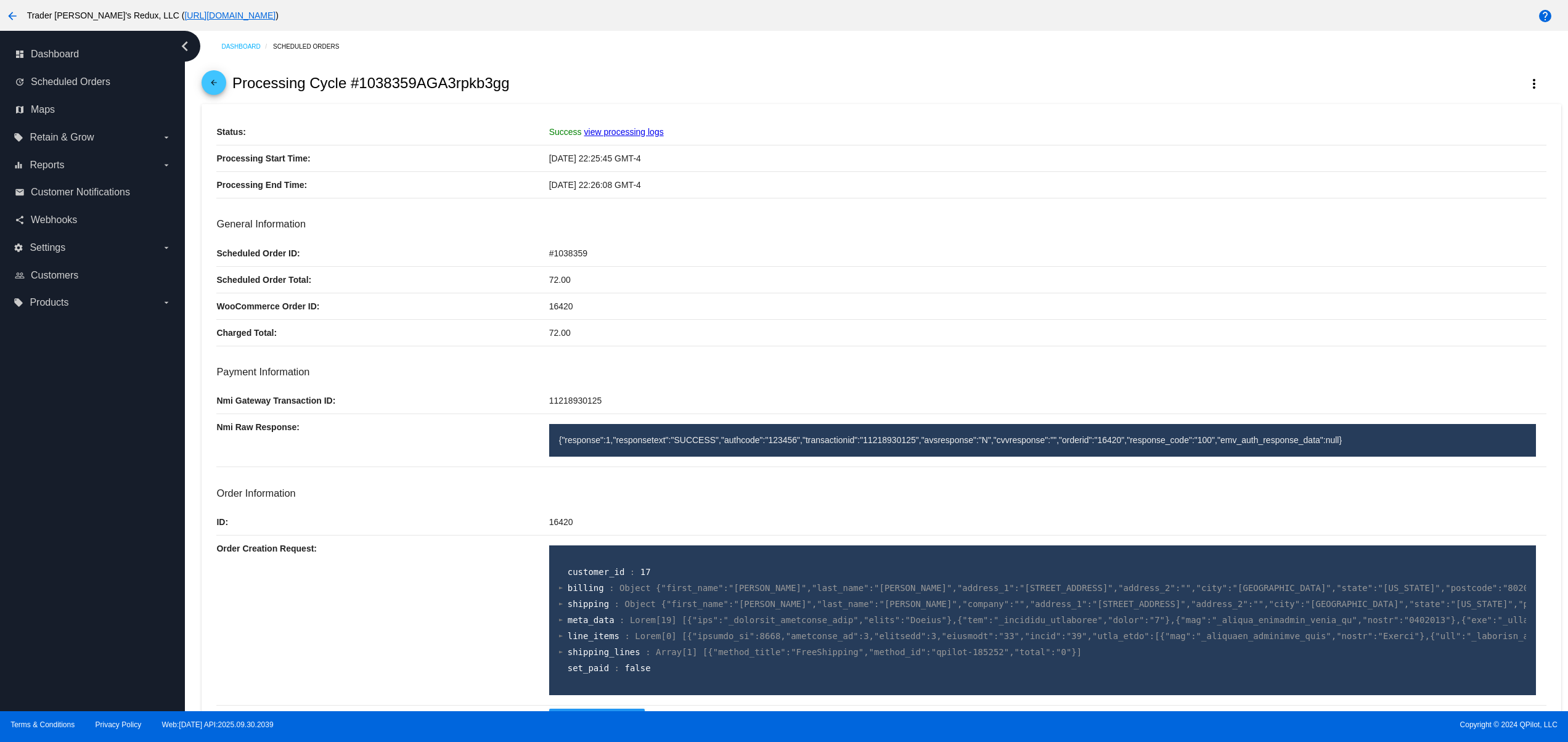
click at [738, 281] on div "72.00" at bounding box center [1048, 280] width 997 height 26
drag, startPoint x: 620, startPoint y: 191, endPoint x: 899, endPoint y: 176, distance: 279.4
click at [766, 180] on div "[DATE] 22:26:08 GMT-4" at bounding box center [1048, 184] width 997 height 26
click at [1105, 195] on div "[DATE] 22:26:08 GMT-4" at bounding box center [1048, 184] width 997 height 26
